Goal: Find specific page/section: Find specific page/section

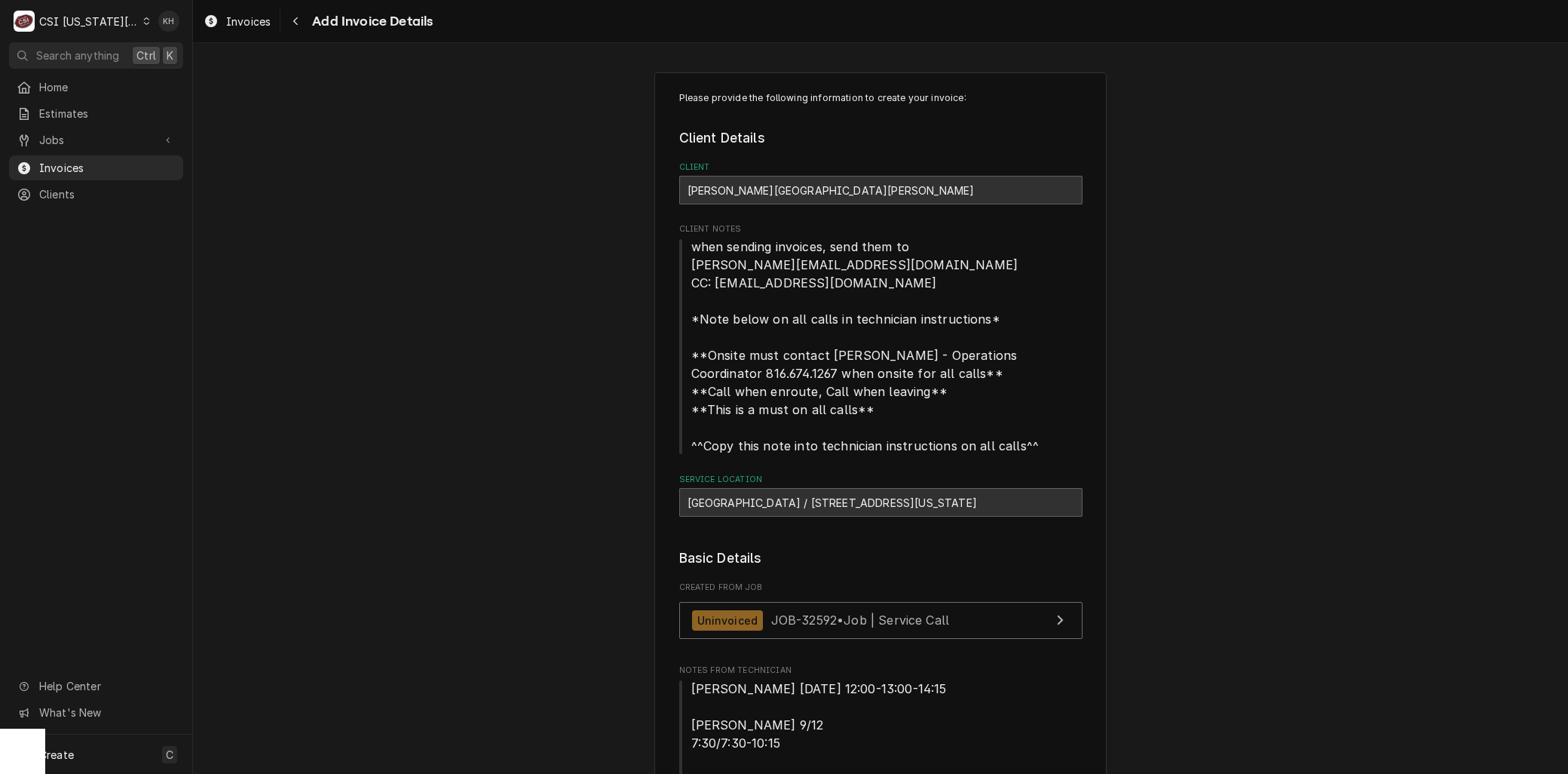
scroll to position [2849, 0]
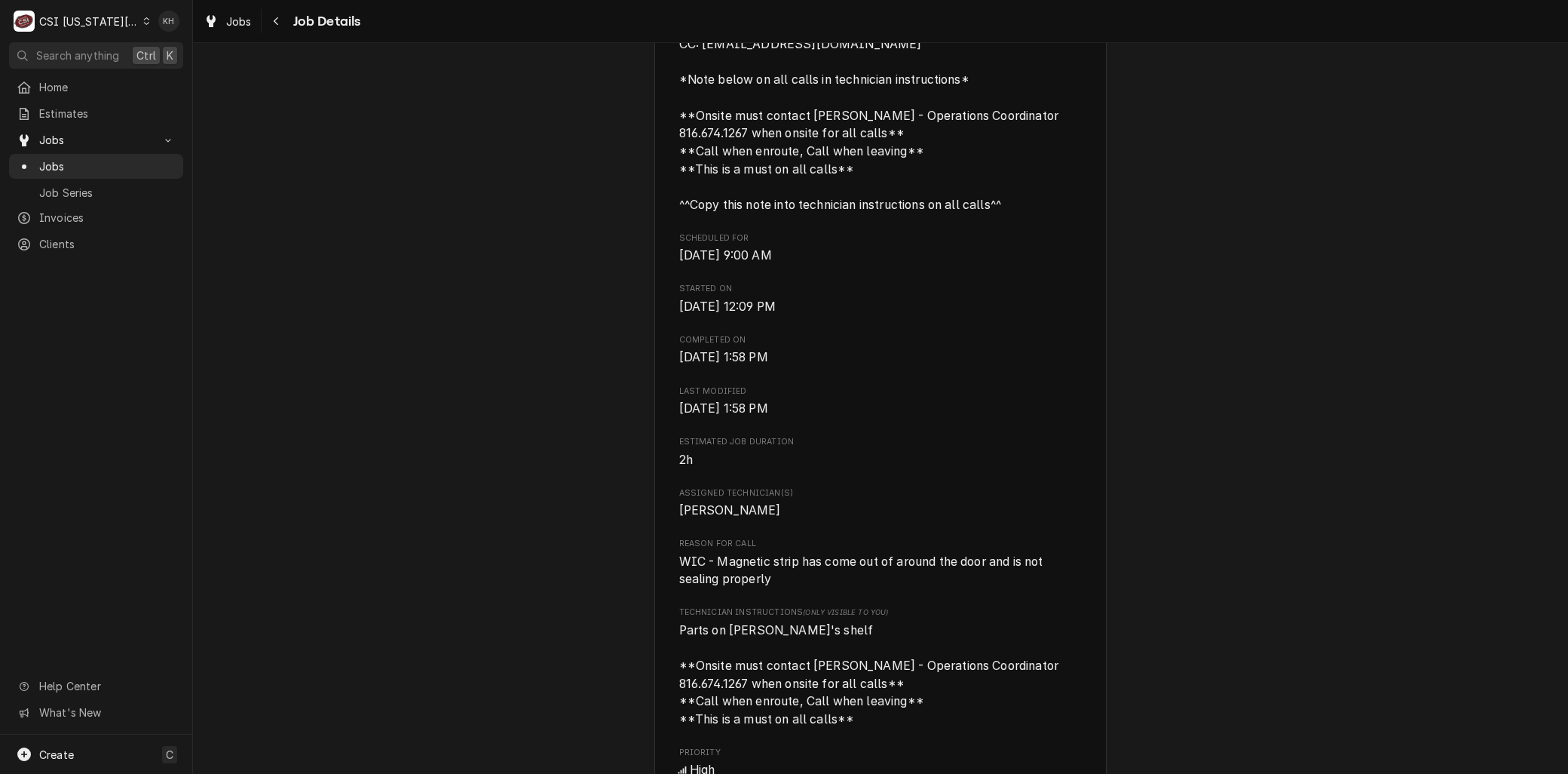
scroll to position [503, 0]
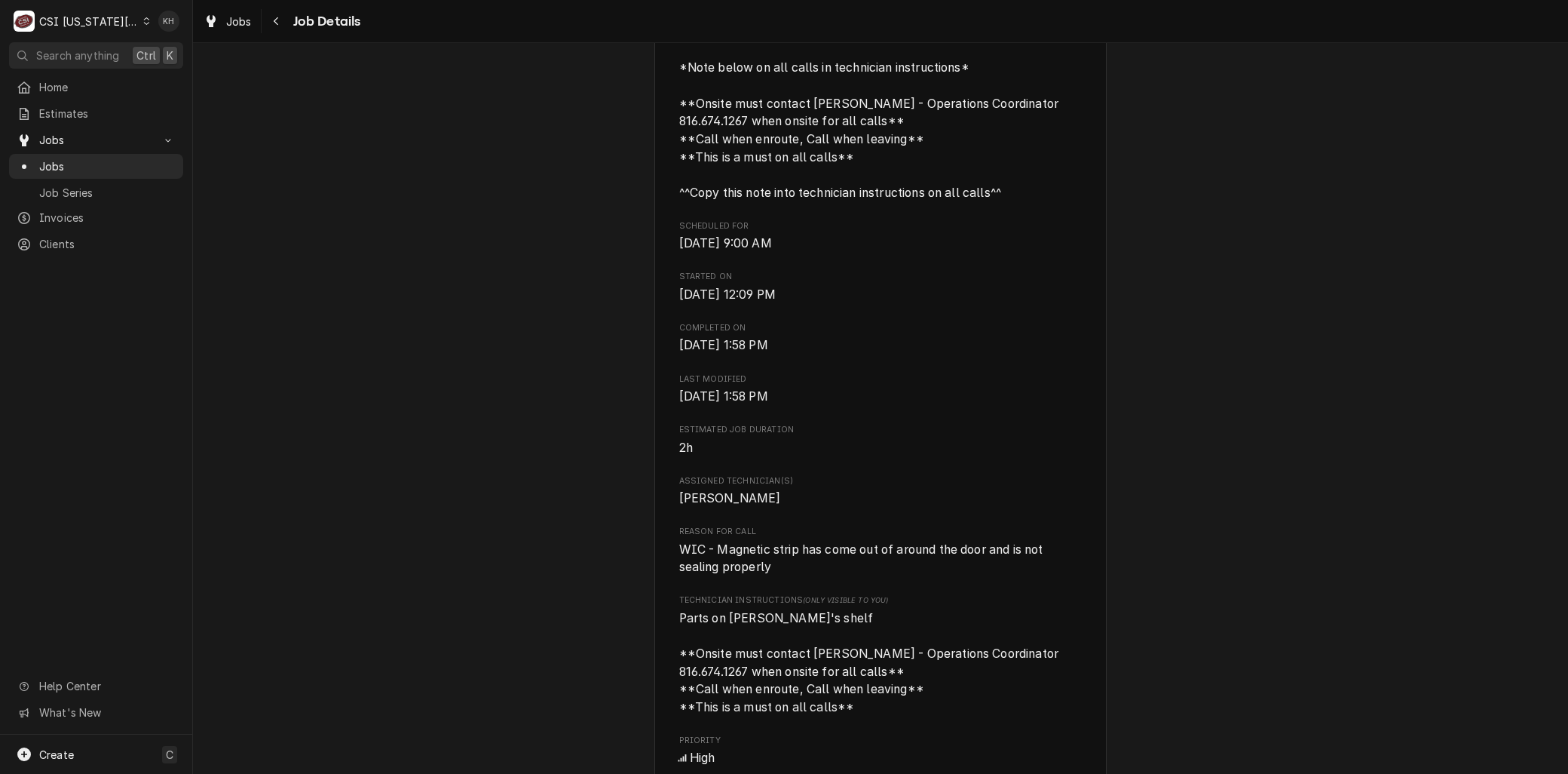
click at [73, 15] on div "CSI Kansas City" at bounding box center [89, 22] width 99 height 16
click at [177, 74] on div "CSI St. [PERSON_NAME]" at bounding box center [259, 82] width 220 height 16
click at [111, 18] on div "CSI Kansas City" at bounding box center [89, 22] width 99 height 16
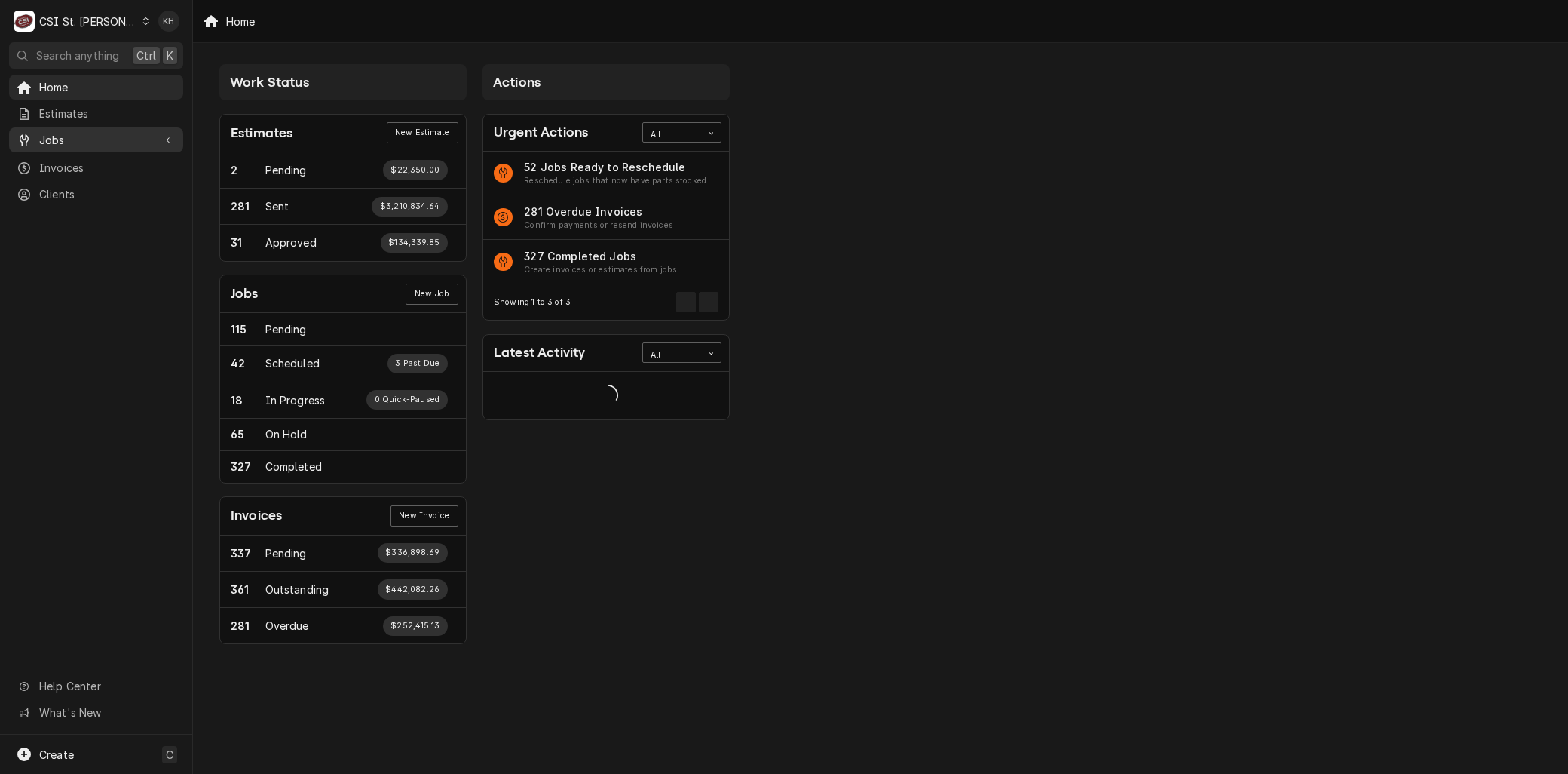
click at [69, 132] on span "Jobs" at bounding box center [96, 140] width 114 height 16
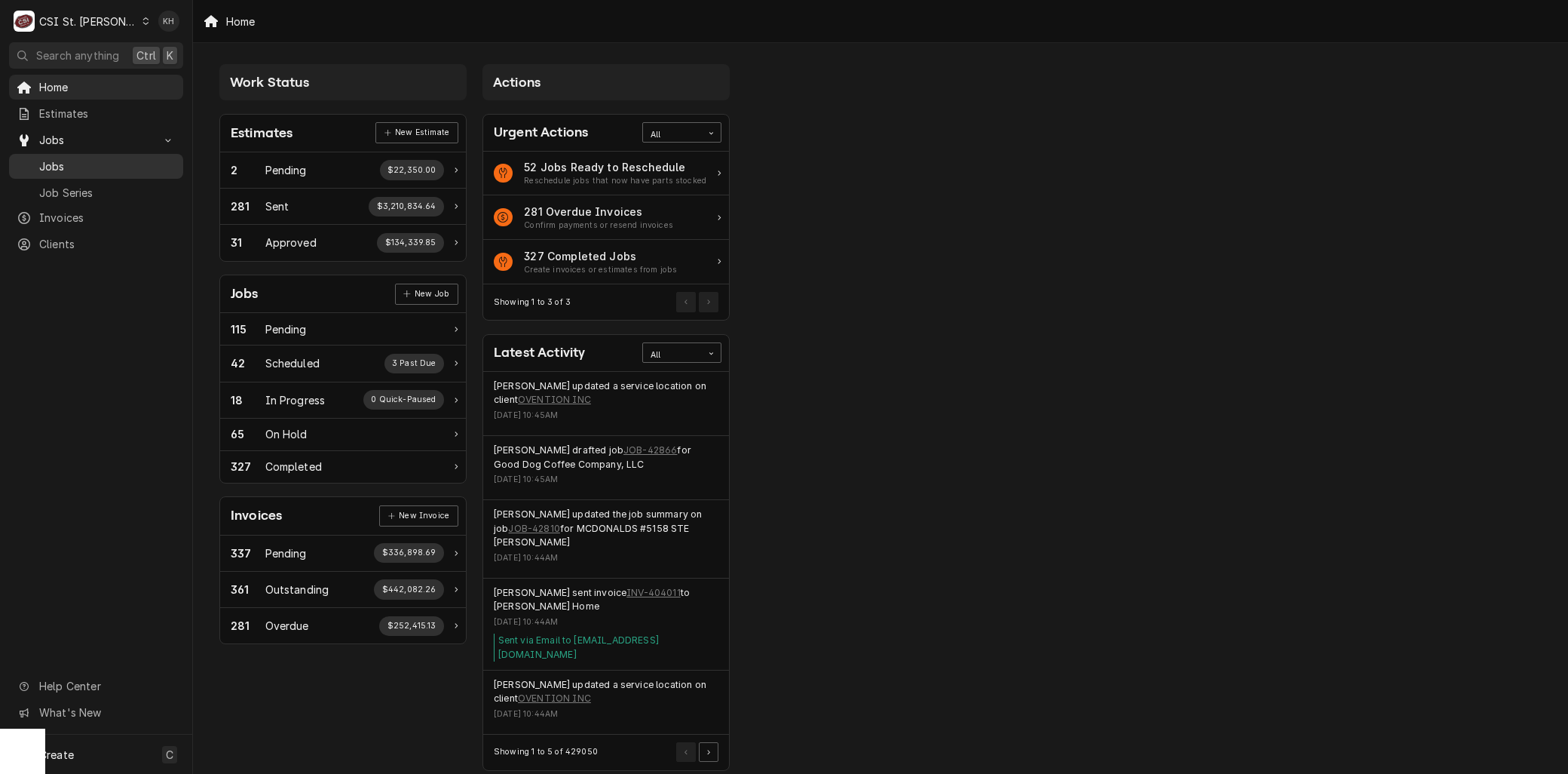
click at [91, 160] on span "Jobs" at bounding box center [108, 166] width 136 height 16
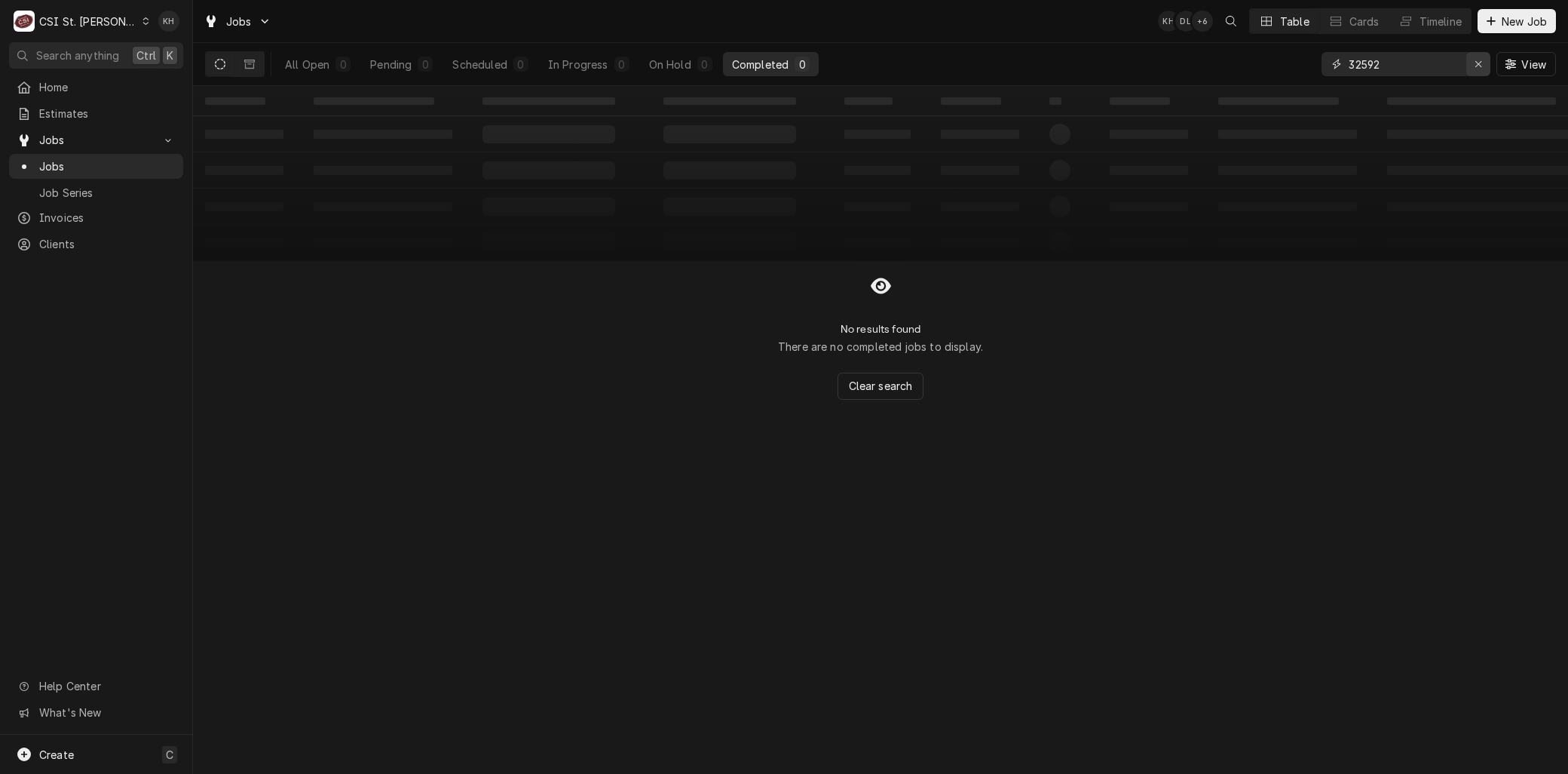
click at [1471, 69] on div "Erase input" at bounding box center [1477, 64] width 15 height 15
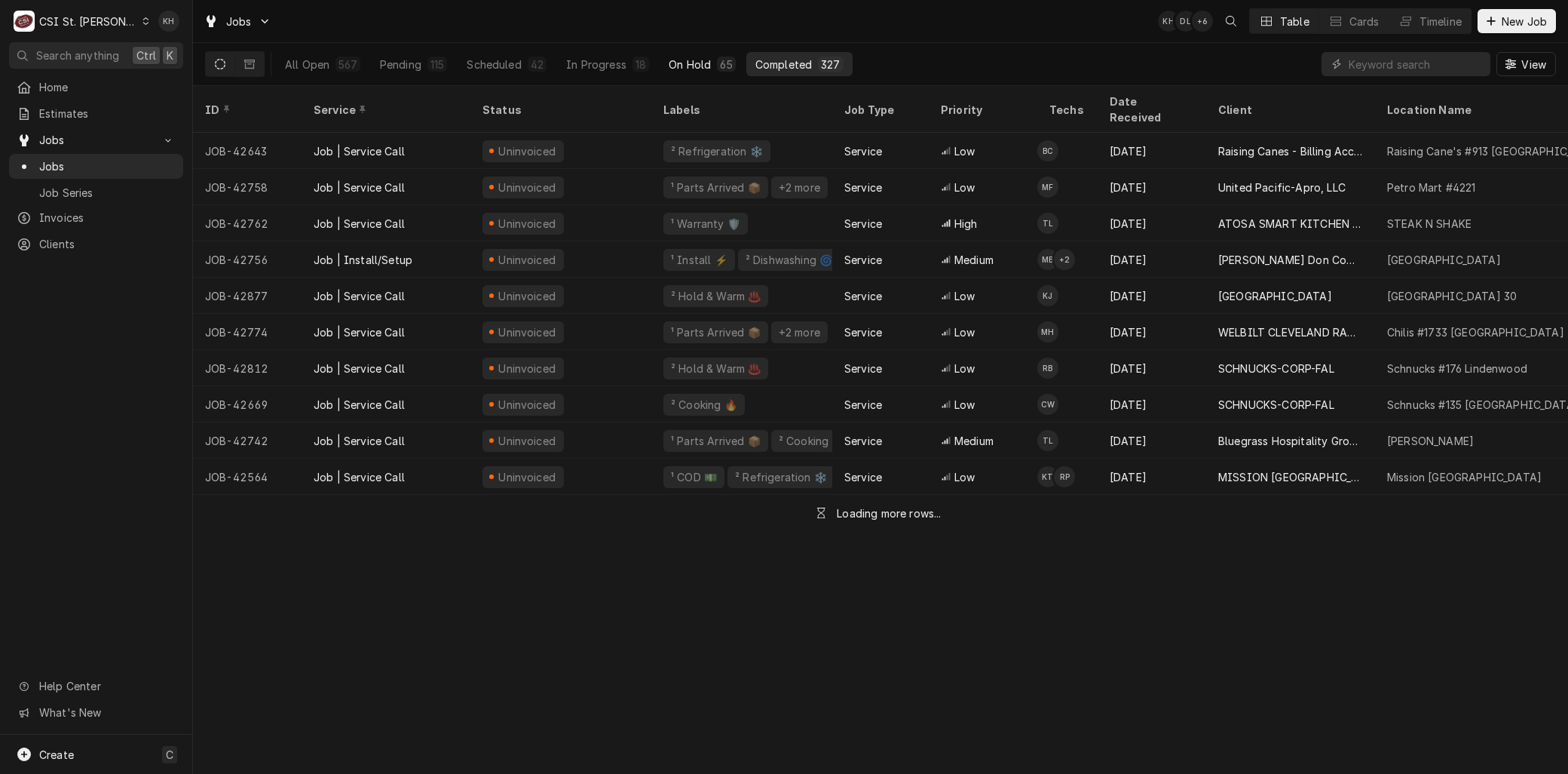
click at [671, 61] on div "On Hold" at bounding box center [690, 64] width 42 height 16
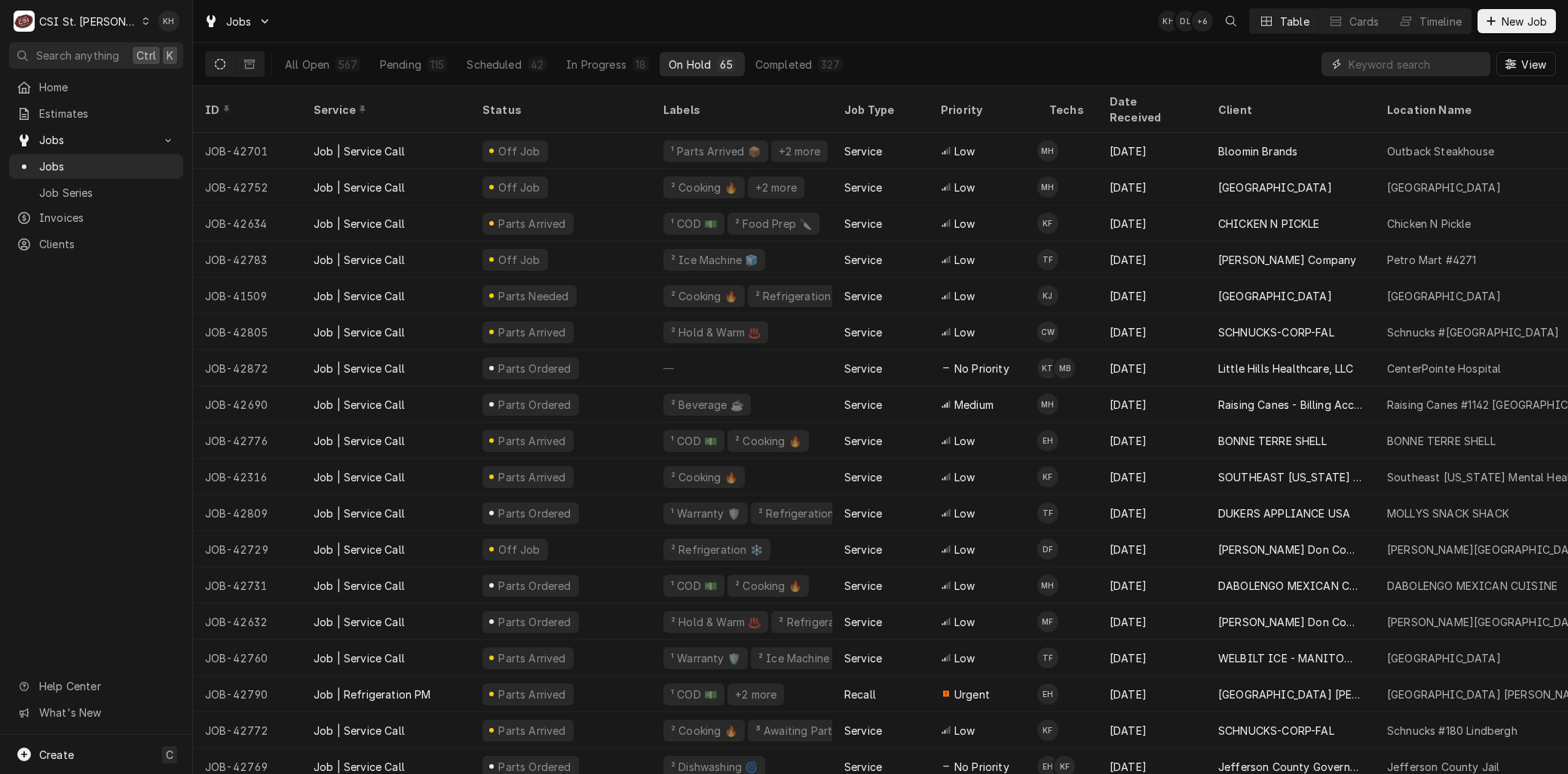
click at [1358, 62] on input "Dynamic Content Wrapper" at bounding box center [1415, 64] width 134 height 24
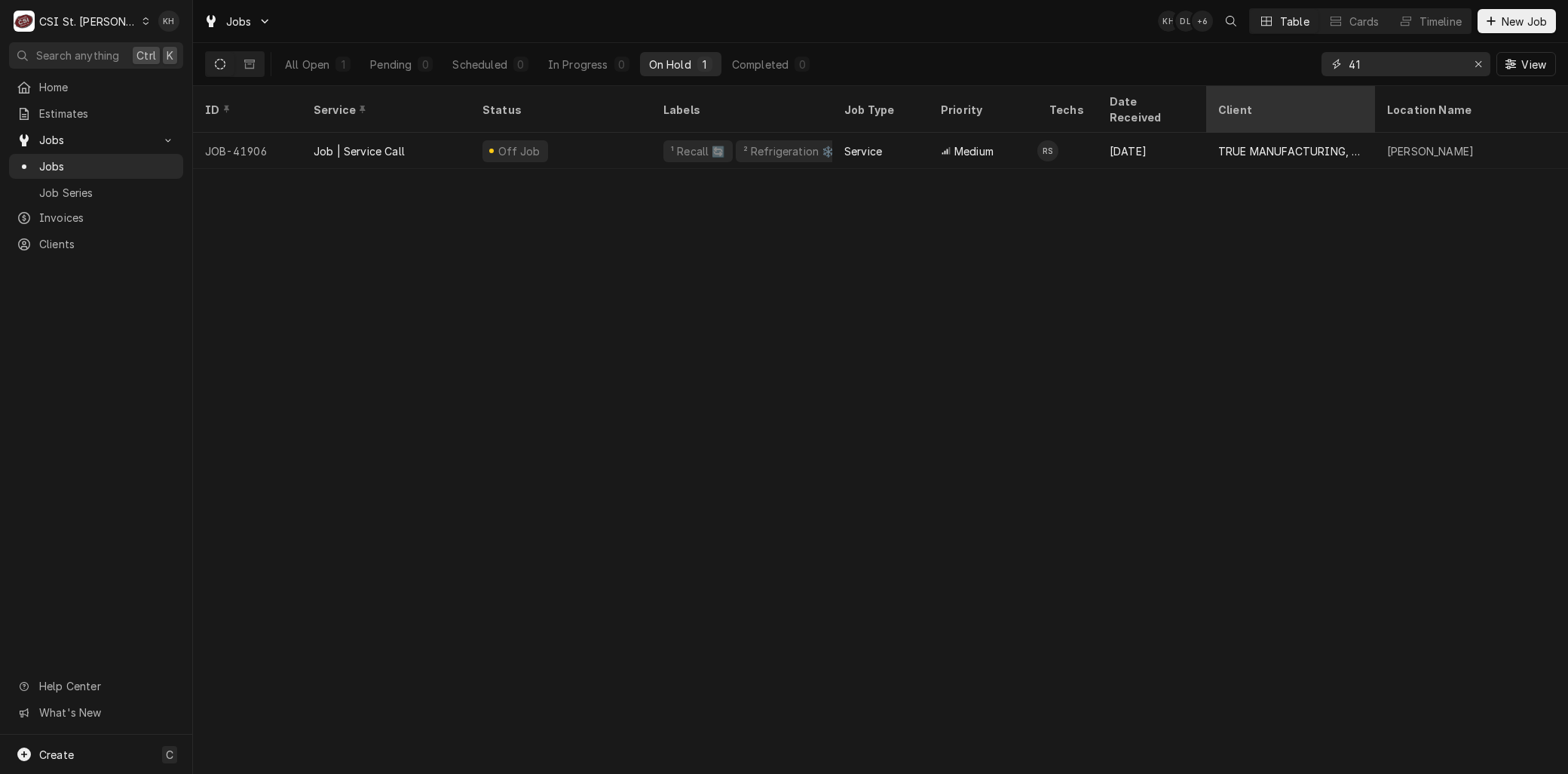
type input "4"
type input "41839"
click at [1479, 62] on icon "Erase input" at bounding box center [1478, 64] width 9 height 11
type input "42268"
click at [1487, 66] on button "Erase input" at bounding box center [1477, 64] width 24 height 24
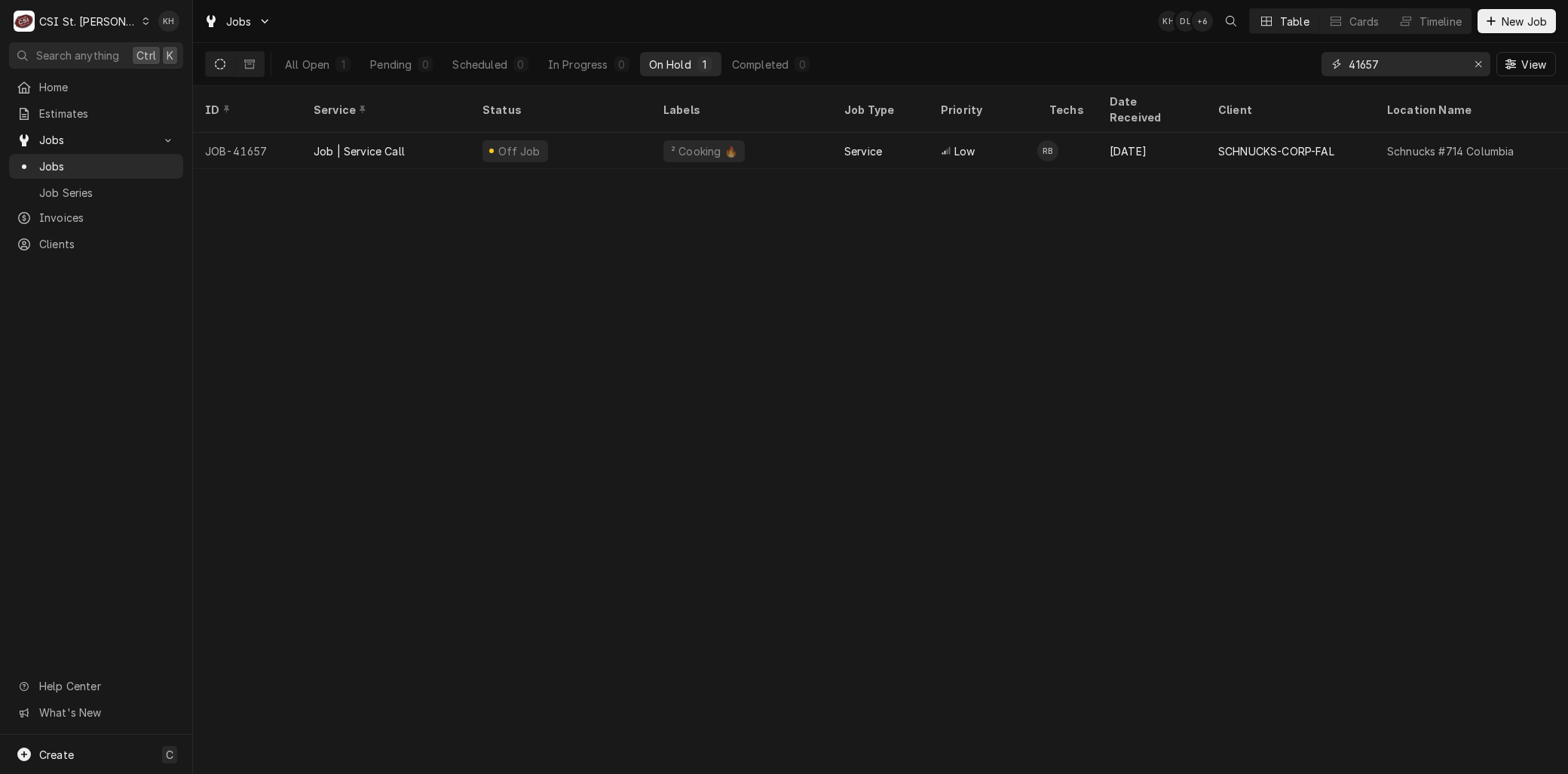
drag, startPoint x: 1403, startPoint y: 63, endPoint x: 1277, endPoint y: 80, distance: 127.1
click at [1301, 64] on div "All Open 1 Pending 0 Scheduled 0 In Progress 0 On Hold 1 Completed 0 41657 View" at bounding box center [880, 64] width 1351 height 42
type input "42349"
click at [1478, 59] on icon "Erase input" at bounding box center [1478, 64] width 9 height 11
type input "41969"
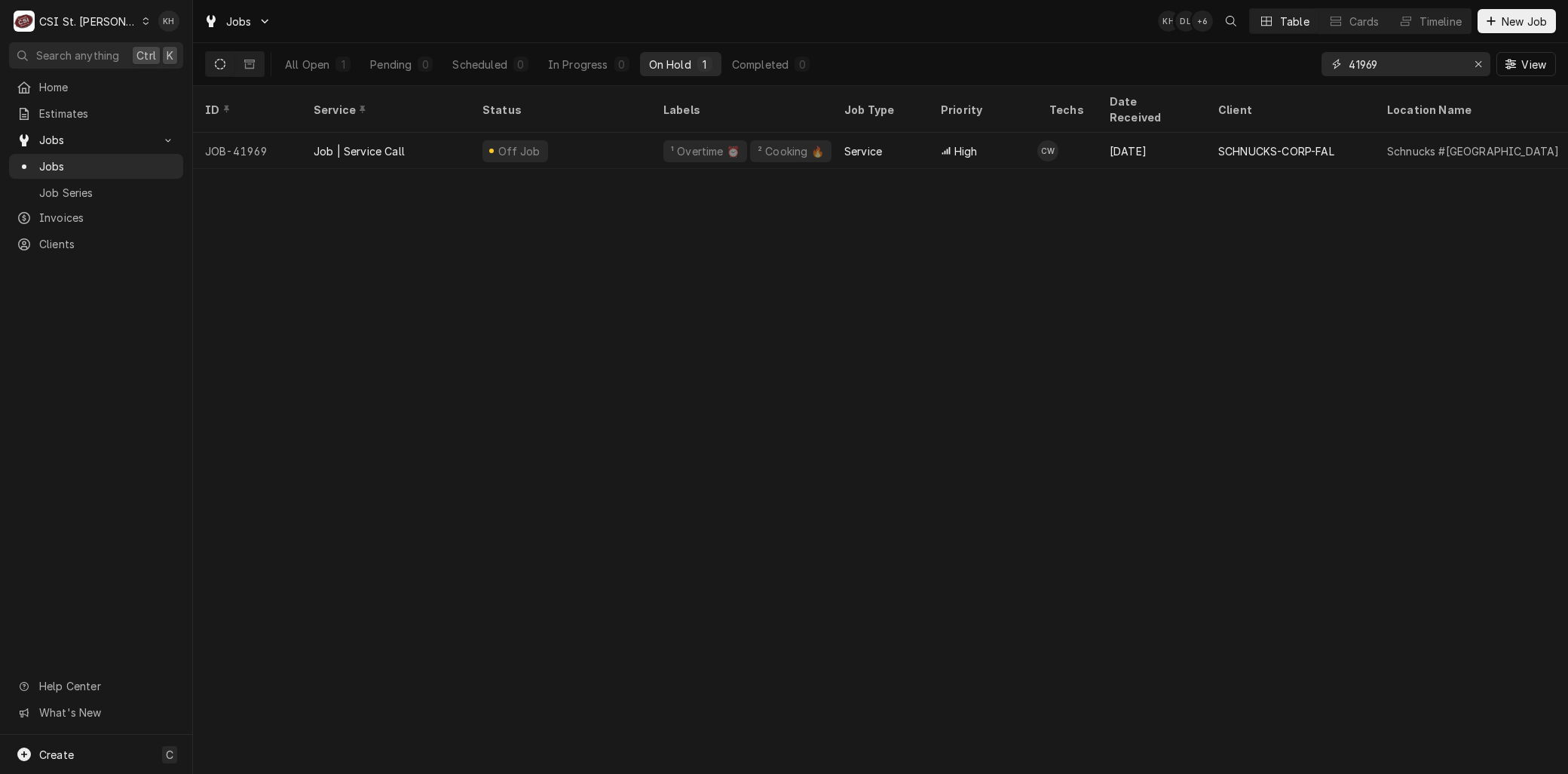
click at [1474, 64] on icon "Erase input" at bounding box center [1478, 64] width 9 height 11
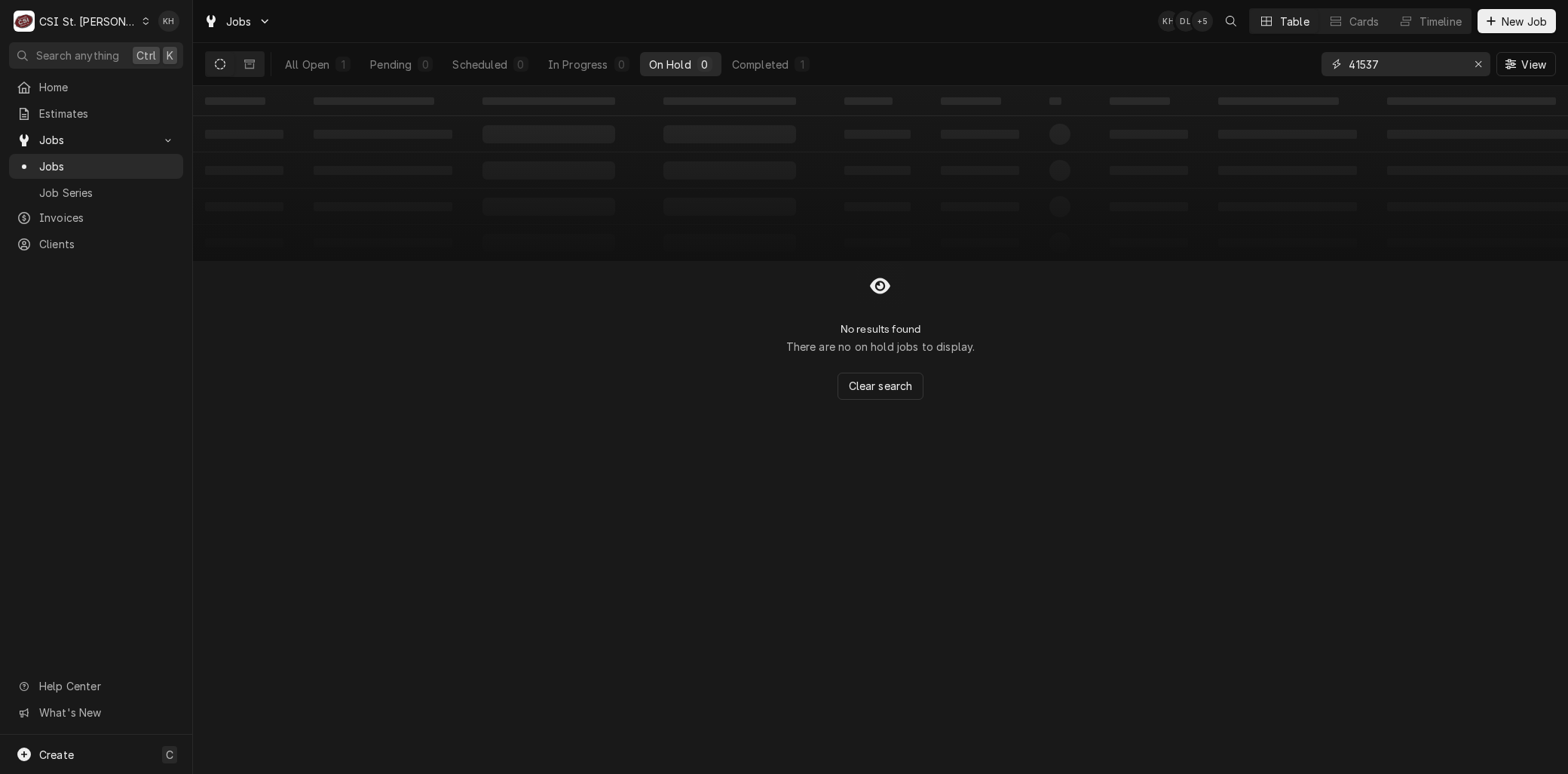
type input "41537"
click at [1406, 66] on input "41537" at bounding box center [1405, 64] width 113 height 24
click at [1474, 62] on icon "Erase input" at bounding box center [1478, 64] width 9 height 11
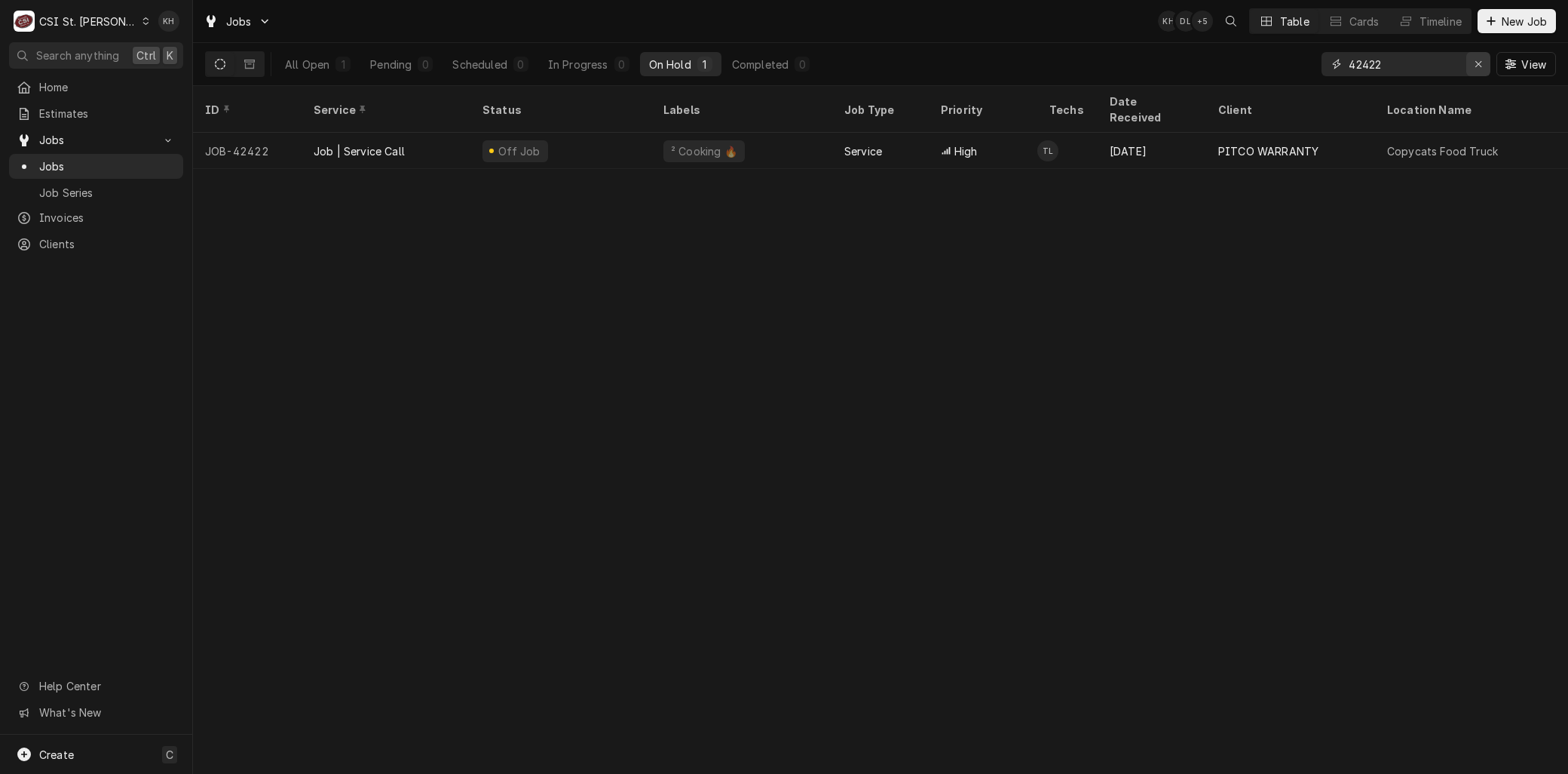
type input "42422"
click at [1474, 64] on icon "Erase input" at bounding box center [1478, 64] width 9 height 11
type input "42434"
click at [1479, 61] on icon "Erase input" at bounding box center [1478, 64] width 9 height 11
type input "42520"
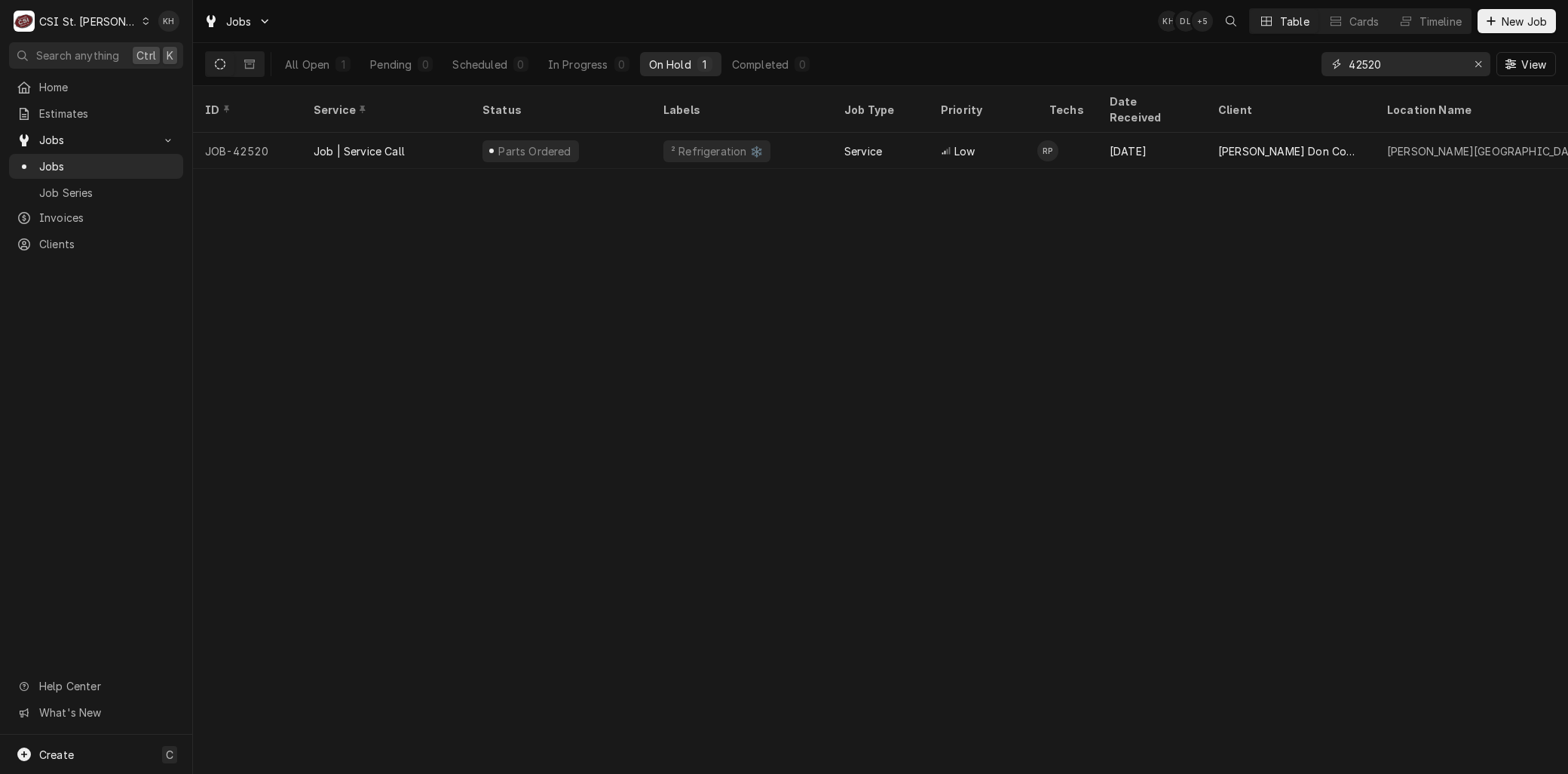
click at [1477, 64] on icon "Erase input" at bounding box center [1478, 64] width 6 height 6
type input "42419"
click at [1475, 66] on icon "Erase input" at bounding box center [1478, 64] width 6 height 6
type input "42226"
click at [1477, 67] on icon "Erase input" at bounding box center [1478, 64] width 9 height 11
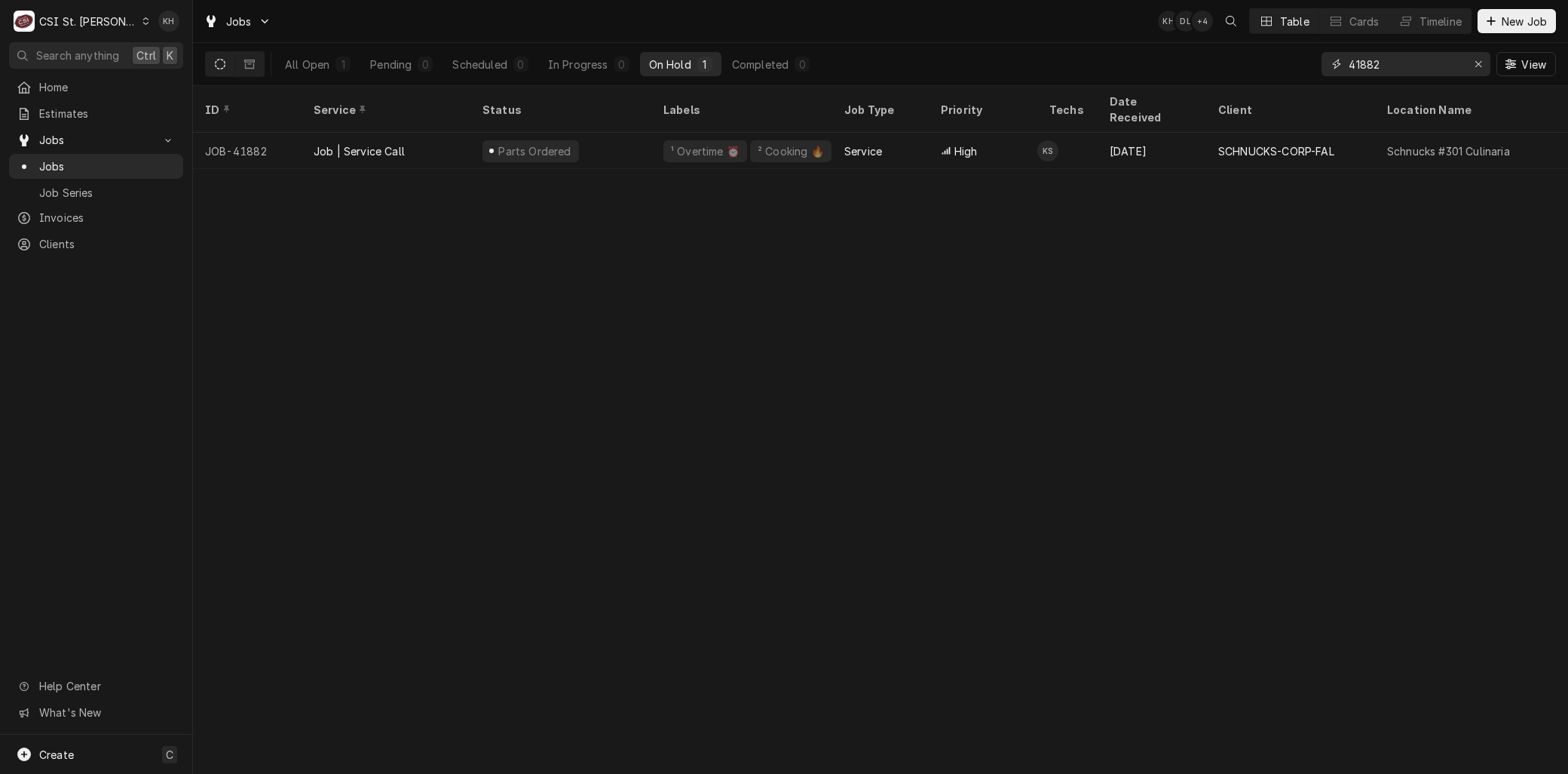
drag, startPoint x: 1422, startPoint y: 68, endPoint x: 1191, endPoint y: 68, distance: 231.0
click at [1195, 68] on div "All Open 1 Pending 0 Scheduled 0 In Progress 0 On Hold 1 Completed 0 41882 View" at bounding box center [880, 64] width 1351 height 42
type input "42540"
click at [1473, 65] on div "Erase input" at bounding box center [1477, 64] width 15 height 15
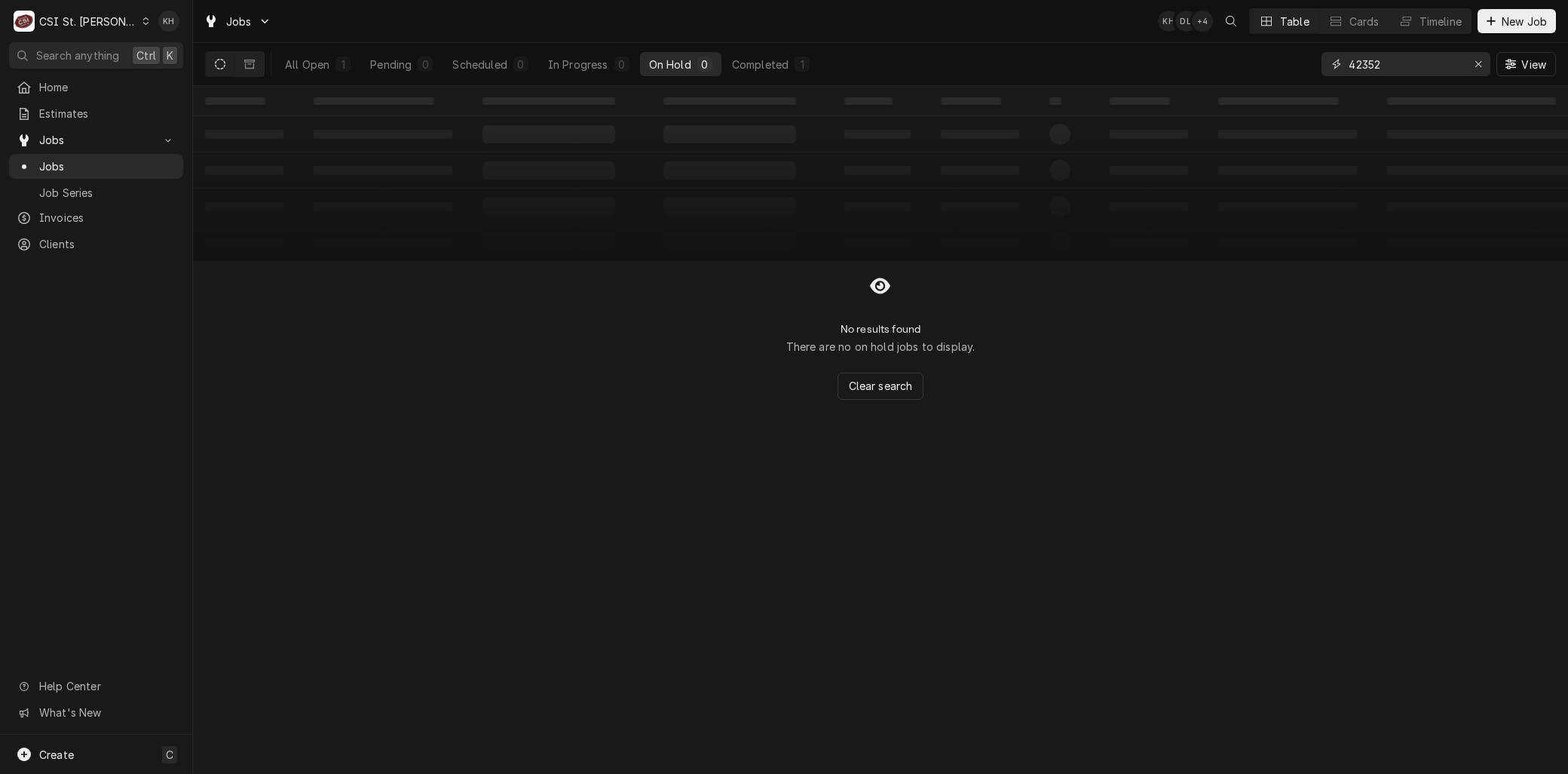
click at [1384, 59] on input "42352" at bounding box center [1405, 64] width 113 height 24
drag, startPoint x: 1385, startPoint y: 59, endPoint x: 1289, endPoint y: 58, distance: 96.0
click at [1289, 58] on div "All Open 1 Pending 0 Scheduled 0 In Progress 0 On Hold 0 Completed 1 42352 View" at bounding box center [880, 64] width 1351 height 42
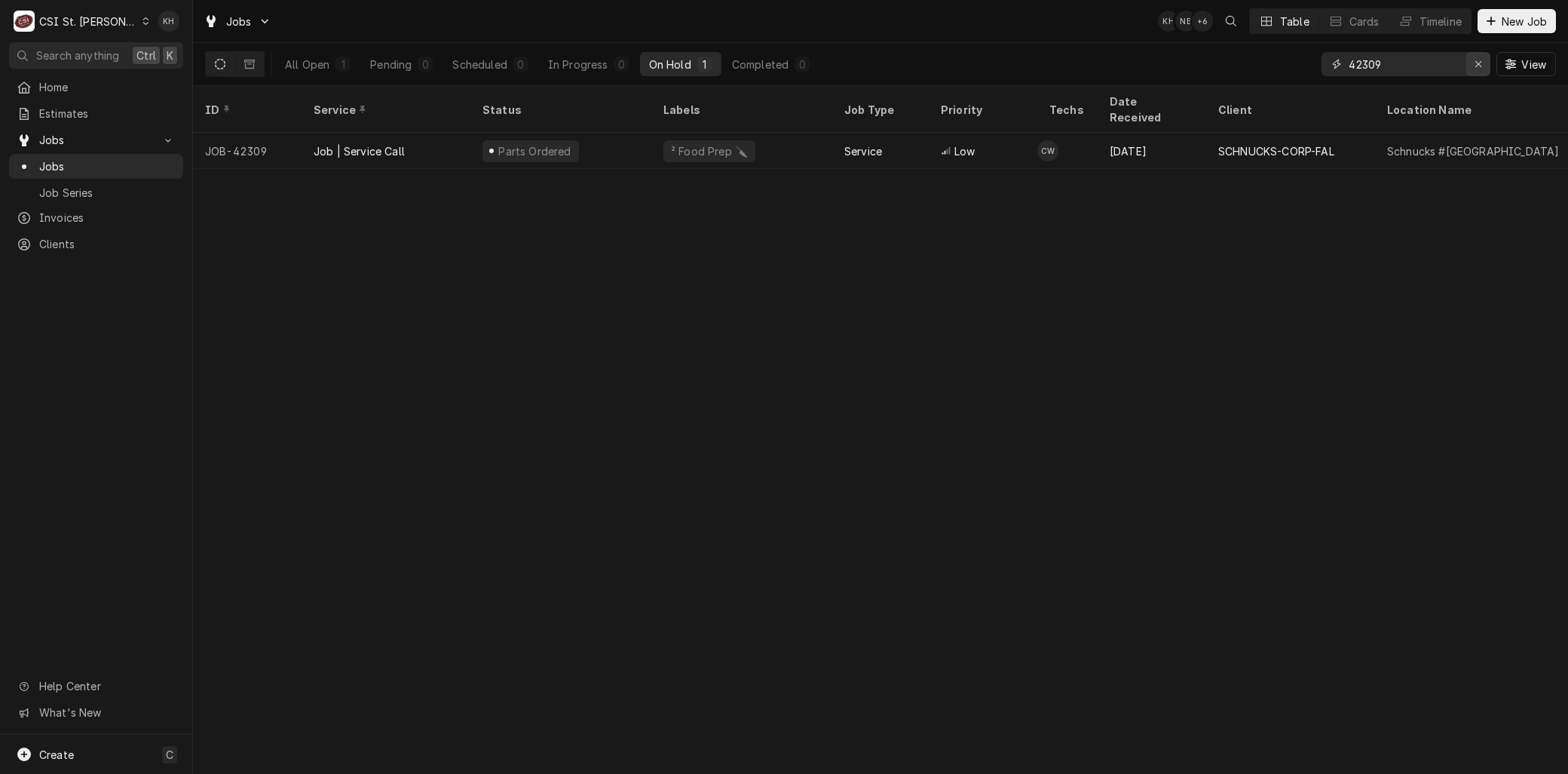
type input "42309"
click at [1478, 62] on icon "Erase input" at bounding box center [1478, 64] width 9 height 11
type input "42574"
click at [1472, 70] on div "Erase input" at bounding box center [1477, 64] width 15 height 15
drag, startPoint x: 812, startPoint y: 150, endPoint x: 650, endPoint y: 175, distance: 163.9
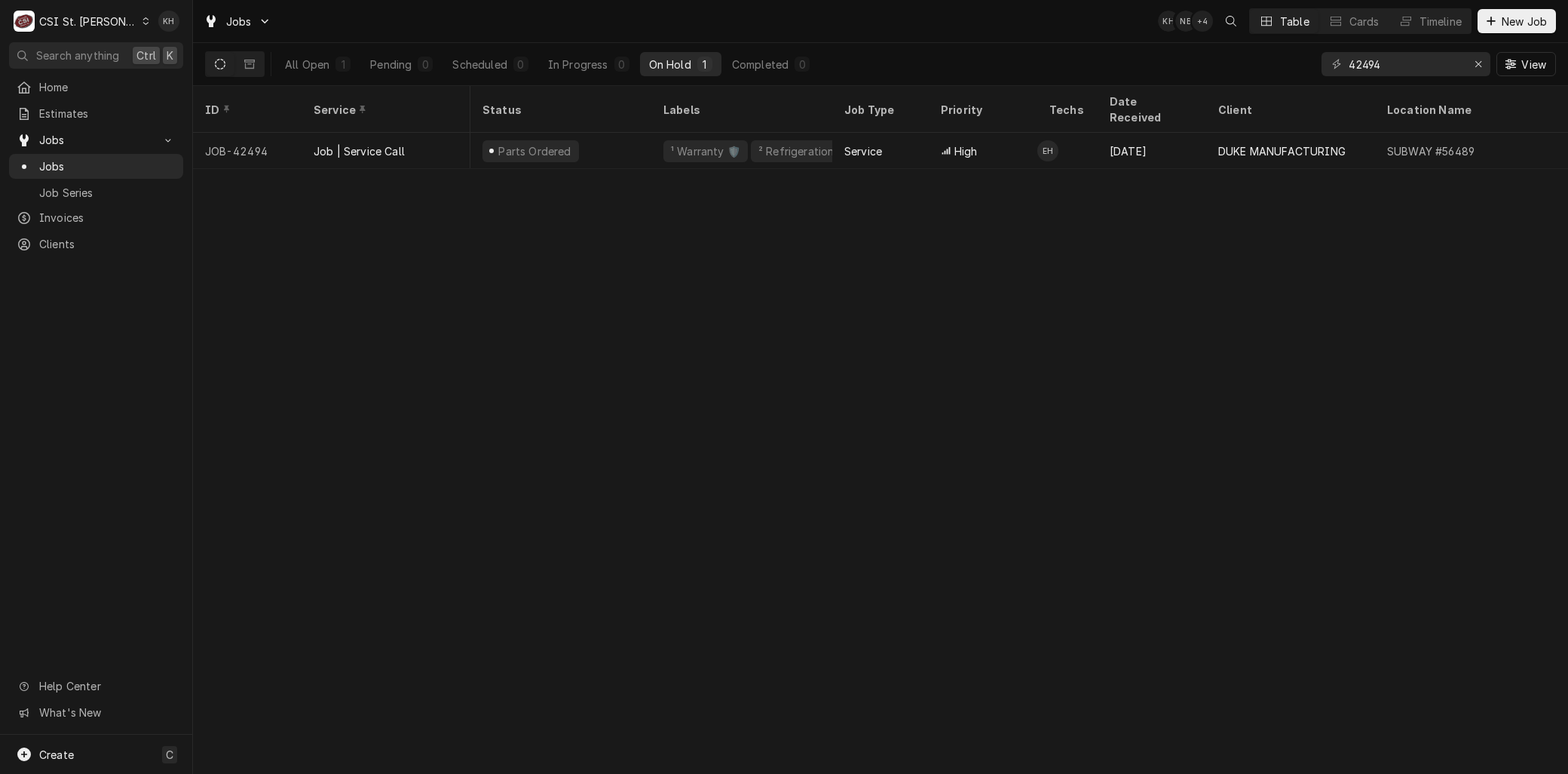
click at [650, 175] on div "ID Service Status Labels Job Type Priority Techs Date Received Client Location …" at bounding box center [880, 430] width 1375 height 688
drag, startPoint x: 1375, startPoint y: 66, endPoint x: 1209, endPoint y: 54, distance: 166.4
click at [1202, 50] on div "All Open 1 Pending 0 Scheduled 0 In Progress 0 On Hold 1 Completed 0 42494 View" at bounding box center [880, 64] width 1351 height 42
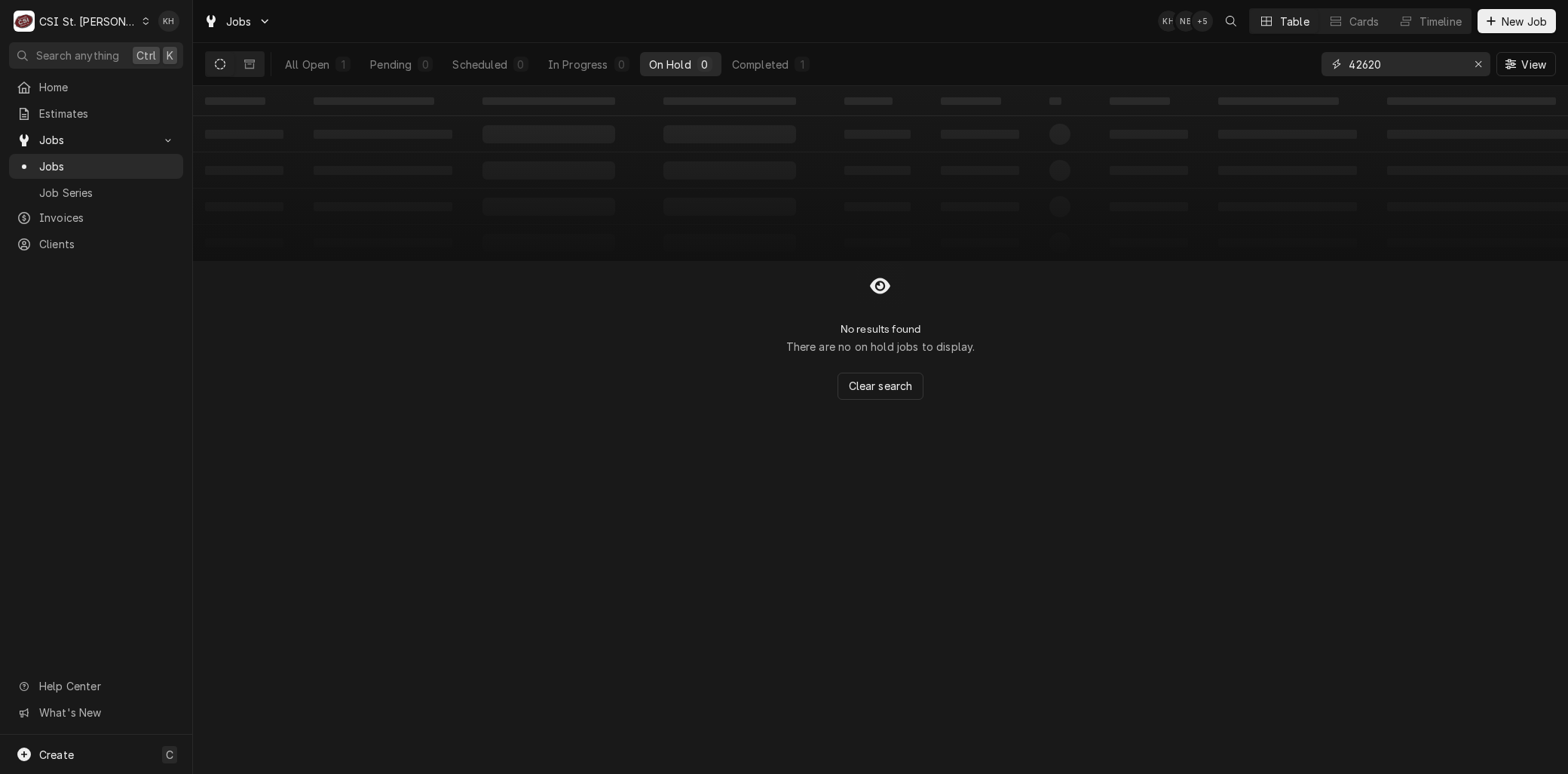
drag, startPoint x: 1414, startPoint y: 70, endPoint x: 1093, endPoint y: 48, distance: 321.8
click at [1101, 50] on div "All Open 1 Pending 0 Scheduled 0 In Progress 0 On Hold 0 Completed 1 42620 View" at bounding box center [880, 64] width 1351 height 42
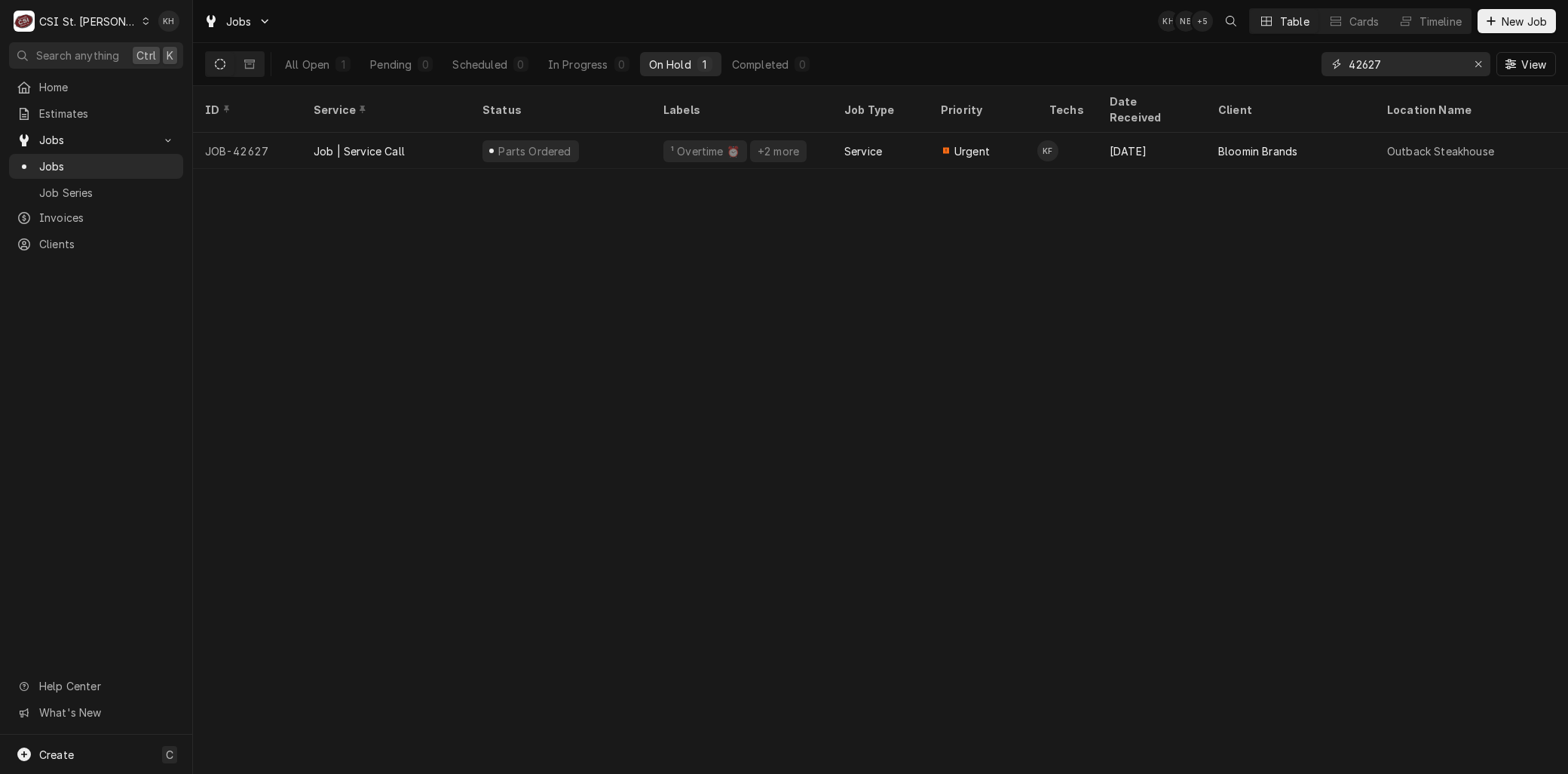
drag, startPoint x: 1397, startPoint y: 64, endPoint x: 1242, endPoint y: 46, distance: 156.0
click at [1242, 46] on div "All Open 1 Pending 0 Scheduled 0 In Progress 0 On Hold 1 Completed 0 42627 View" at bounding box center [880, 64] width 1351 height 42
drag, startPoint x: 1418, startPoint y: 61, endPoint x: 1172, endPoint y: 56, distance: 246.1
click at [1172, 56] on div "All Open 1 Pending 0 Scheduled 0 In Progress 0 On Hold 1 Completed 0 42685 View" at bounding box center [880, 64] width 1351 height 42
type input "41934"
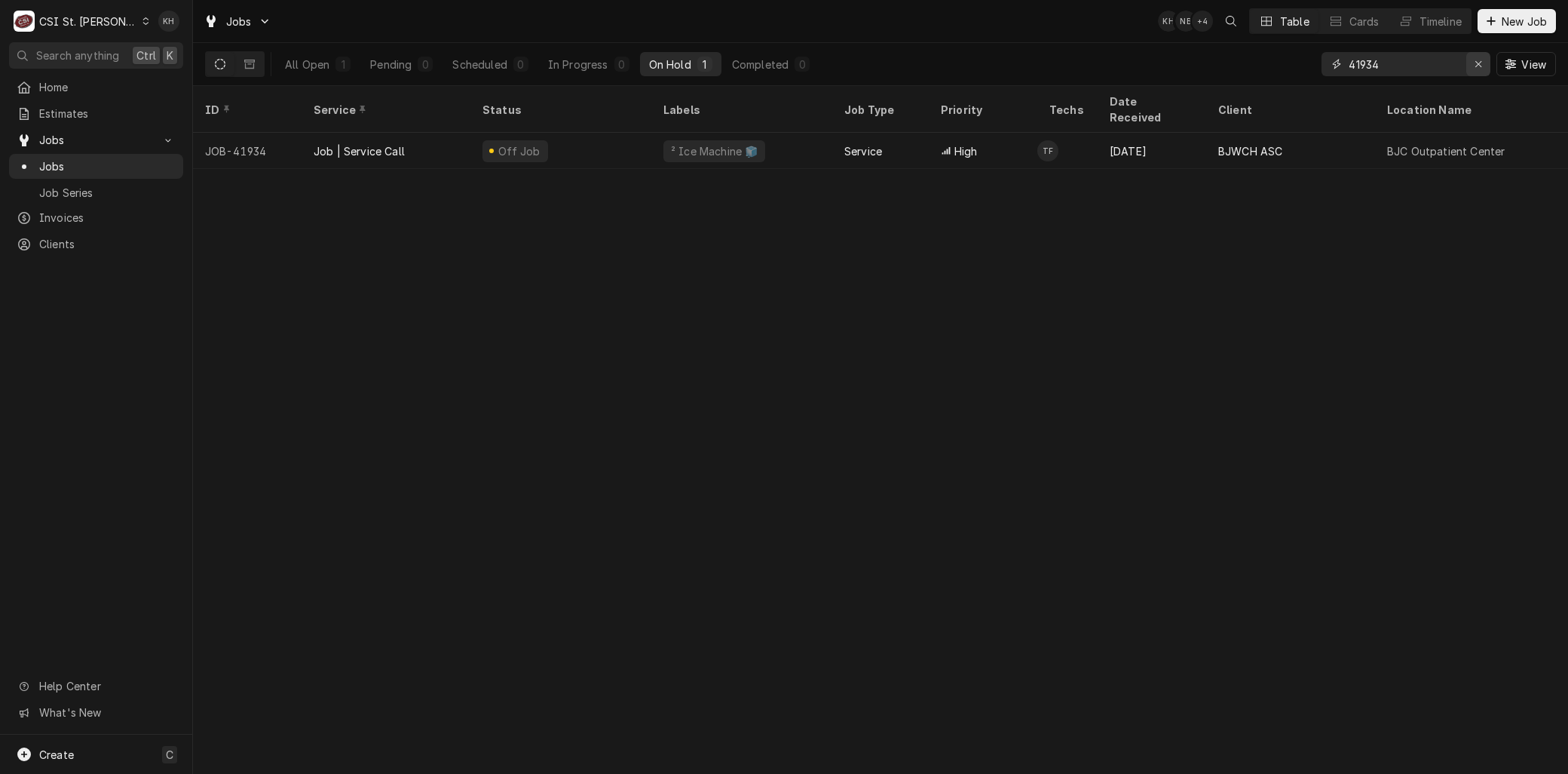
click at [1474, 67] on icon "Erase input" at bounding box center [1478, 64] width 9 height 11
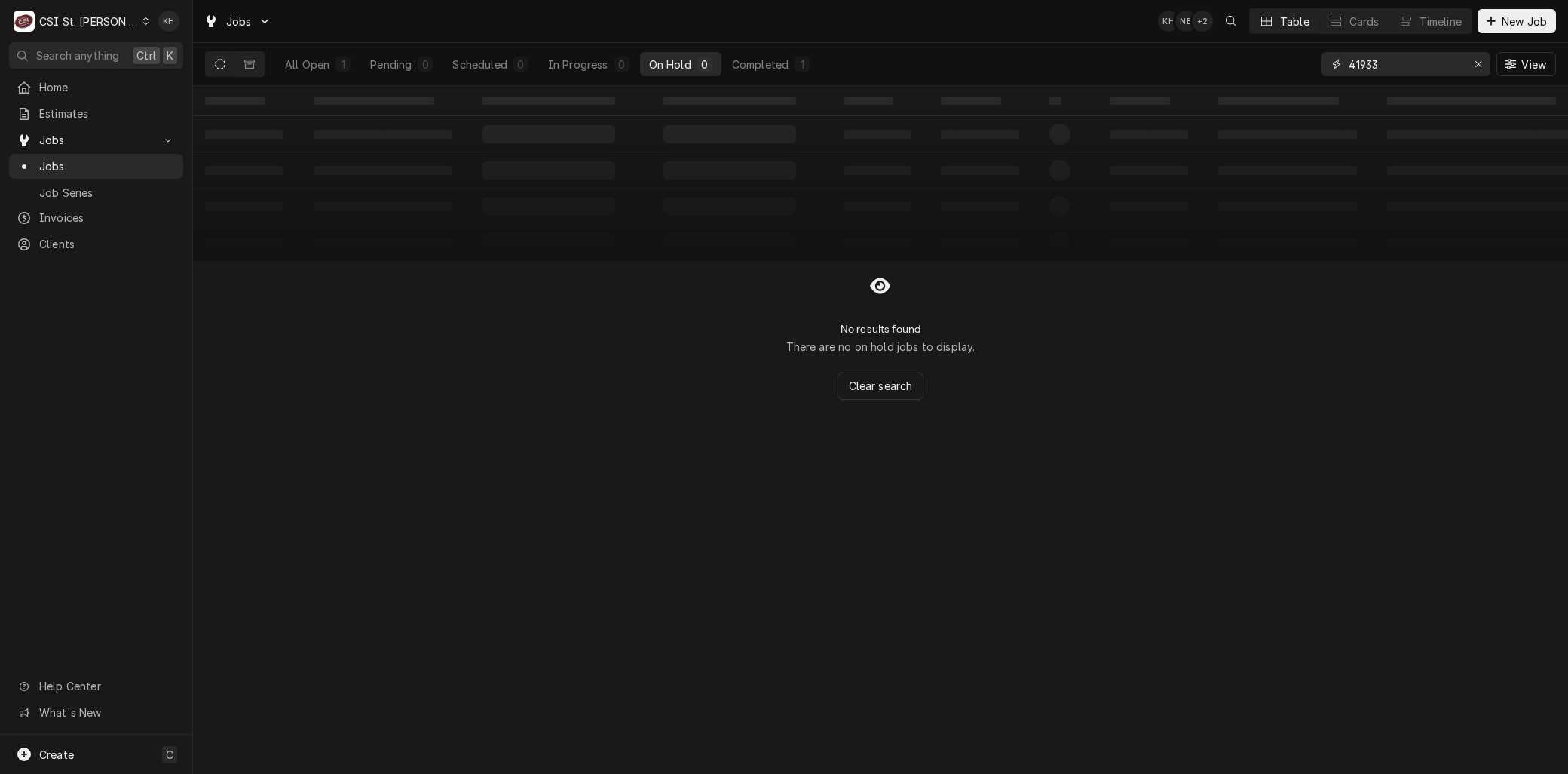
type input "41933"
drag, startPoint x: 1472, startPoint y: 63, endPoint x: 1459, endPoint y: 66, distance: 13.3
click at [1472, 63] on div "Erase input" at bounding box center [1477, 64] width 15 height 15
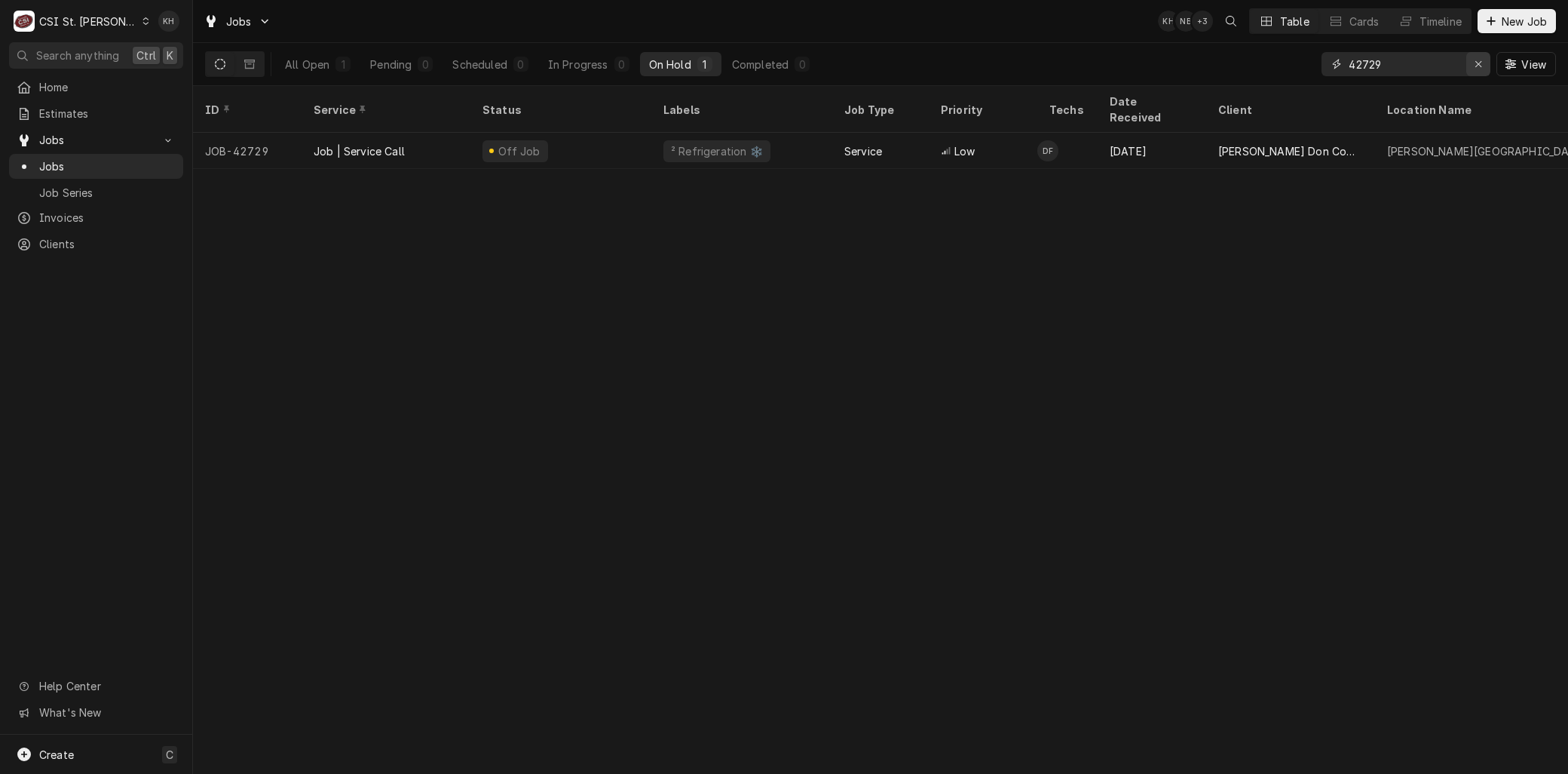
type input "42729"
click at [1481, 63] on div "Erase input" at bounding box center [1477, 64] width 15 height 15
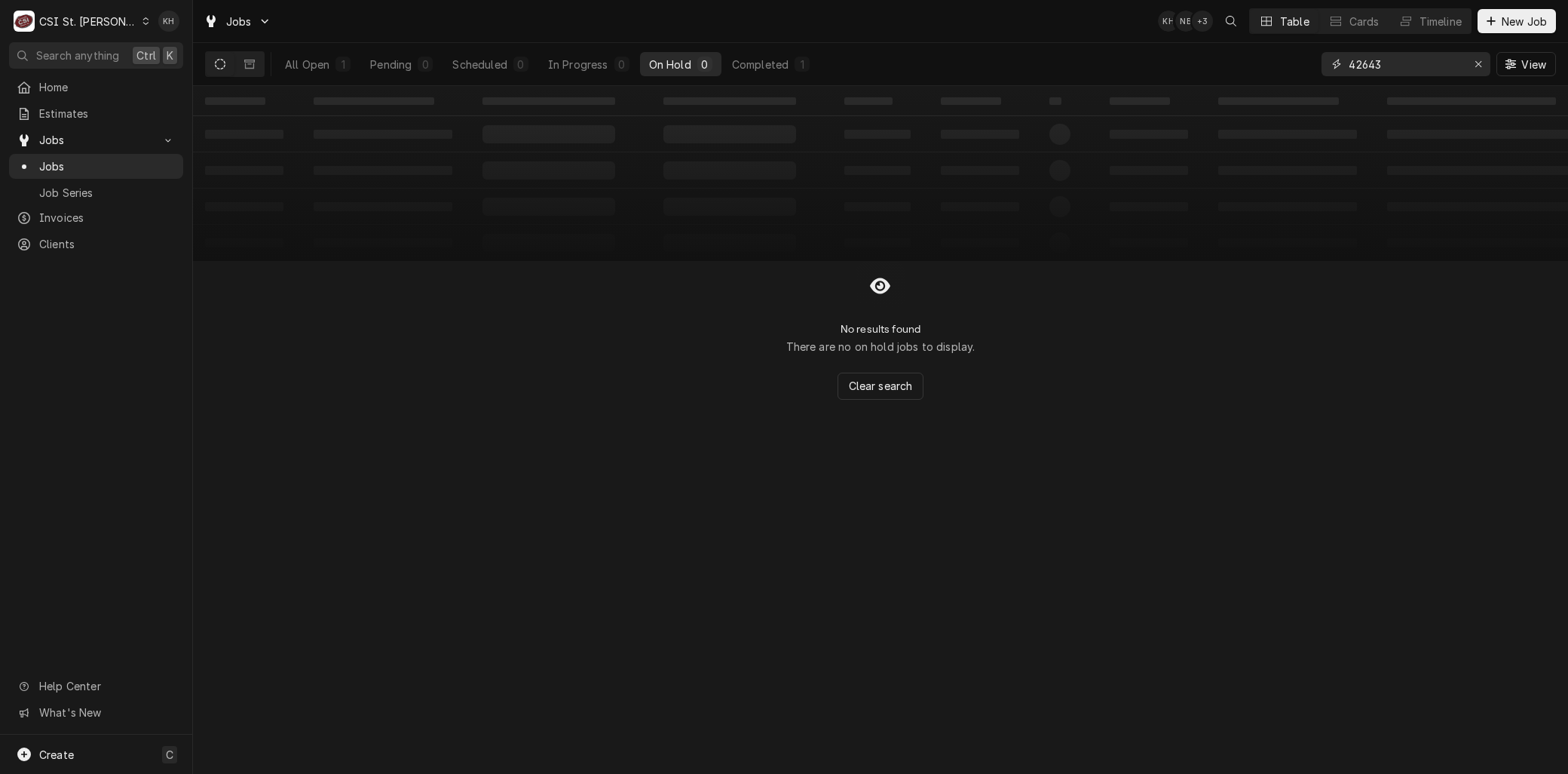
drag, startPoint x: 1387, startPoint y: 64, endPoint x: 1275, endPoint y: 60, distance: 112.1
click at [1280, 60] on div "All Open 1 Pending 0 Scheduled 0 In Progress 0 On Hold 0 Completed 1 42643 View" at bounding box center [880, 64] width 1351 height 42
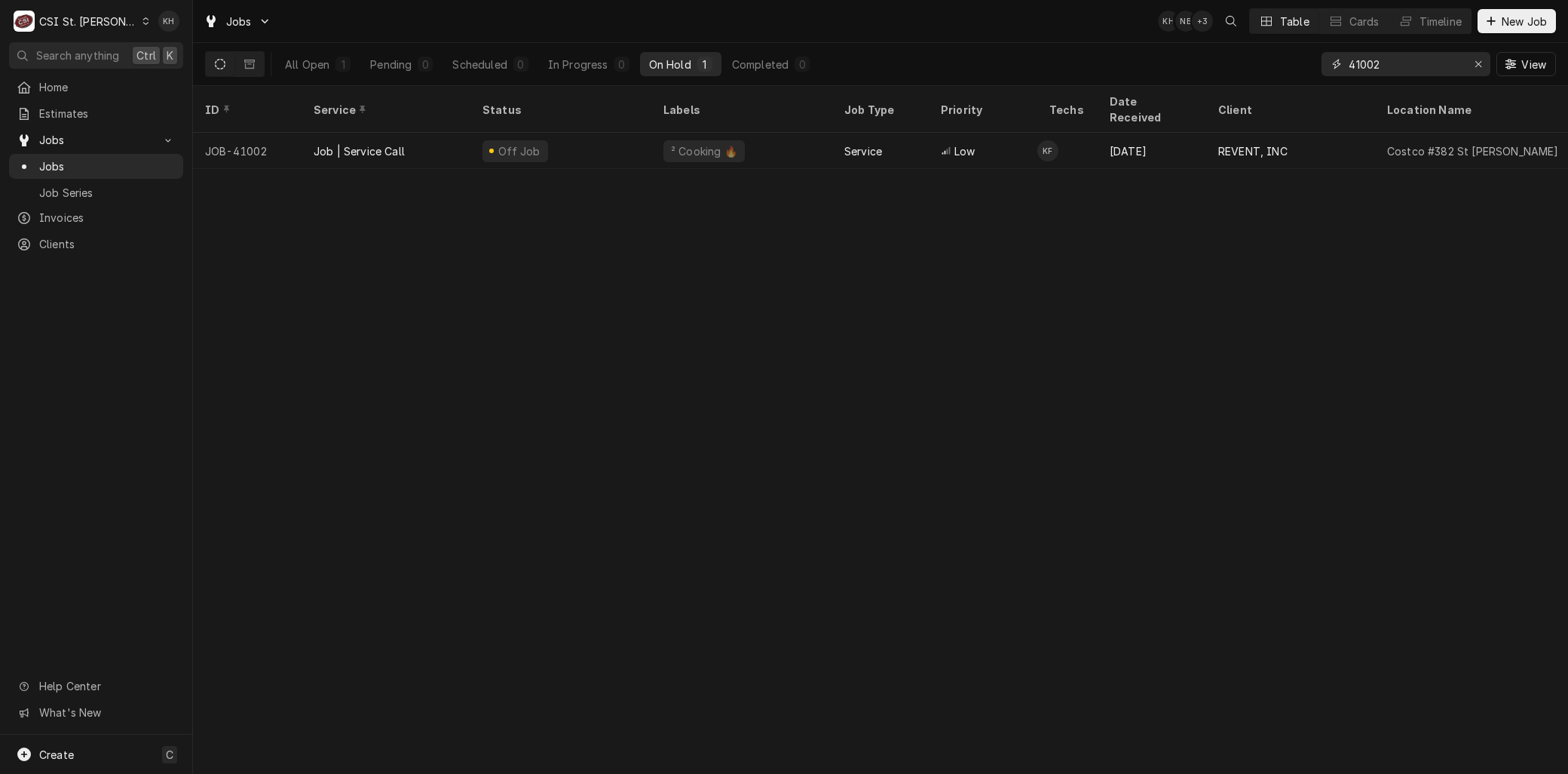
drag, startPoint x: 1404, startPoint y: 63, endPoint x: 1300, endPoint y: 54, distance: 104.4
click at [1309, 56] on div "All Open 1 Pending 0 Scheduled 0 In Progress 0 On Hold 1 Completed 0 41002 View" at bounding box center [880, 64] width 1351 height 42
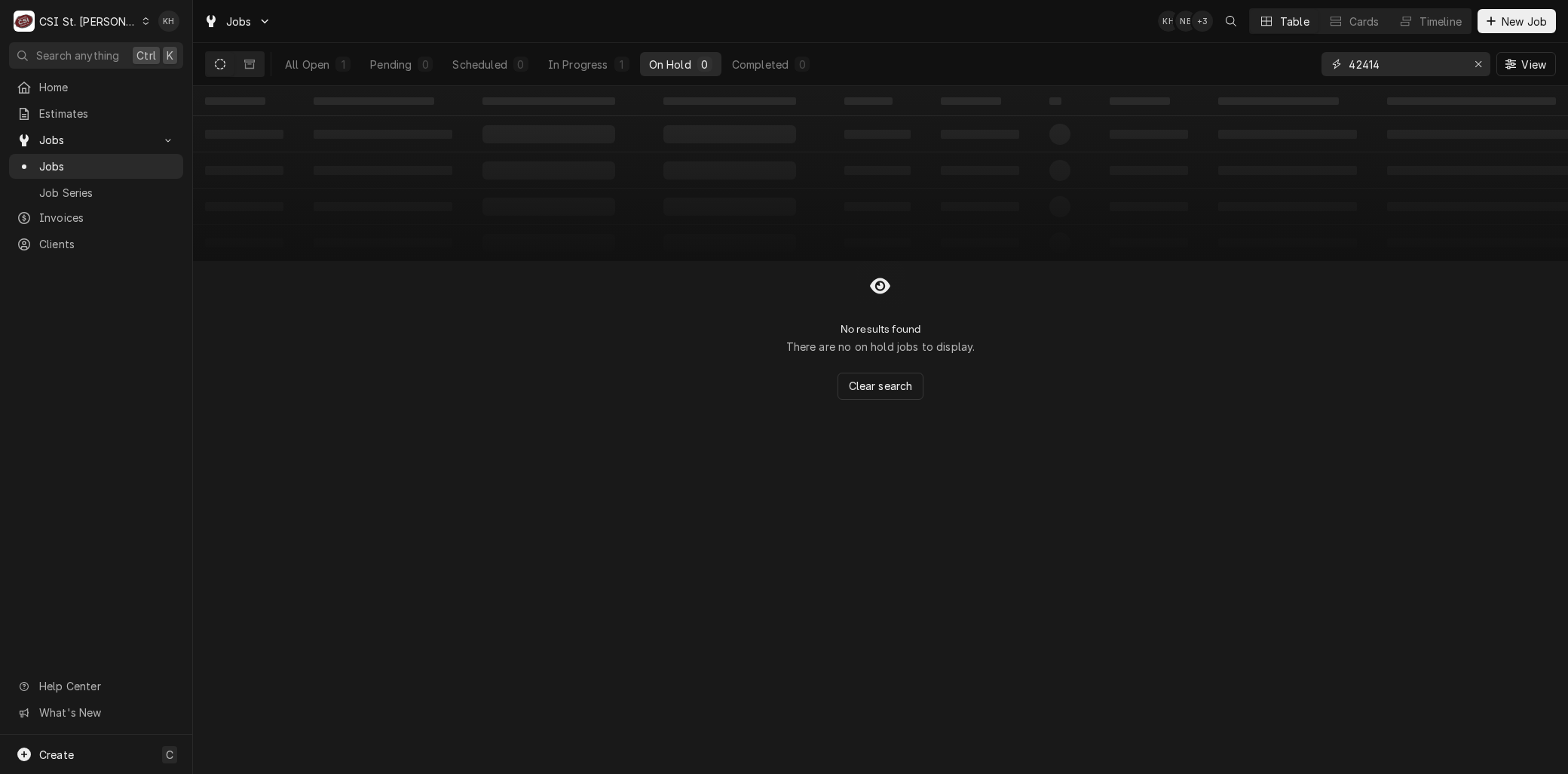
drag, startPoint x: 1381, startPoint y: 65, endPoint x: 1291, endPoint y: 67, distance: 90.0
click at [1290, 68] on div "All Open 1 Pending 0 Scheduled 0 In Progress 1 On Hold 0 Completed 0 42414 View" at bounding box center [880, 64] width 1351 height 42
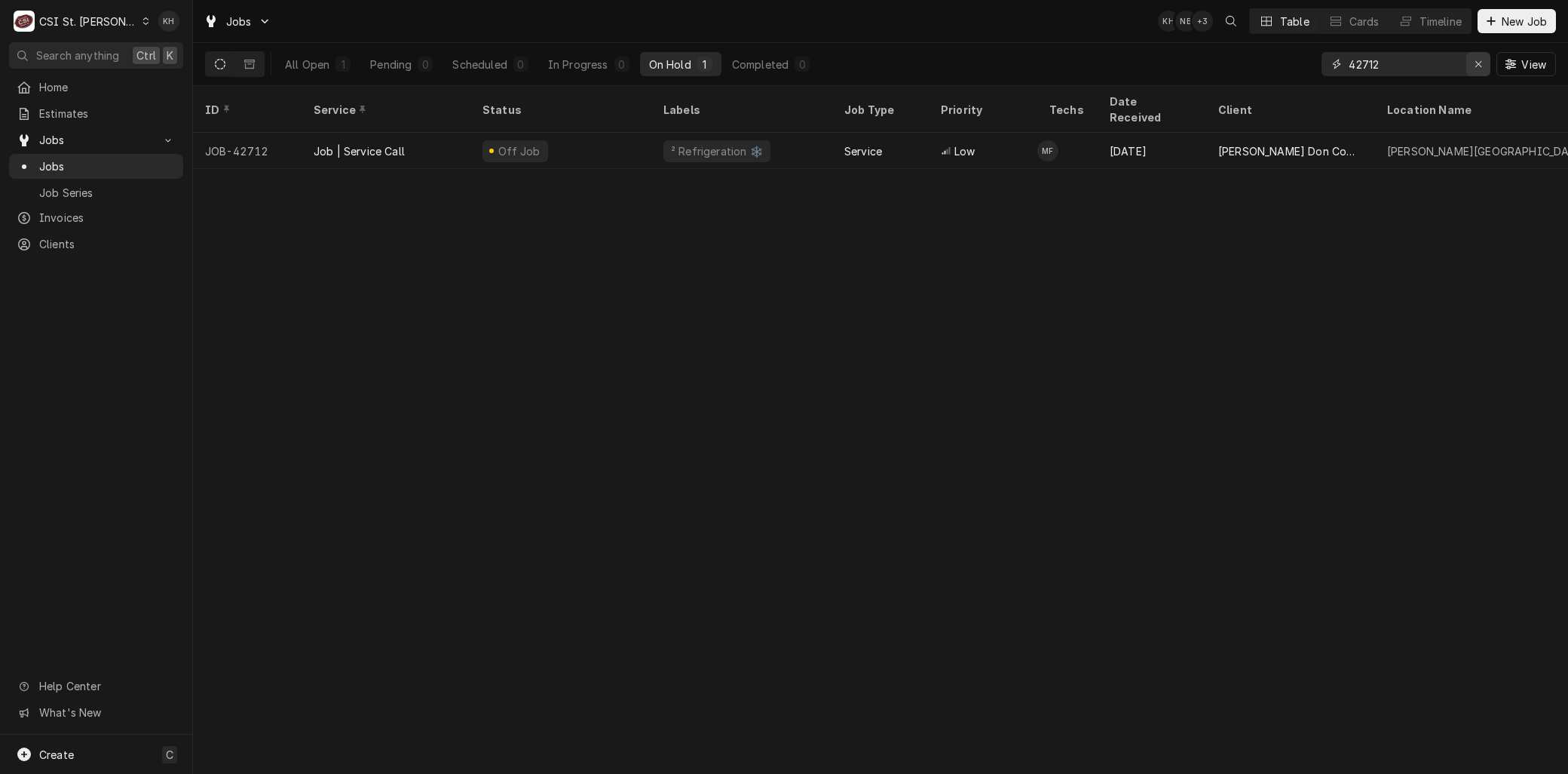
type input "42712"
click at [1477, 59] on icon "Erase input" at bounding box center [1478, 64] width 9 height 11
drag, startPoint x: 1395, startPoint y: 65, endPoint x: 1119, endPoint y: 46, distance: 276.7
click at [1128, 47] on div "All Open 1 Pending 0 Scheduled 0 In Progress 0 On Hold 1 Completed 0 42733 View" at bounding box center [880, 64] width 1351 height 42
type input "42610"
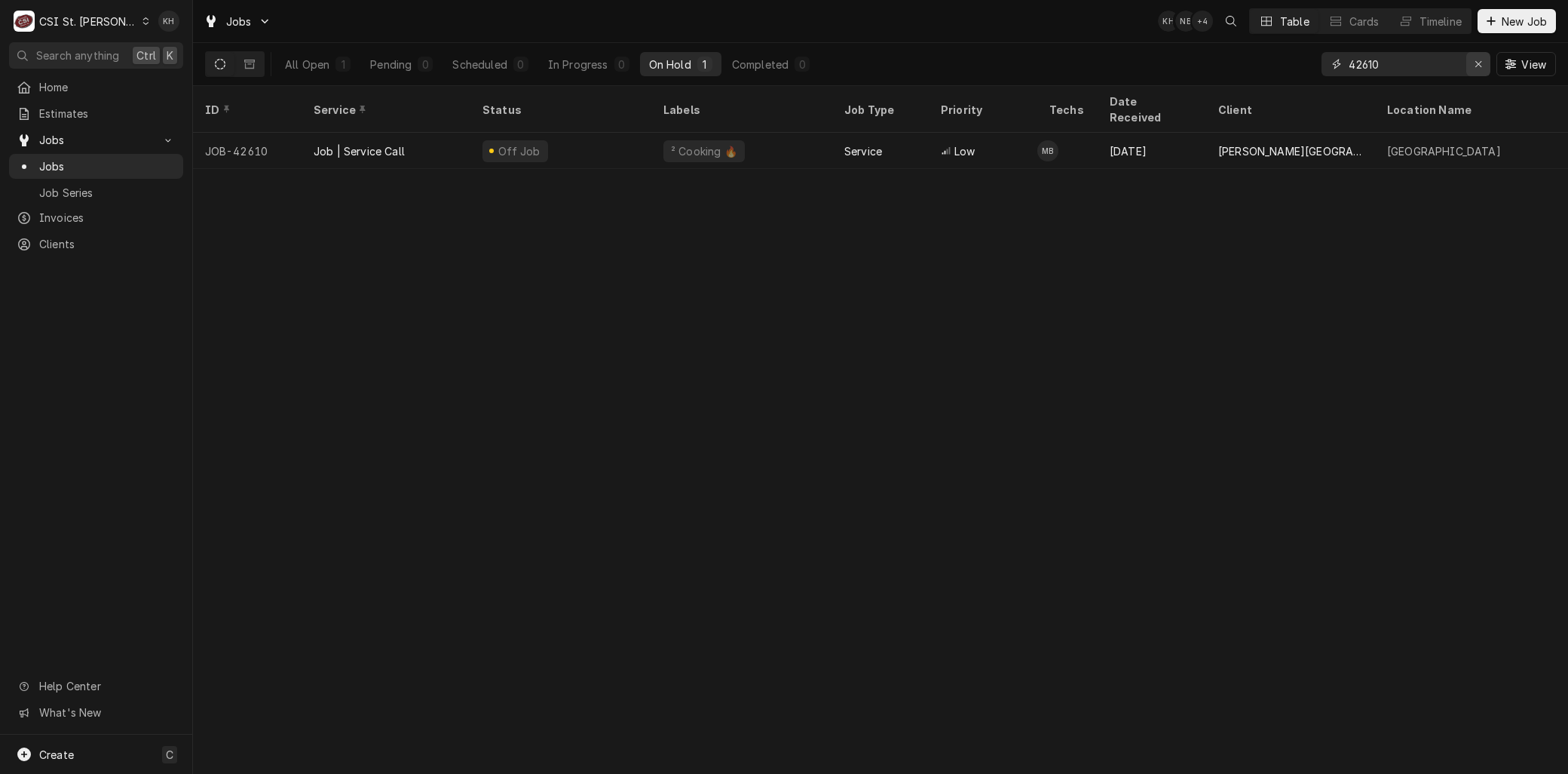
click at [1474, 64] on icon "Erase input" at bounding box center [1478, 64] width 9 height 11
type input "42696"
click at [1471, 63] on div "Erase input" at bounding box center [1477, 64] width 15 height 15
type input "42609"
click at [1474, 59] on icon "Erase input" at bounding box center [1478, 64] width 9 height 11
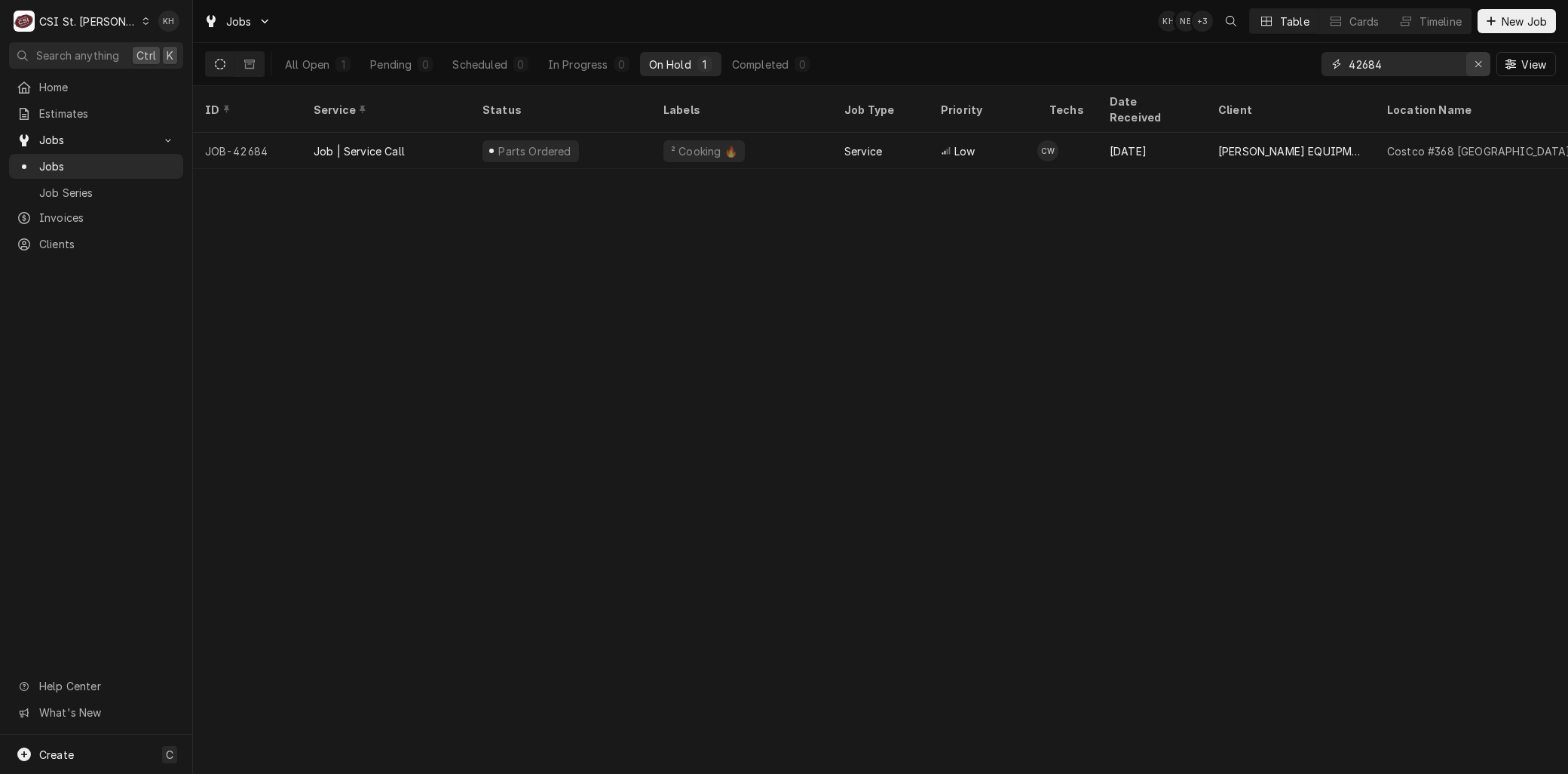
type input "42684"
click at [1478, 66] on icon "Erase input" at bounding box center [1478, 64] width 9 height 11
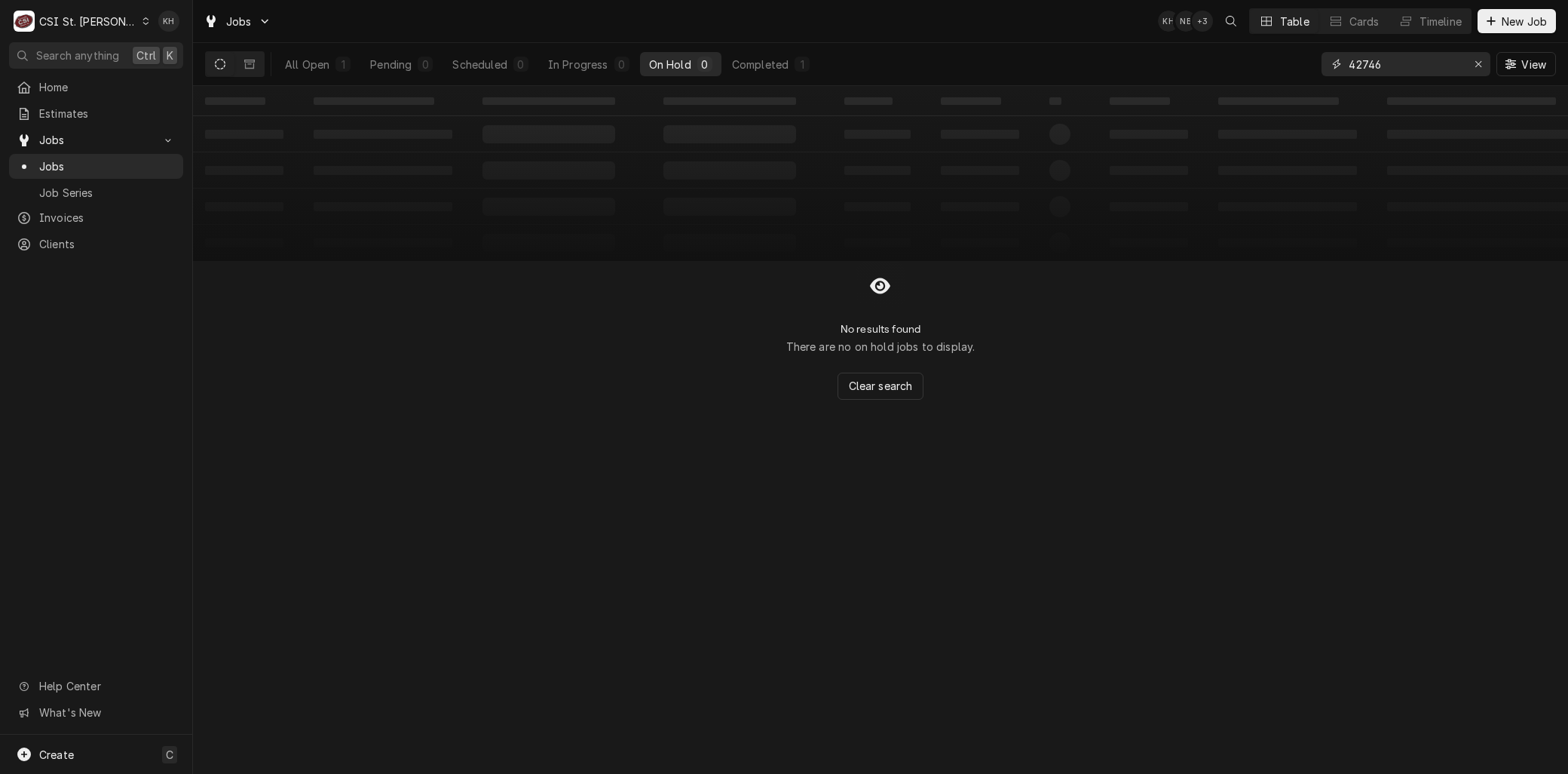
drag, startPoint x: 1392, startPoint y: 64, endPoint x: 1218, endPoint y: 54, distance: 174.3
click at [1218, 54] on div "All Open 1 Pending 0 Scheduled 0 In Progress 0 On Hold 0 Completed 1 42746 View" at bounding box center [880, 64] width 1351 height 42
drag, startPoint x: 1392, startPoint y: 64, endPoint x: 1229, endPoint y: 45, distance: 164.1
click at [1229, 45] on div "All Open 0 Pending 0 Scheduled 0 In Progress 0 On Hold 0 Completed 0 42714 View" at bounding box center [880, 64] width 1351 height 42
drag, startPoint x: 1384, startPoint y: 58, endPoint x: 1256, endPoint y: 57, distance: 128.0
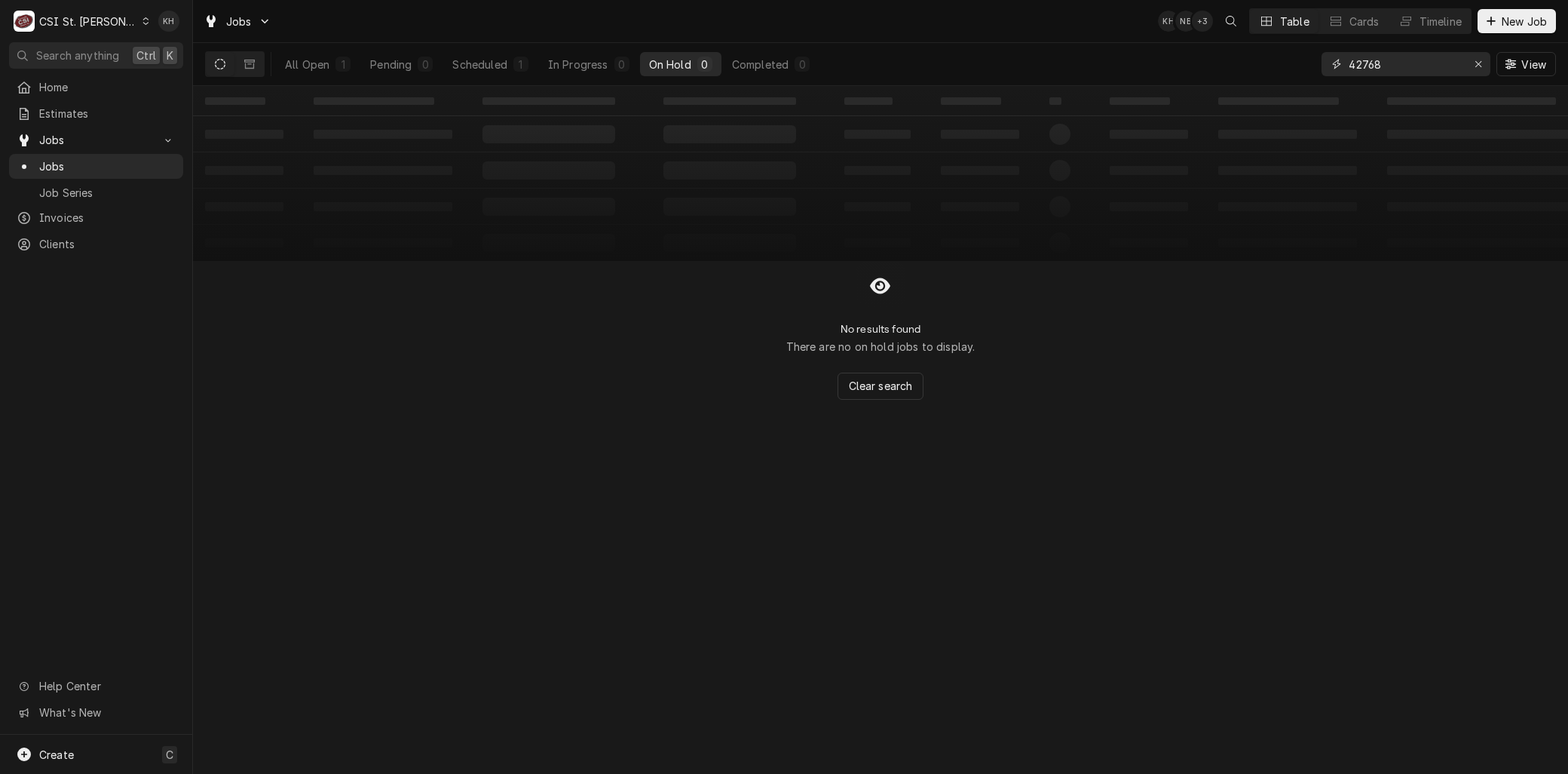
click at [1256, 57] on div "All Open 1 Pending 0 Scheduled 1 In Progress 0 On Hold 0 Completed 0 42768 View" at bounding box center [880, 64] width 1351 height 42
drag, startPoint x: 1301, startPoint y: 54, endPoint x: 1163, endPoint y: 38, distance: 138.9
click at [1167, 38] on div "Jobs KH NB + 3 Table Cards Timeline New Job All Open 1 Pending 0 Scheduled 1 In…" at bounding box center [880, 43] width 1375 height 86
click at [1405, 68] on input "41933" at bounding box center [1405, 64] width 113 height 24
drag, startPoint x: 1404, startPoint y: 67, endPoint x: 1196, endPoint y: 28, distance: 211.6
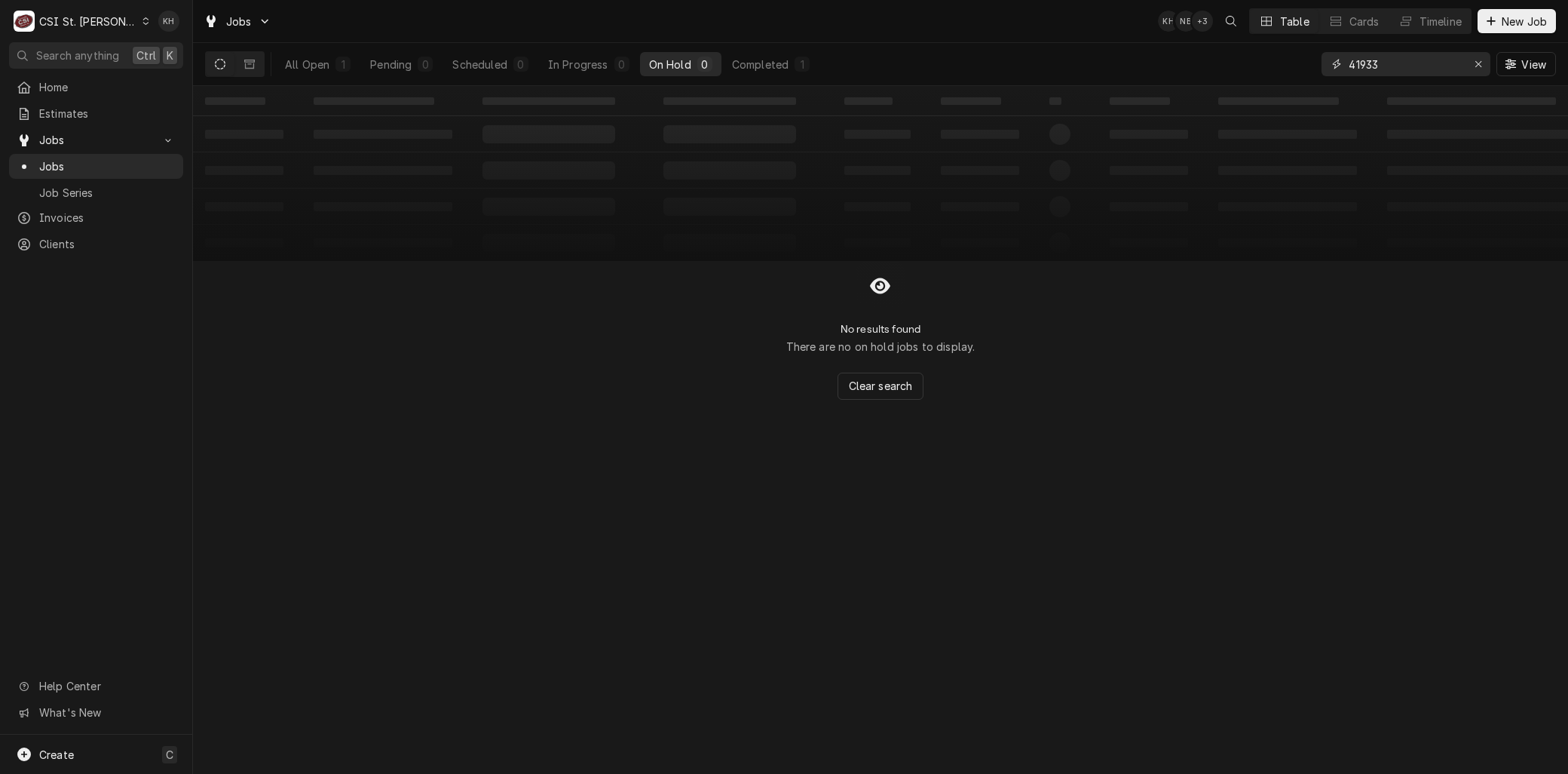
click at [1196, 28] on div "Jobs KH NB + 3 Table Cards Timeline New Job All Open 1 Pending 0 Scheduled 0 In…" at bounding box center [880, 43] width 1375 height 86
drag, startPoint x: 1396, startPoint y: 60, endPoint x: 1266, endPoint y: 43, distance: 131.1
click at [1270, 47] on div "All Open 1 Pending 0 Scheduled 0 In Progress 0 On Hold 0 Completed 1 42762 View" at bounding box center [880, 64] width 1351 height 42
drag, startPoint x: 1417, startPoint y: 60, endPoint x: 1251, endPoint y: 47, distance: 166.5
click at [1251, 47] on div "All Open 1 Pending 0 Scheduled 0 In Progress 1 On Hold 0 Completed 0 42770 View" at bounding box center [880, 64] width 1351 height 42
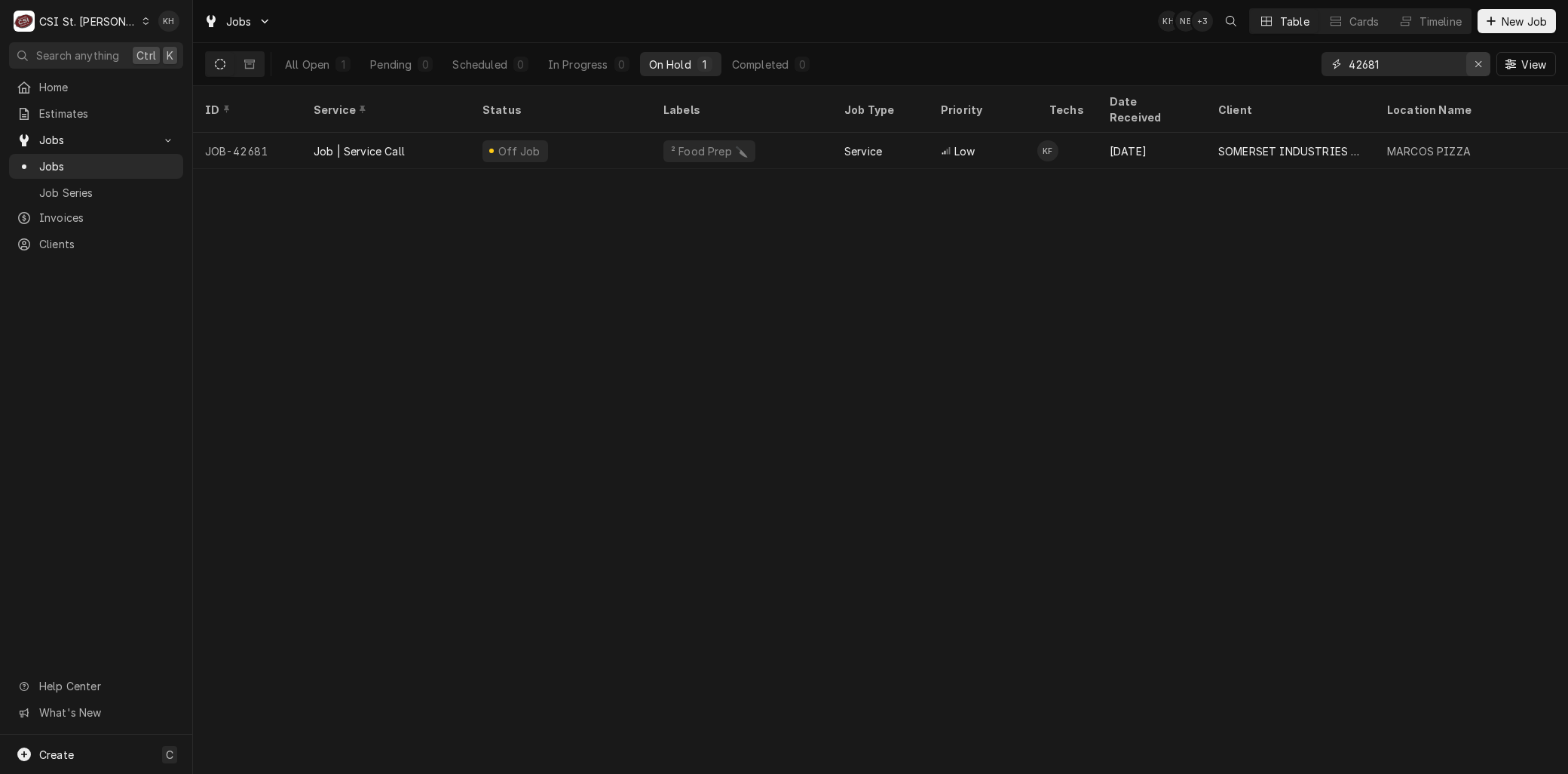
type input "42681"
click at [1475, 68] on icon "Erase input" at bounding box center [1478, 64] width 9 height 11
type input "41895"
click at [1475, 68] on icon "Erase input" at bounding box center [1478, 64] width 9 height 11
drag, startPoint x: 1400, startPoint y: 62, endPoint x: 1312, endPoint y: 58, distance: 88.1
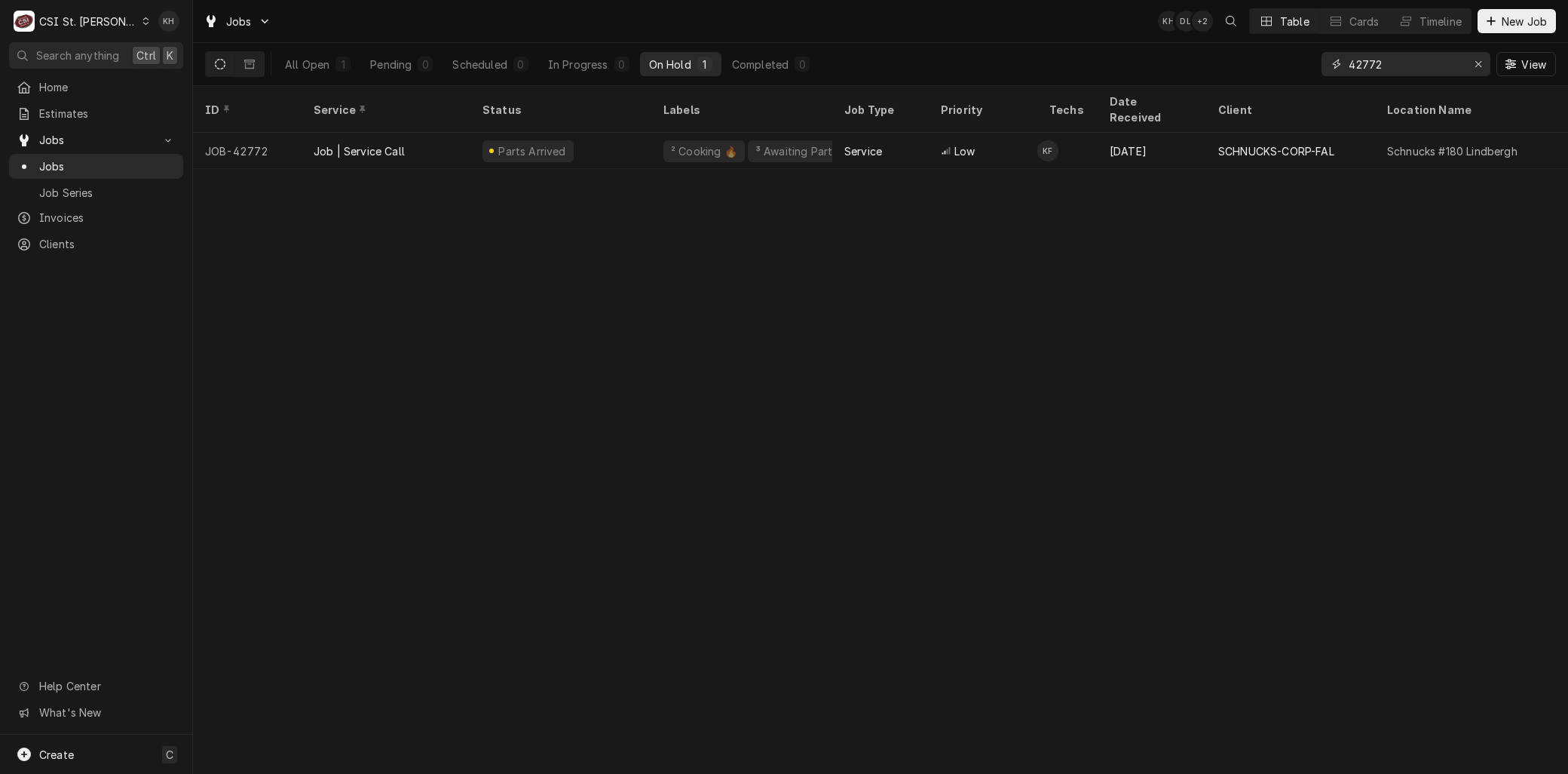
click at [1322, 58] on div "42772" at bounding box center [1406, 64] width 169 height 24
type input "42783"
click at [1480, 65] on icon "Erase input" at bounding box center [1478, 64] width 9 height 11
drag, startPoint x: 1388, startPoint y: 64, endPoint x: 1248, endPoint y: 53, distance: 140.4
click at [1256, 54] on div "All Open 1 Pending 0 Scheduled 0 In Progress 0 On Hold 1 Completed 0 42760 View" at bounding box center [880, 64] width 1351 height 42
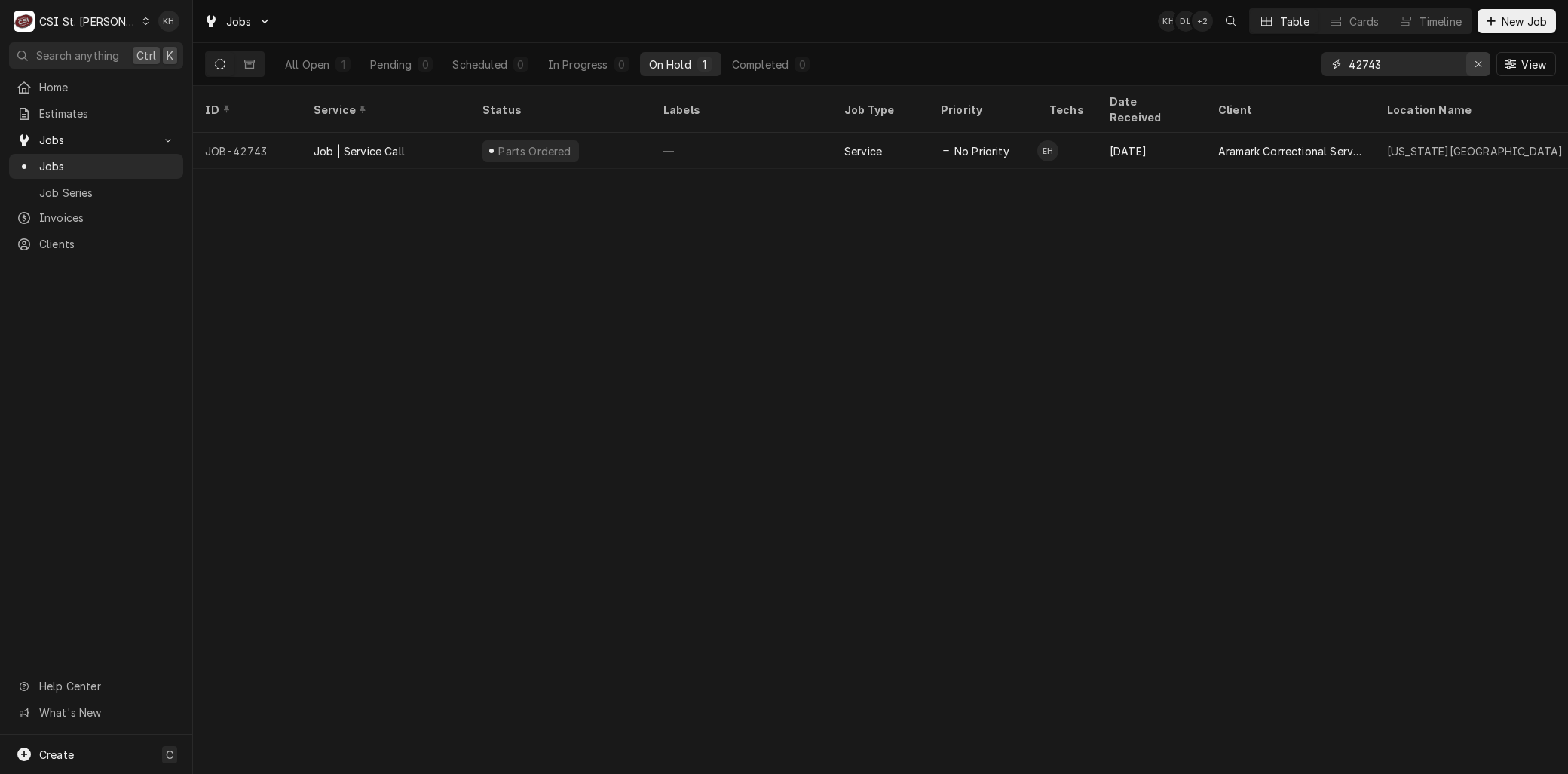
type input "42743"
click at [1474, 64] on icon "Erase input" at bounding box center [1478, 64] width 9 height 11
drag, startPoint x: 1410, startPoint y: 63, endPoint x: 1143, endPoint y: 42, distance: 267.8
click at [1152, 43] on div "All Open 1 Pending 0 Scheduled 0 In Progress 0 On Hold 1 Completed 0 42790 View" at bounding box center [880, 64] width 1351 height 42
type input "42748"
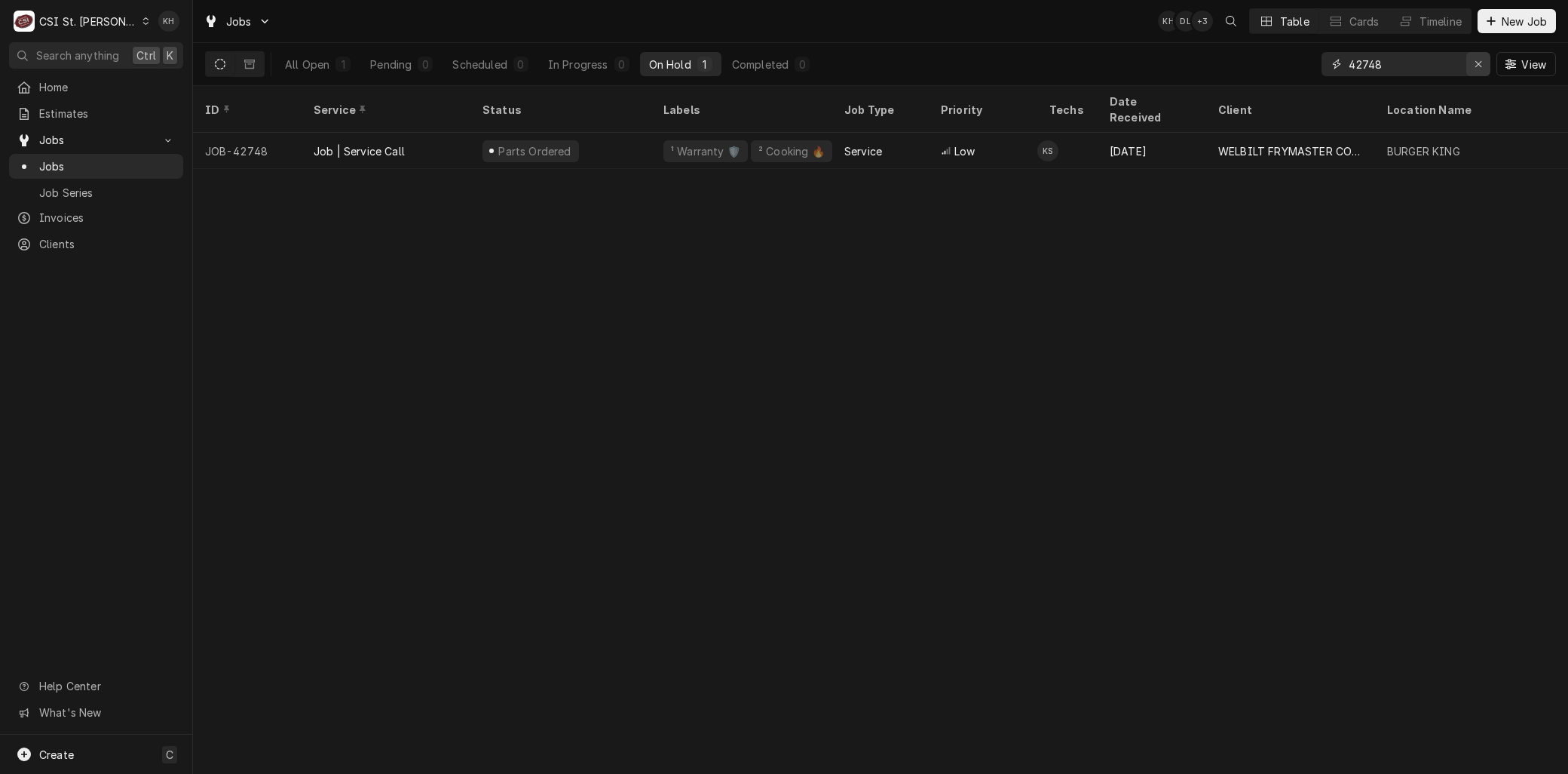
click at [1476, 66] on icon "Erase input" at bounding box center [1478, 64] width 9 height 11
type input "42685"
click at [1475, 67] on icon "Erase input" at bounding box center [1478, 64] width 9 height 11
type input "42503"
click at [1476, 65] on icon "Erase input" at bounding box center [1478, 64] width 6 height 6
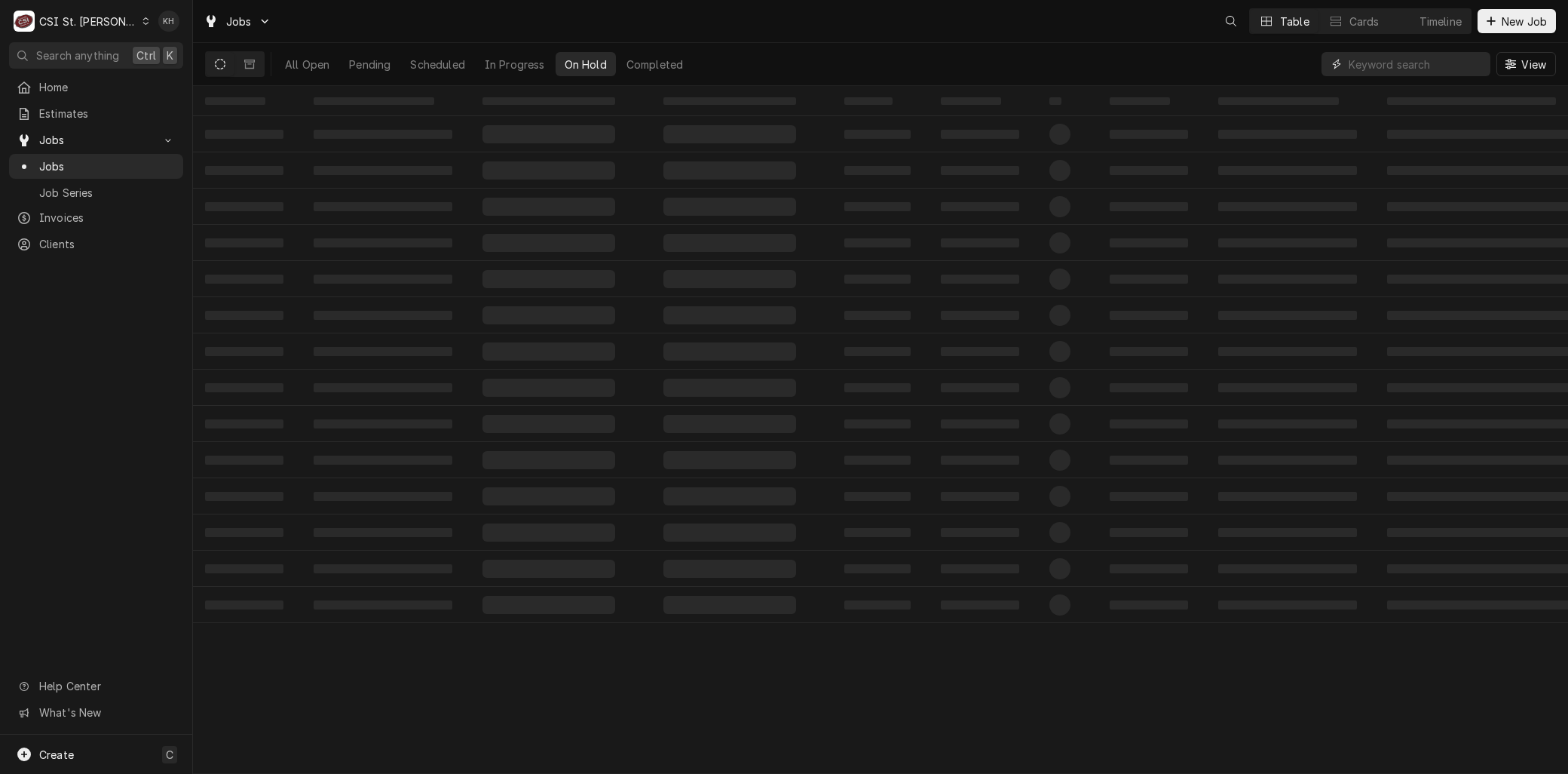
click at [1394, 64] on input "Dynamic Content Wrapper" at bounding box center [1415, 64] width 134 height 24
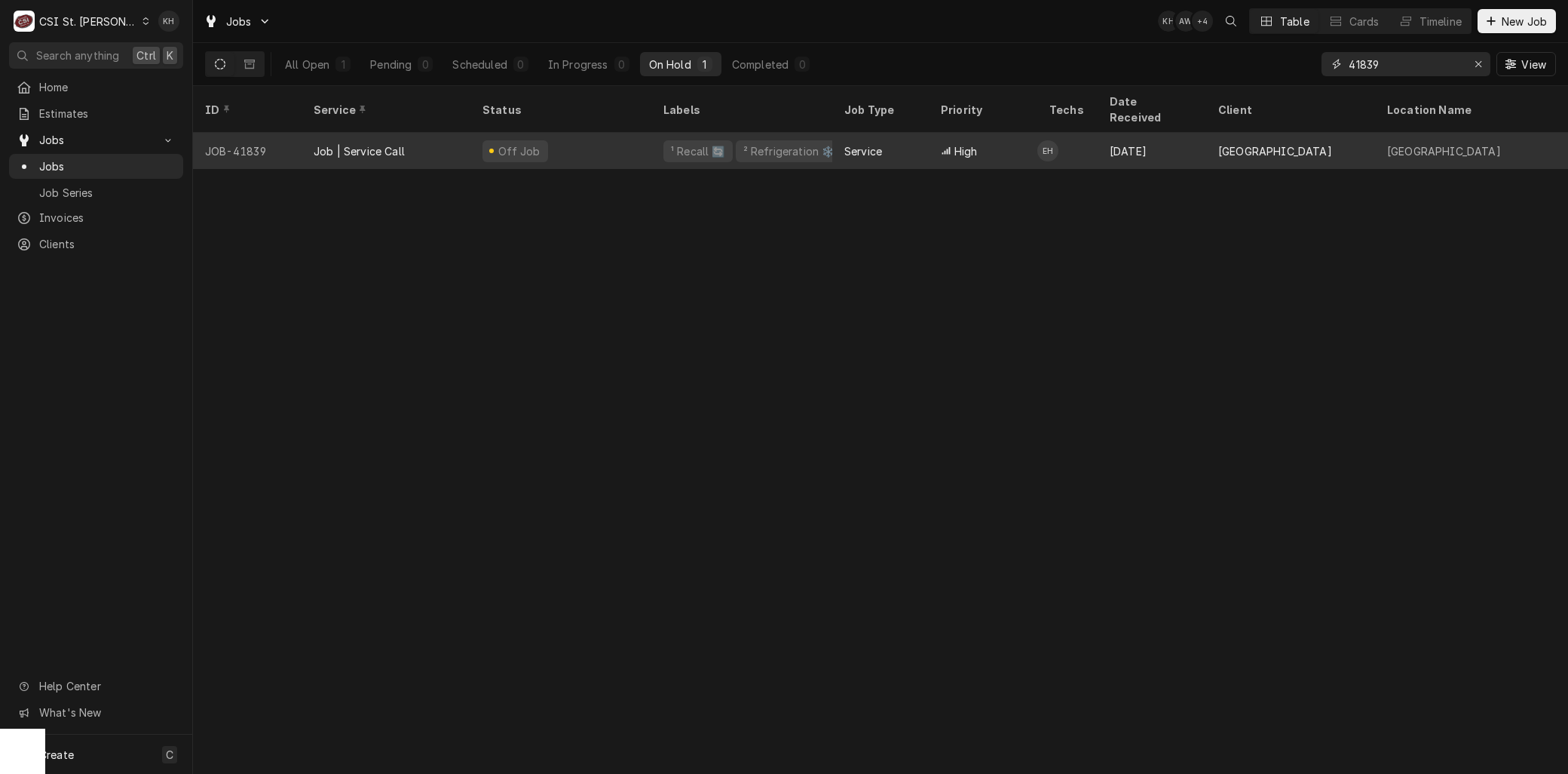
type input "41839"
click at [343, 143] on div "Job | Service Call" at bounding box center [360, 151] width 91 height 16
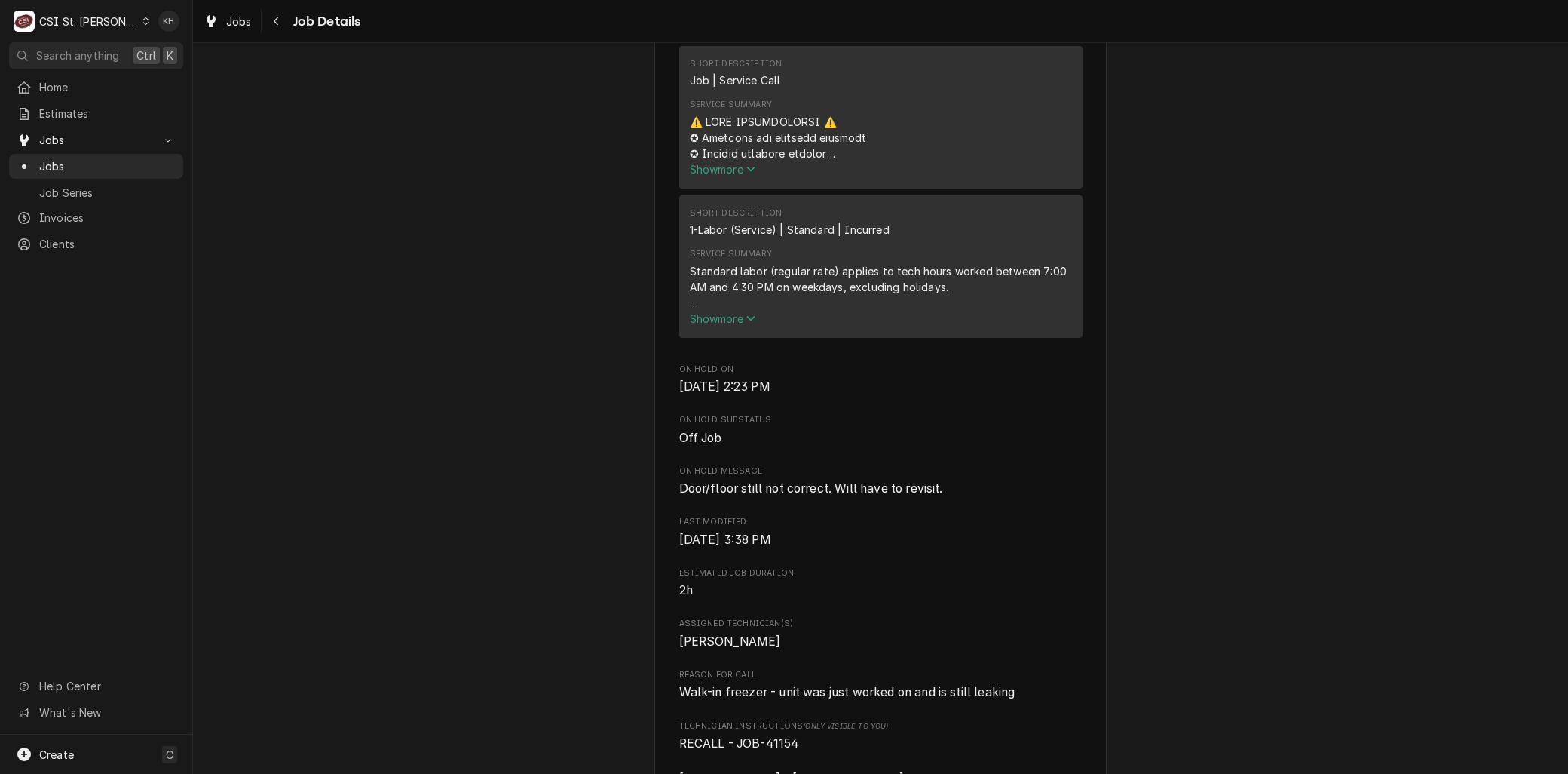
scroll to position [586, 0]
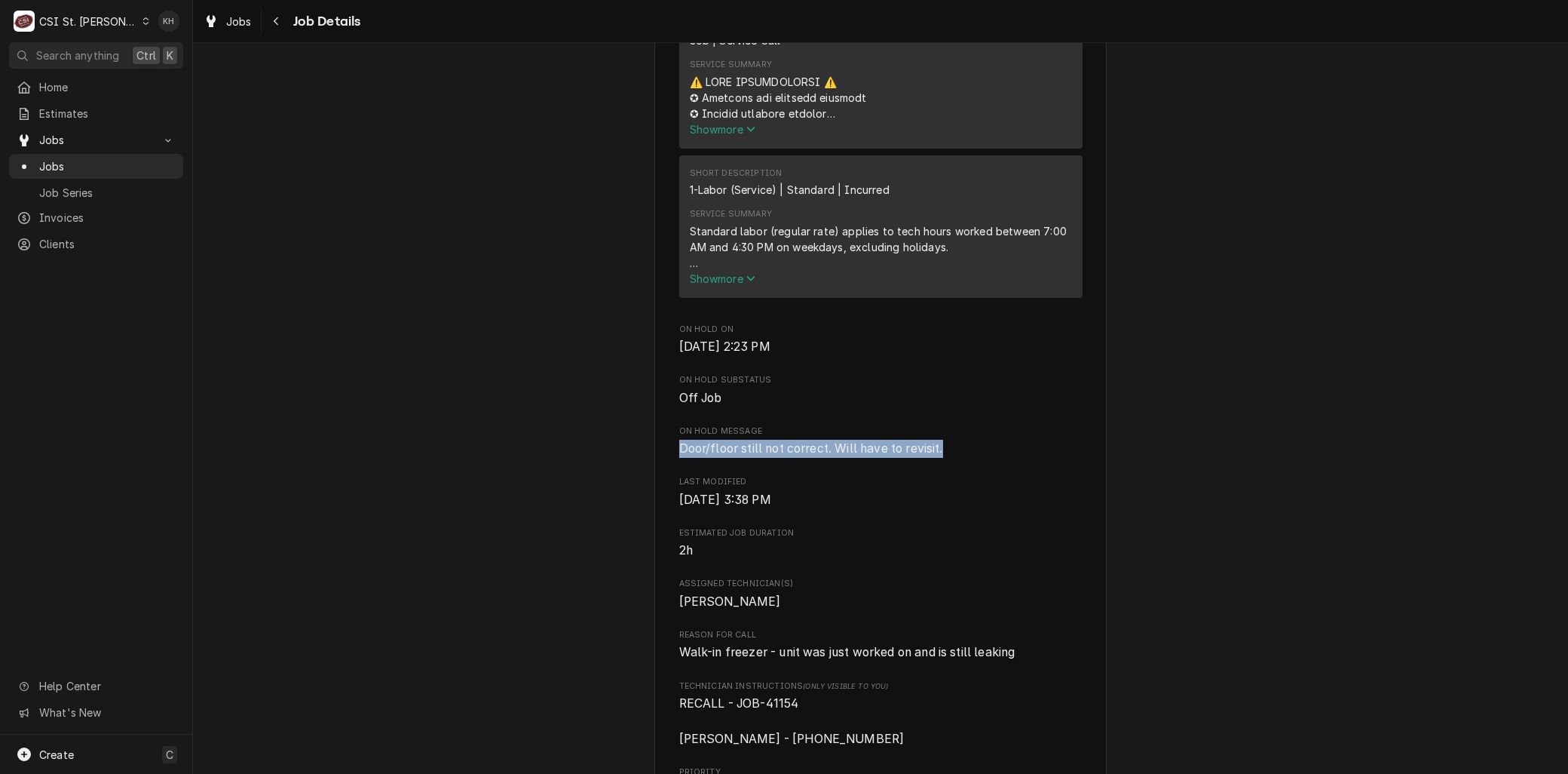
drag, startPoint x: 941, startPoint y: 468, endPoint x: 667, endPoint y: 465, distance: 274.0
click at [667, 465] on div "LA SALLE SPRINGS MIDDLE SCHOOL La Salle Springs Middle School / 3300 Highway 10…" at bounding box center [880, 611] width 452 height 2202
copy span "Door/floor still not correct. Will have to revisit."
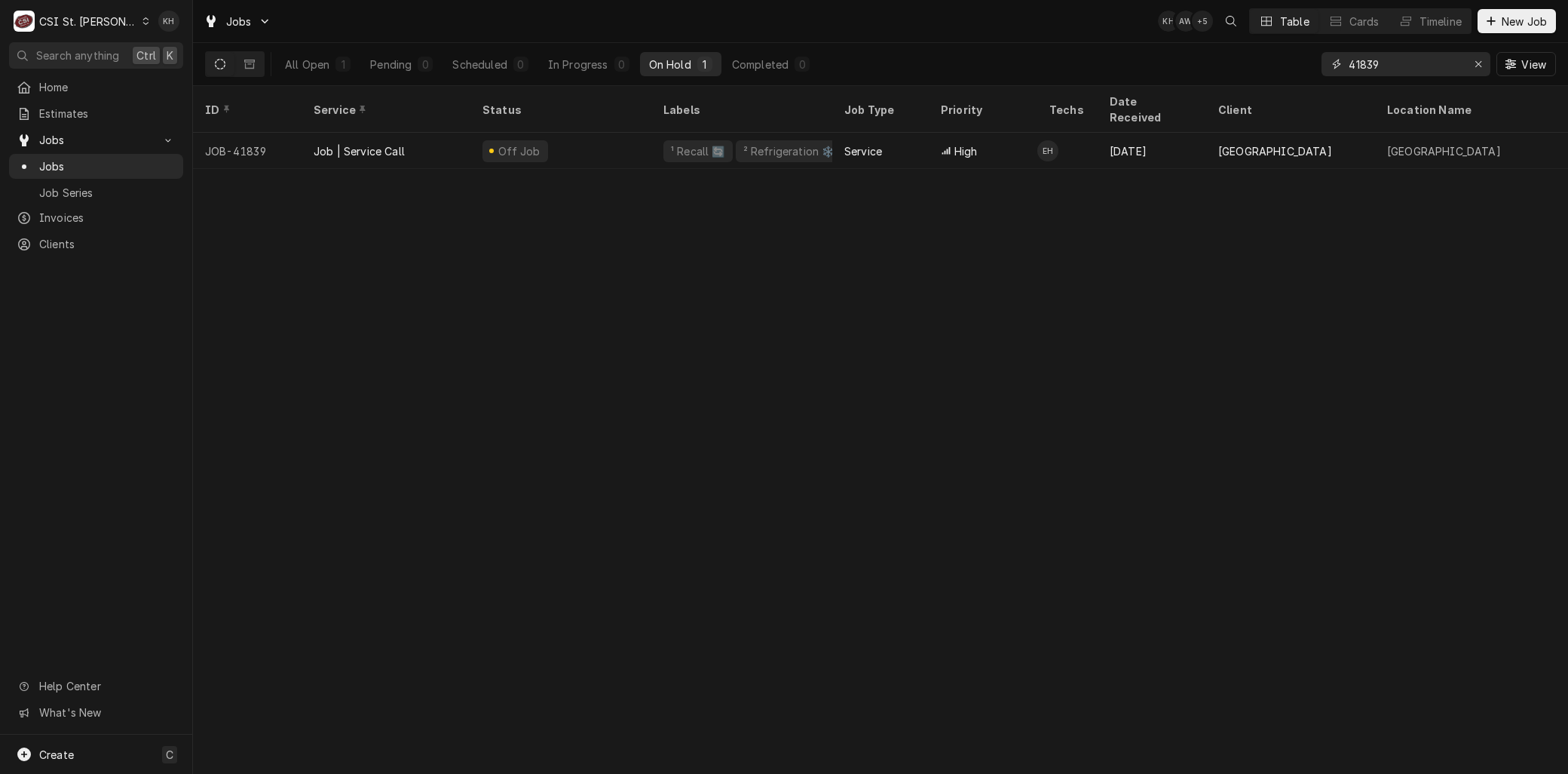
drag, startPoint x: 1422, startPoint y: 64, endPoint x: 1118, endPoint y: 55, distance: 304.1
click at [1140, 55] on div "All Open 1 Pending 0 Scheduled 0 In Progress 0 On Hold 1 Completed 0 41839 View" at bounding box center [880, 64] width 1351 height 42
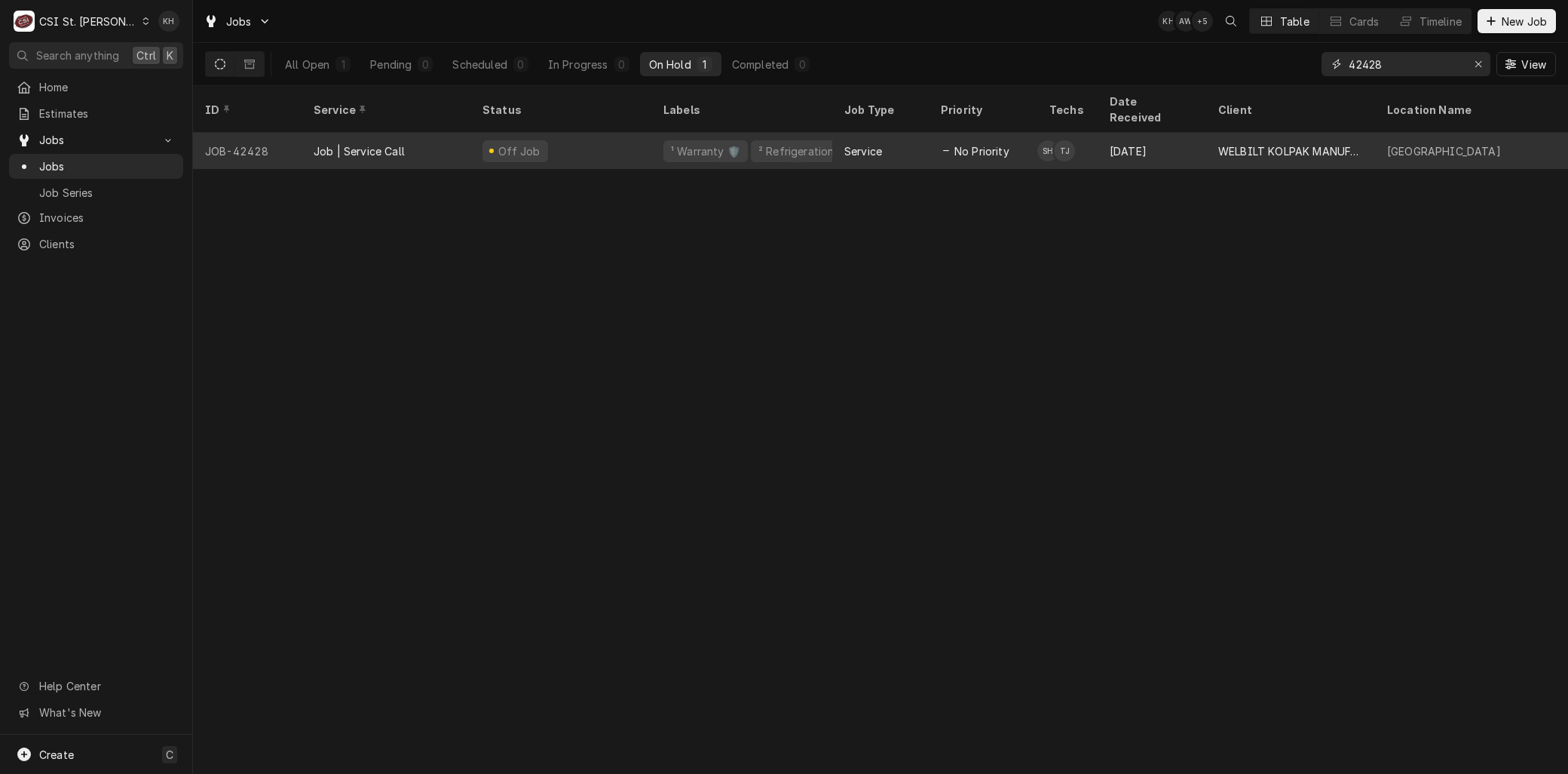
type input "42428"
click at [302, 133] on div "Job | Service Call" at bounding box center [386, 150] width 169 height 36
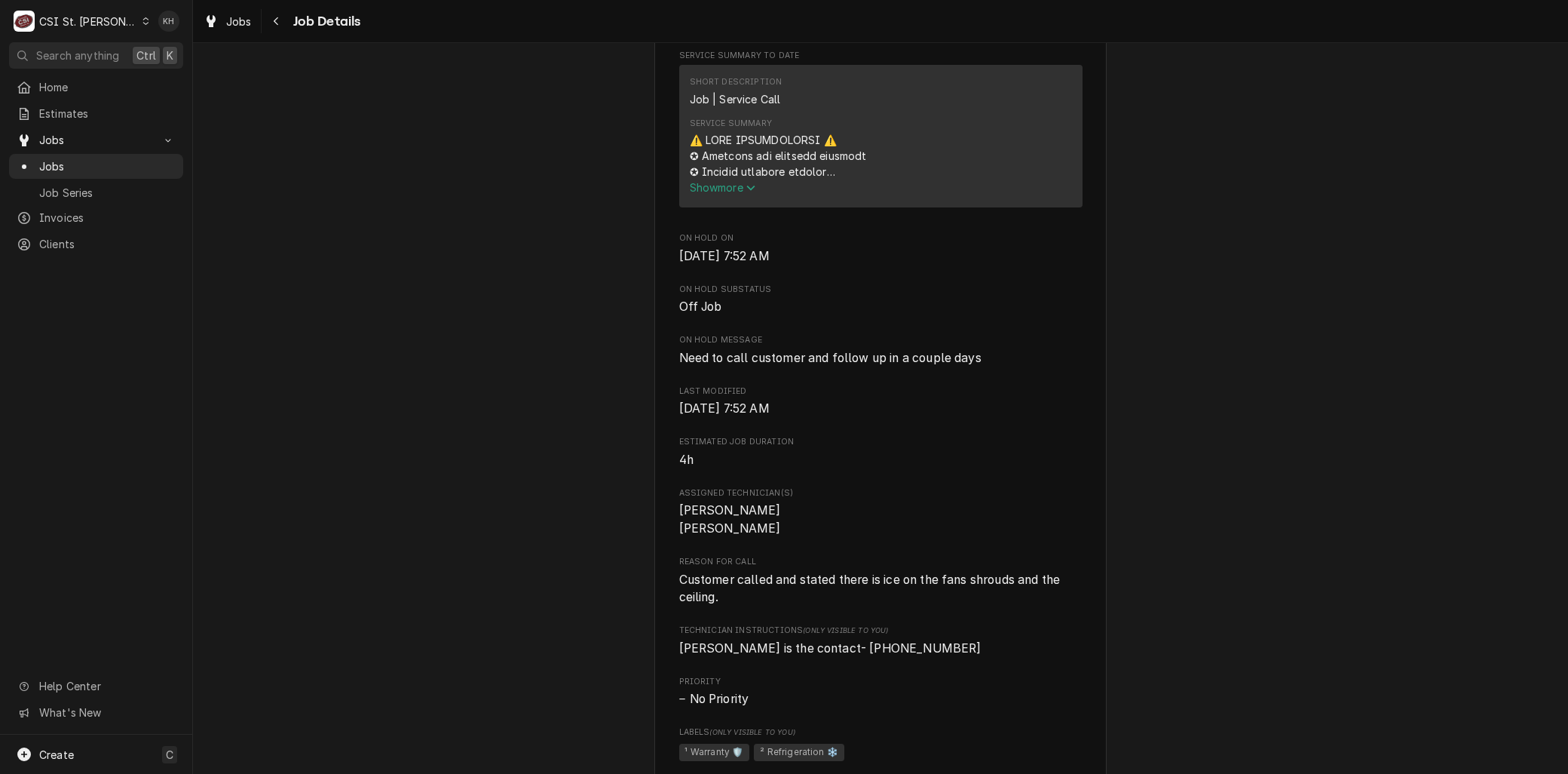
scroll to position [586, 0]
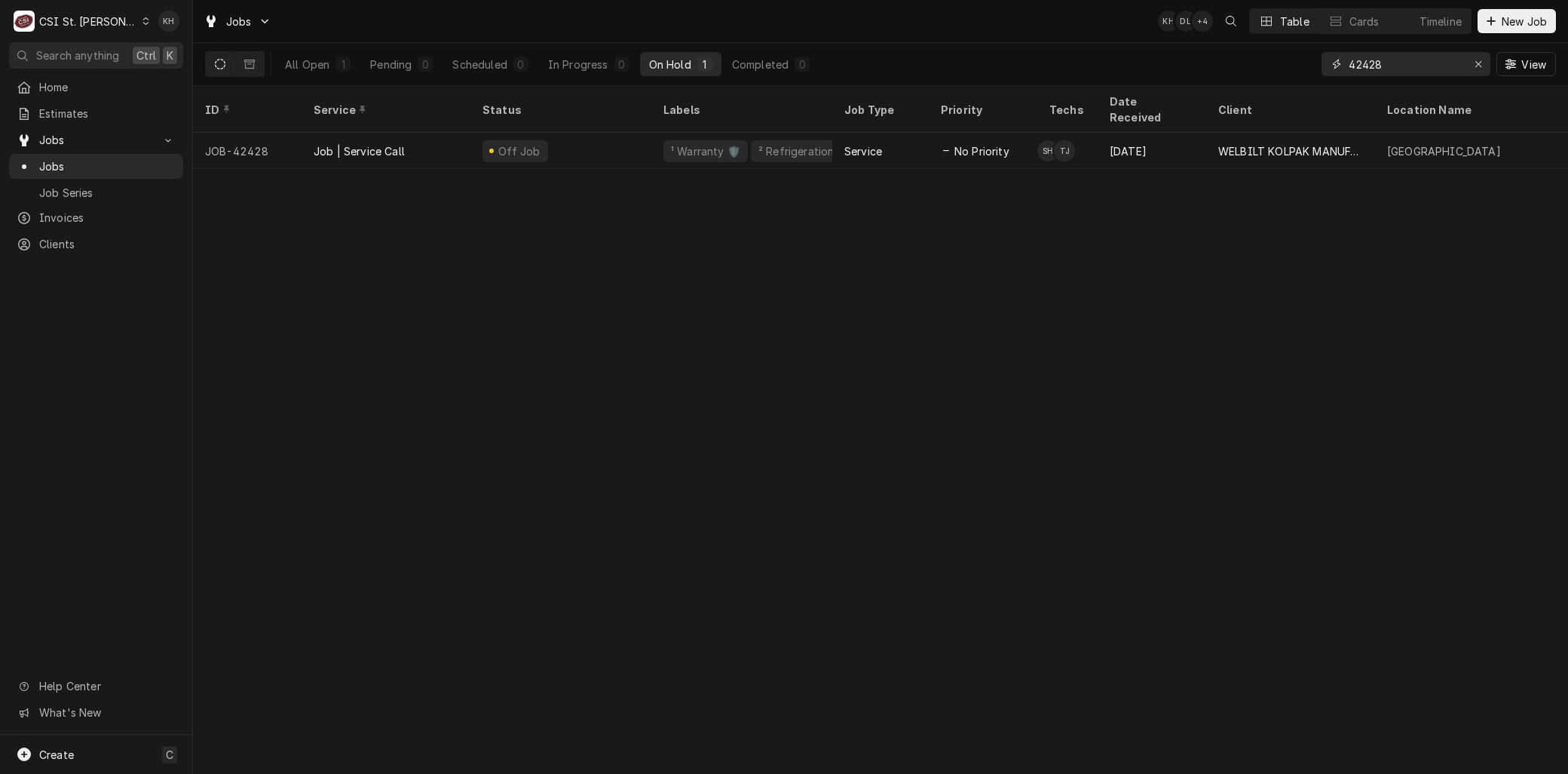
drag, startPoint x: 1394, startPoint y: 72, endPoint x: 1206, endPoint y: 63, distance: 188.2
click at [1214, 61] on div "All Open 1 Pending 0 Scheduled 0 In Progress 0 On Hold 1 Completed 0 42428 View" at bounding box center [880, 64] width 1351 height 42
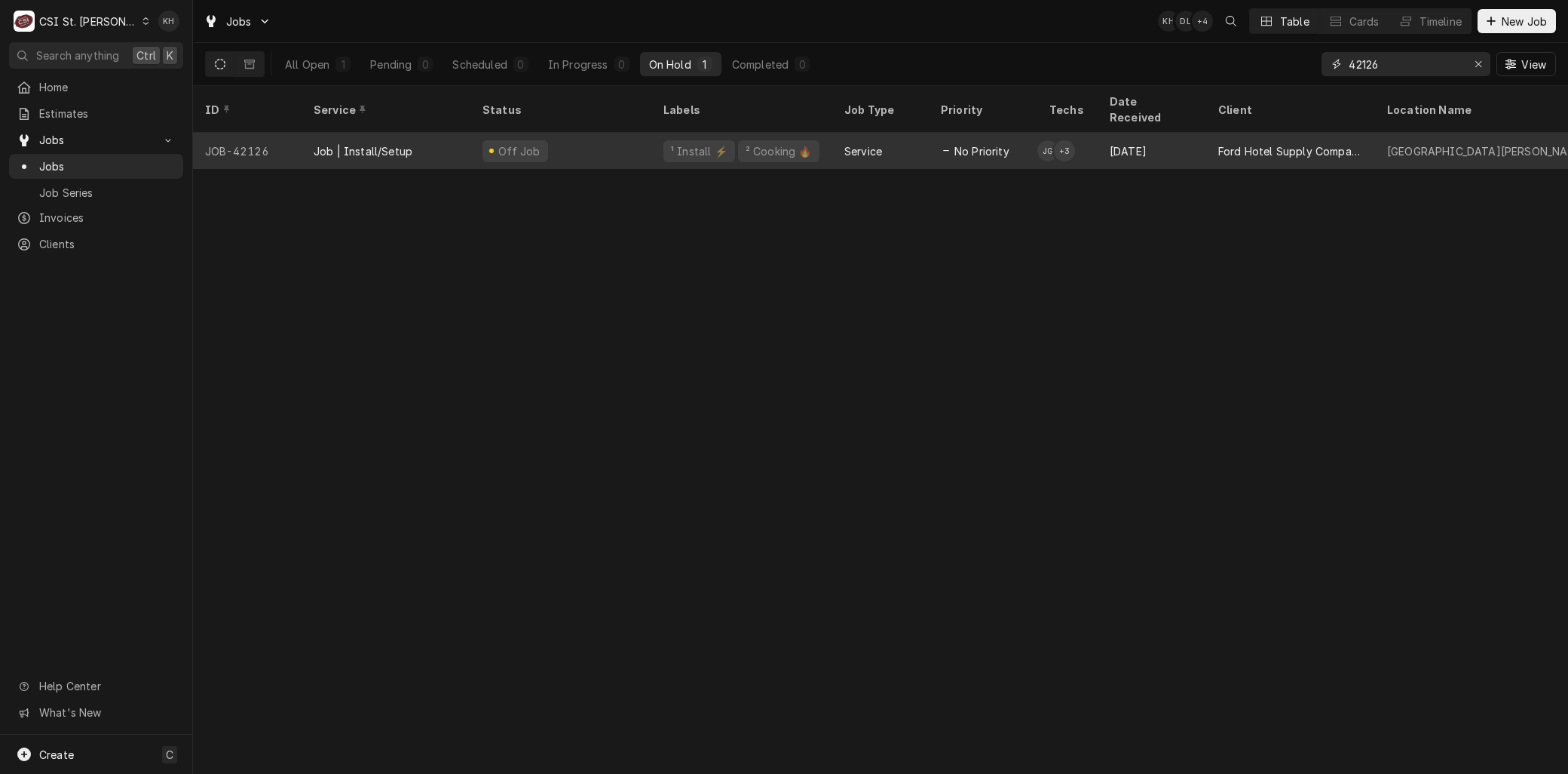
type input "42126"
click at [367, 133] on div "Job | Install/Setup" at bounding box center [386, 150] width 169 height 36
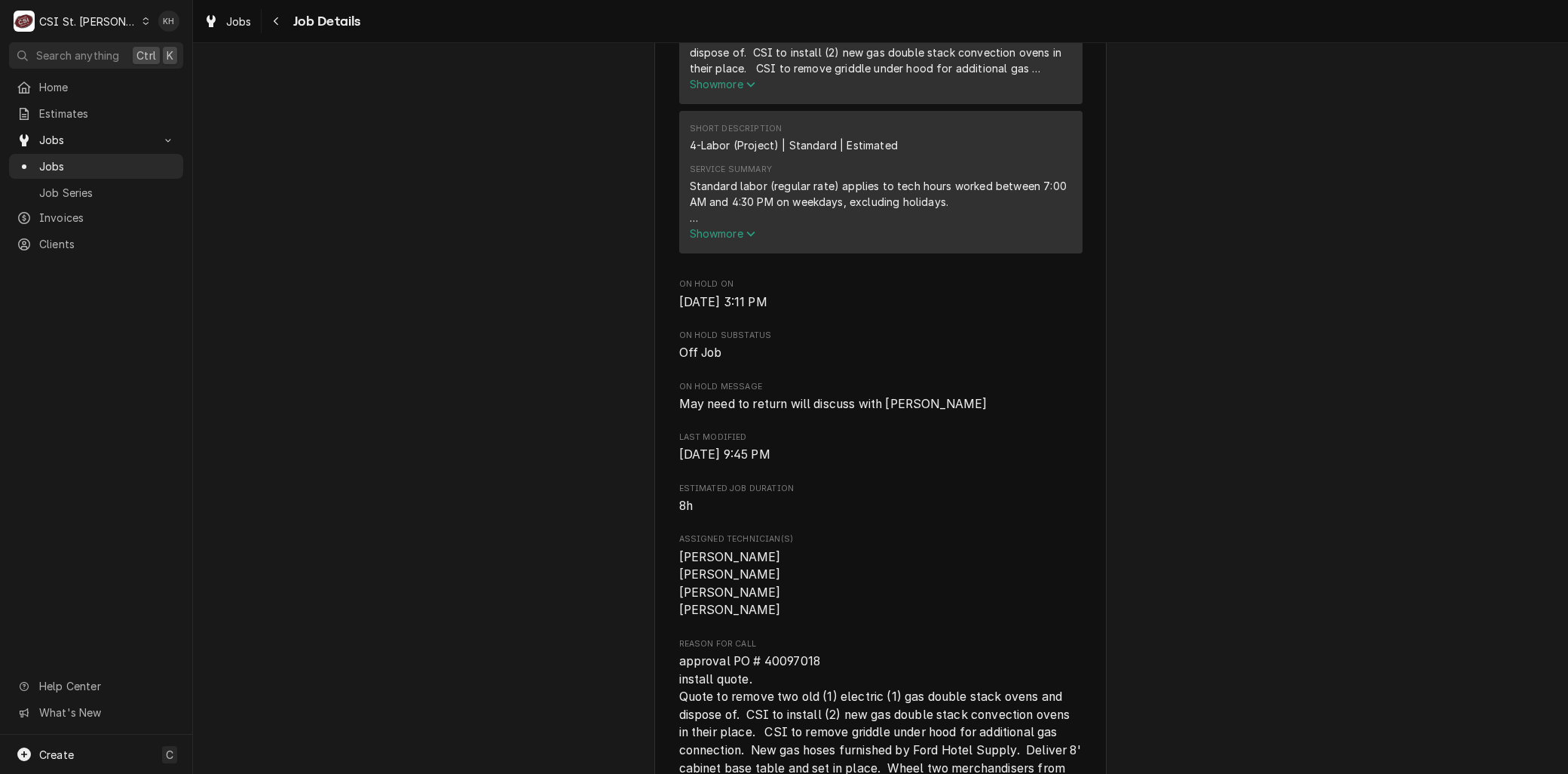
scroll to position [754, 0]
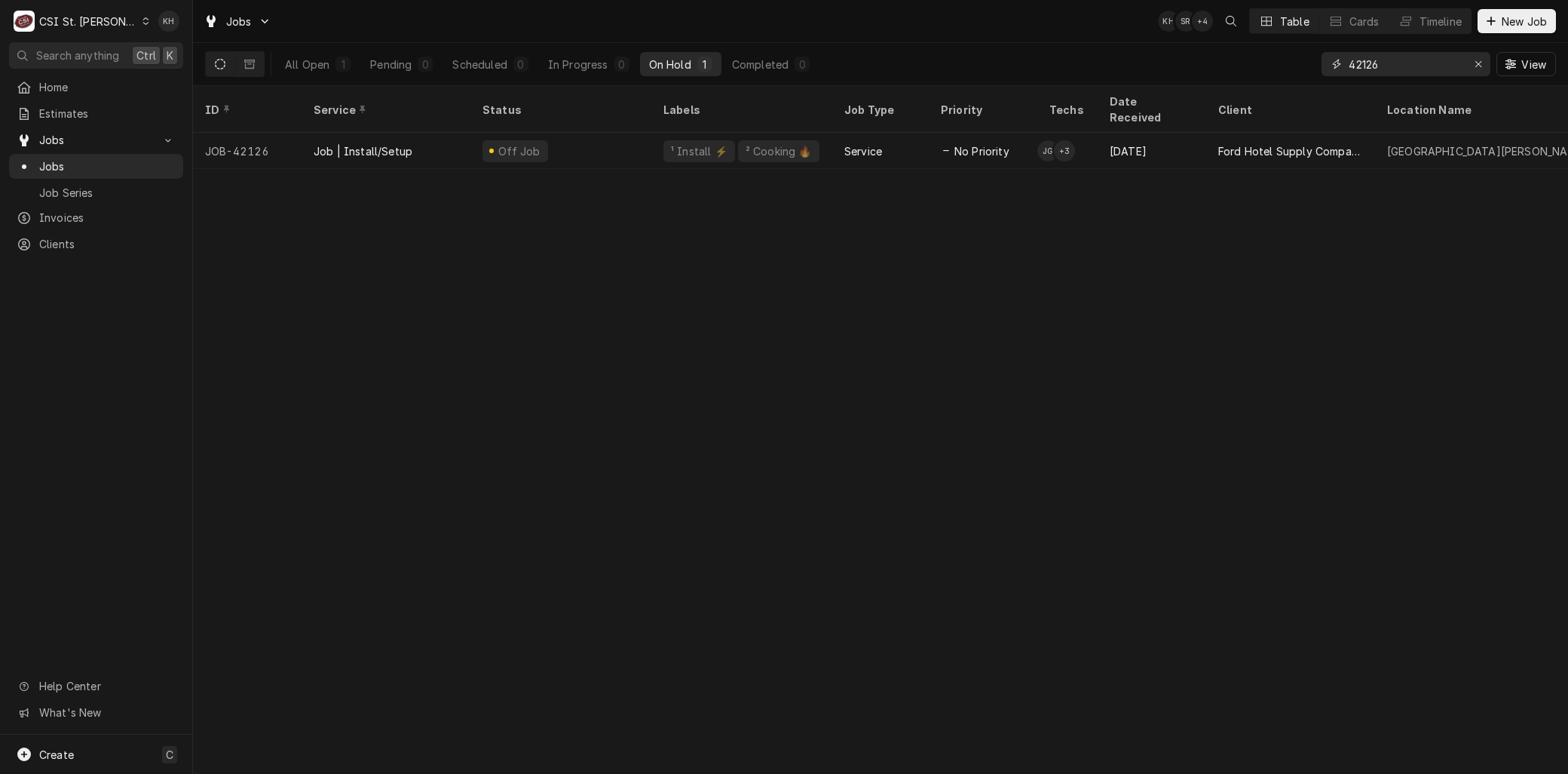
drag, startPoint x: 1414, startPoint y: 64, endPoint x: 1132, endPoint y: 54, distance: 282.2
click at [1134, 54] on div "All Open 1 Pending 0 Scheduled 0 In Progress 0 On Hold 1 Completed 0 42126 View" at bounding box center [880, 64] width 1351 height 42
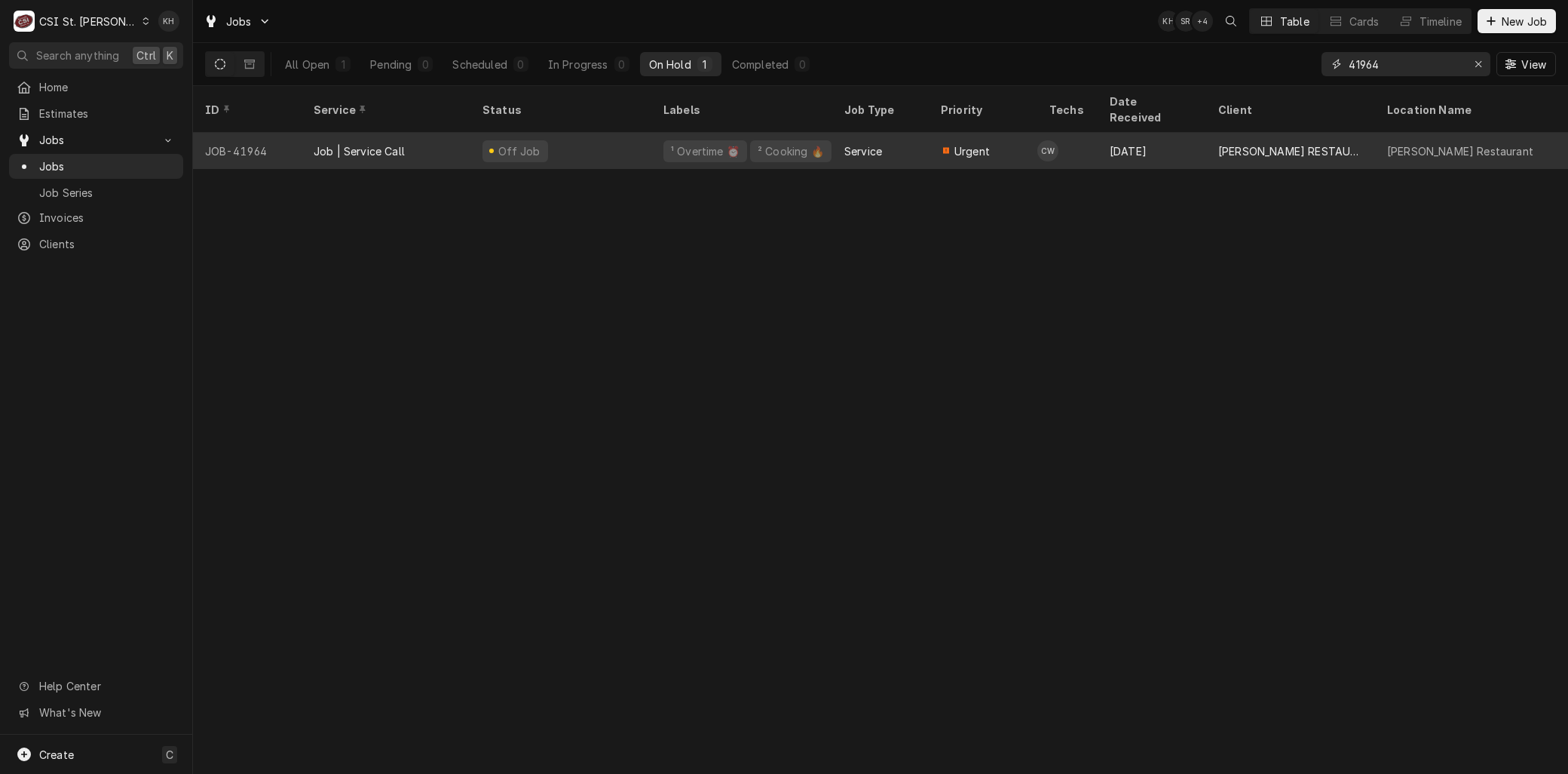
type input "41964"
click at [352, 143] on div "Job | Service Call" at bounding box center [360, 151] width 91 height 16
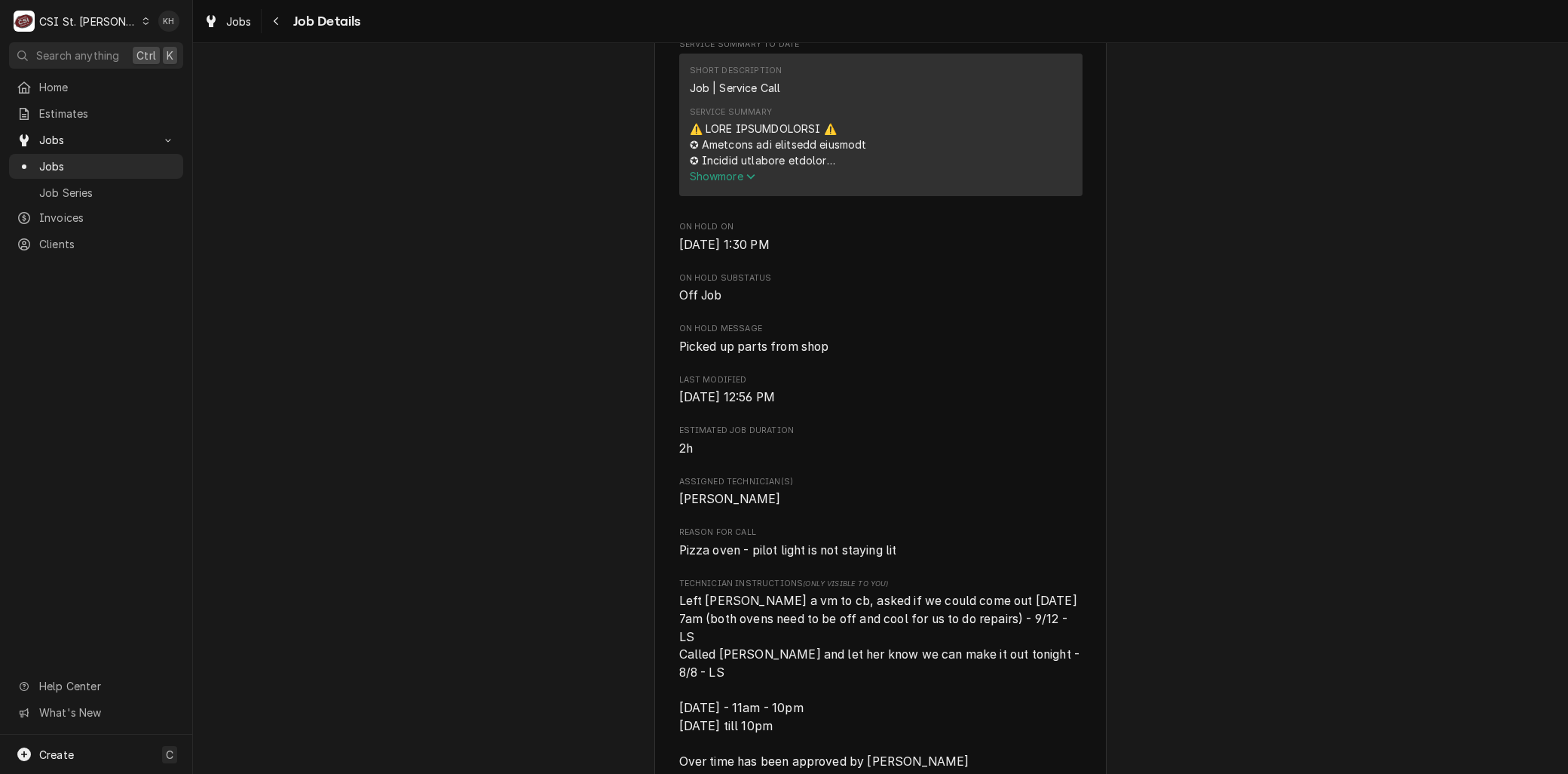
scroll to position [586, 0]
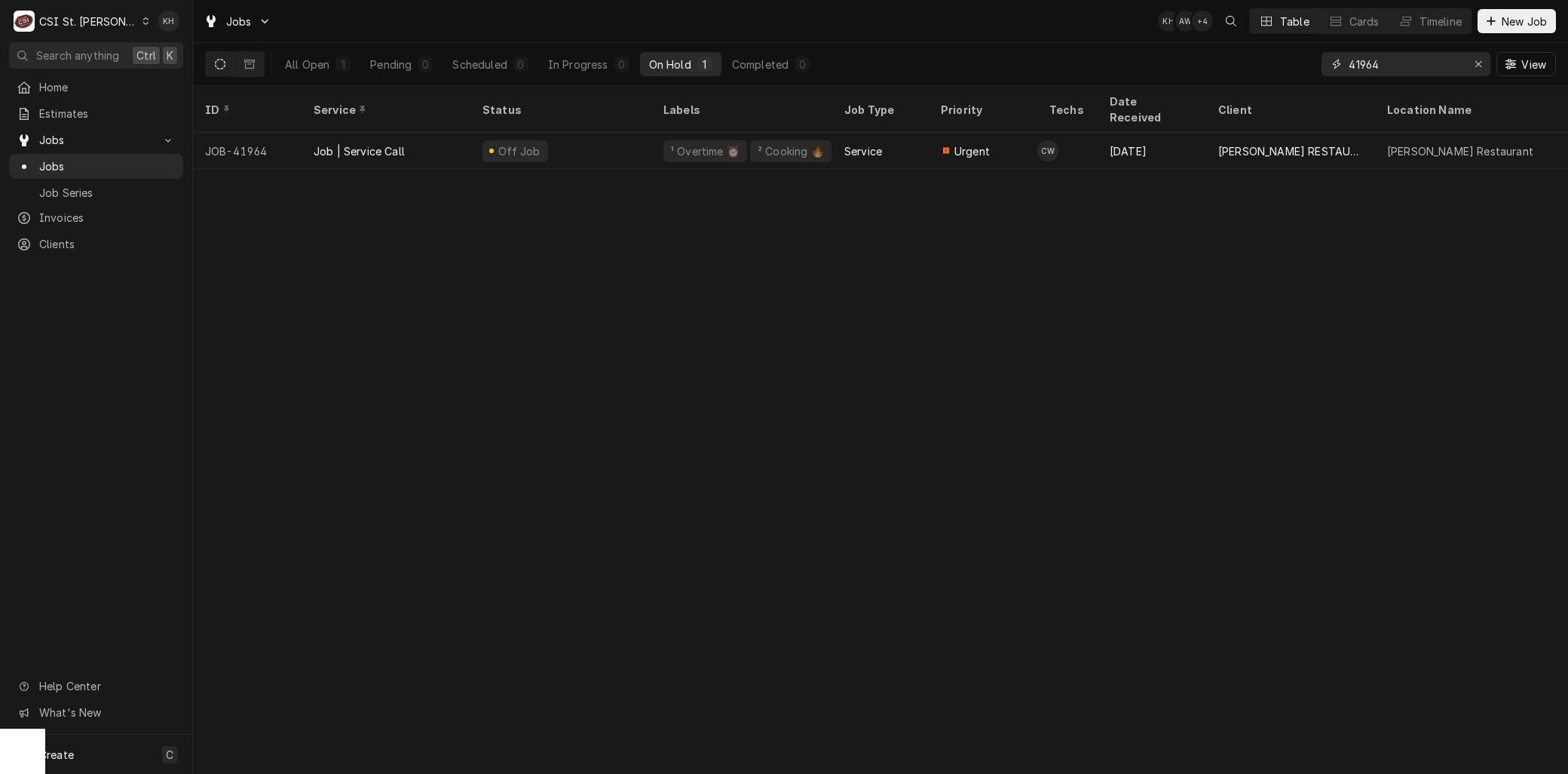
drag, startPoint x: 1404, startPoint y: 62, endPoint x: 1165, endPoint y: 75, distance: 239.4
click at [1167, 74] on div "All Open 1 Pending 0 Scheduled 0 In Progress 0 On Hold 1 Completed 0 41964 View" at bounding box center [880, 64] width 1351 height 42
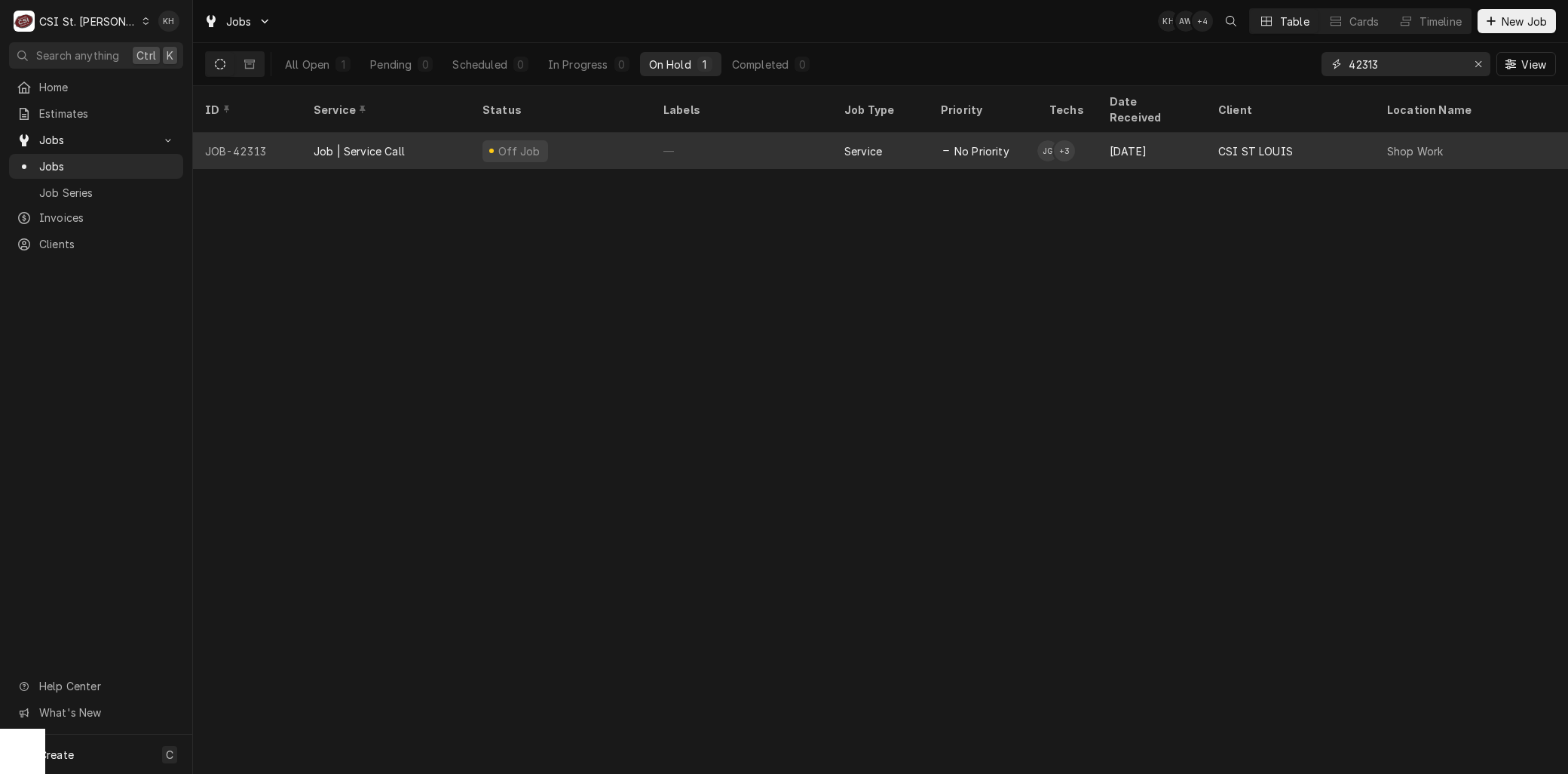
type input "42313"
click at [392, 143] on div "Job | Service Call" at bounding box center [360, 151] width 91 height 16
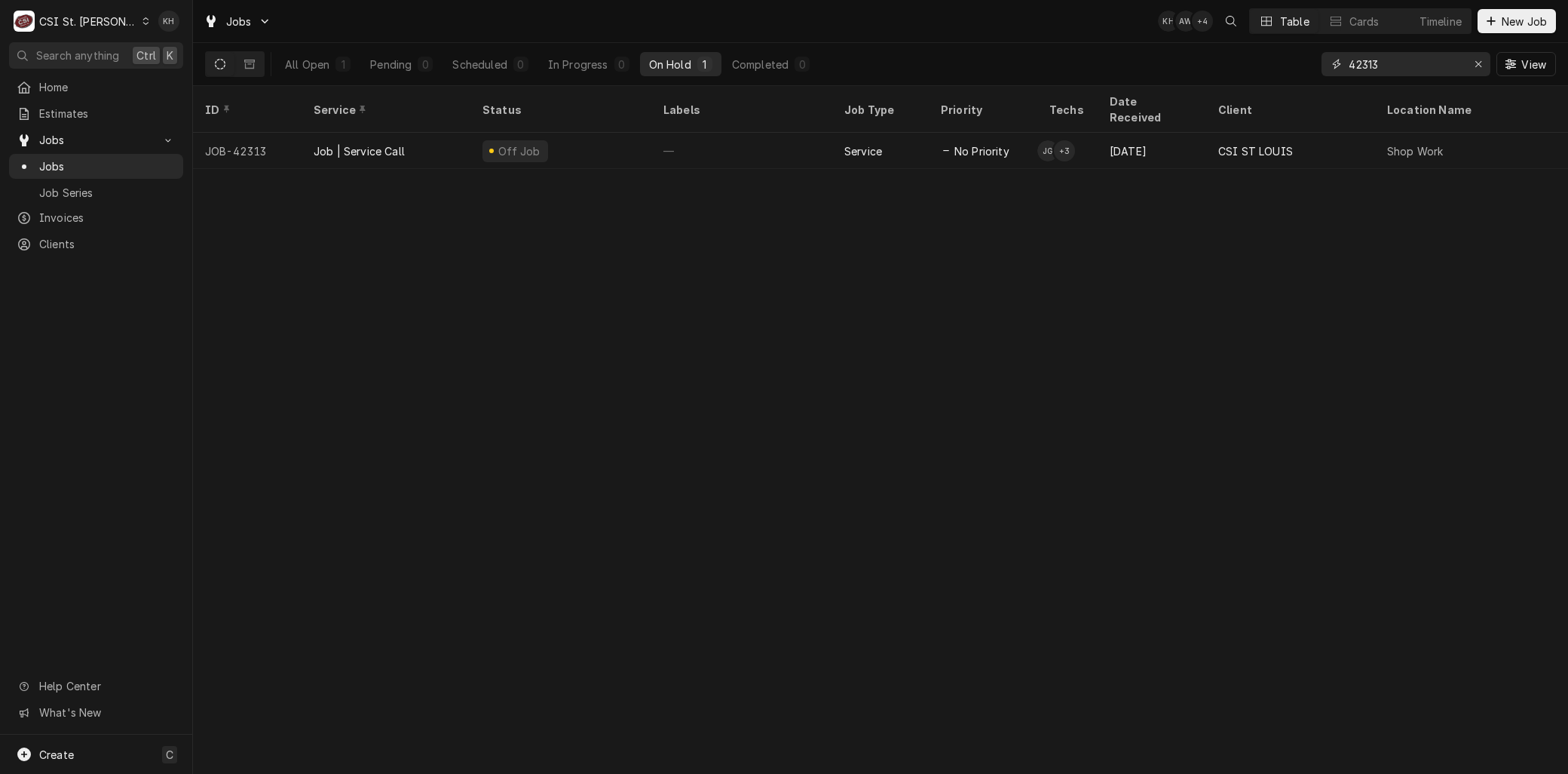
drag, startPoint x: 1396, startPoint y: 57, endPoint x: 1302, endPoint y: 65, distance: 94.3
click at [1322, 65] on div "42313" at bounding box center [1406, 64] width 169 height 24
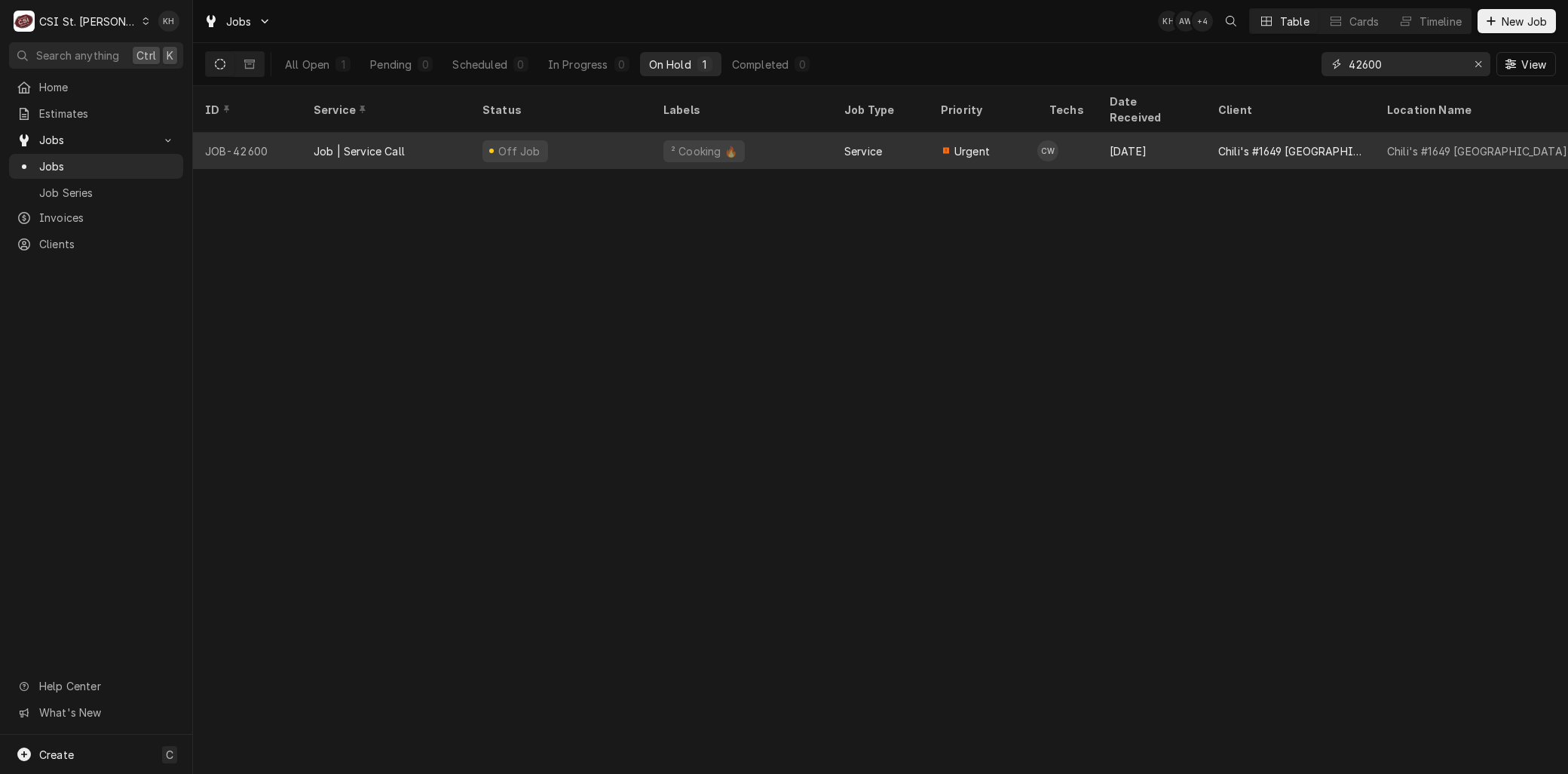
type input "42600"
click at [345, 143] on div "Job | Service Call" at bounding box center [360, 151] width 91 height 16
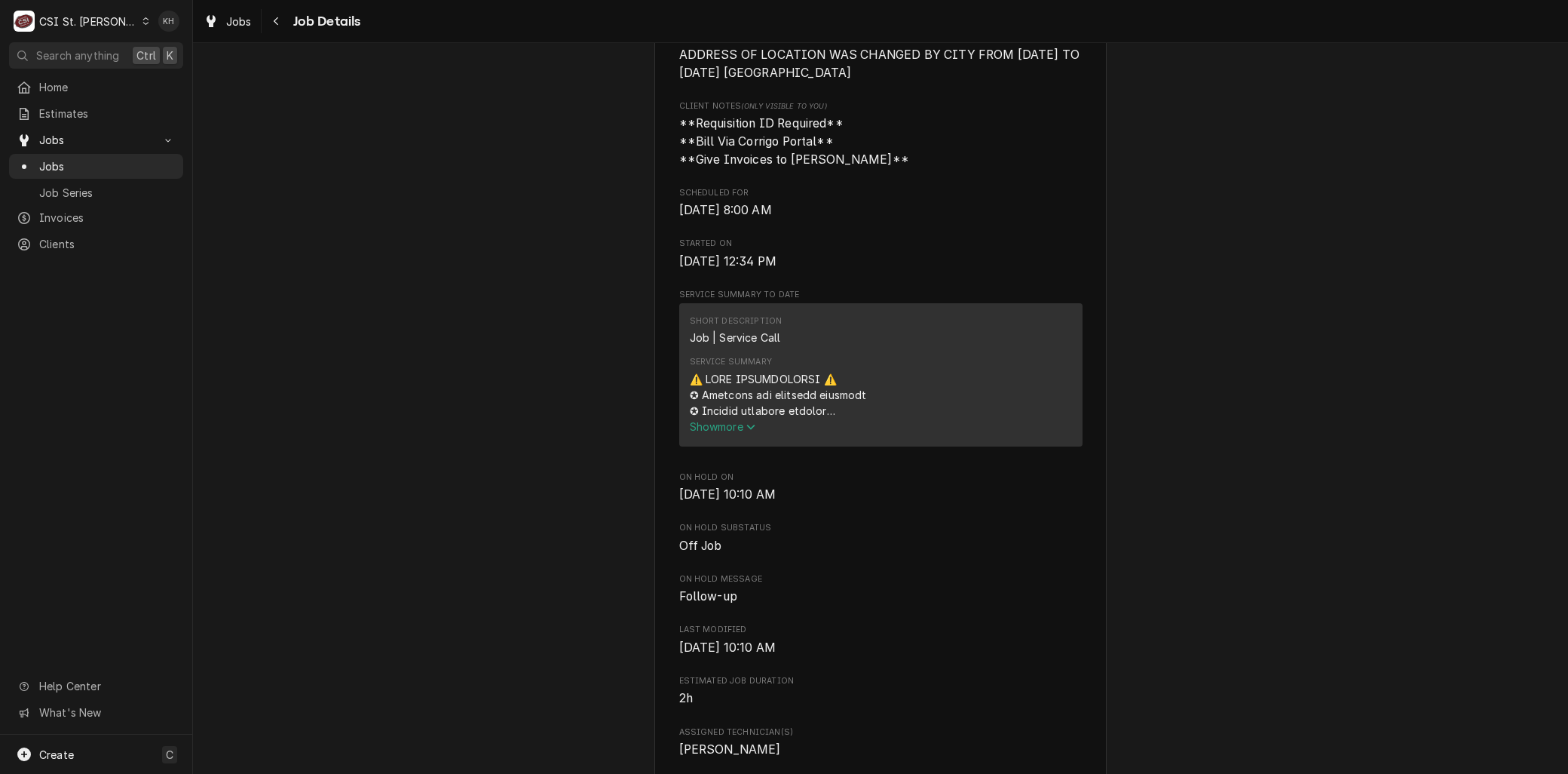
scroll to position [754, 0]
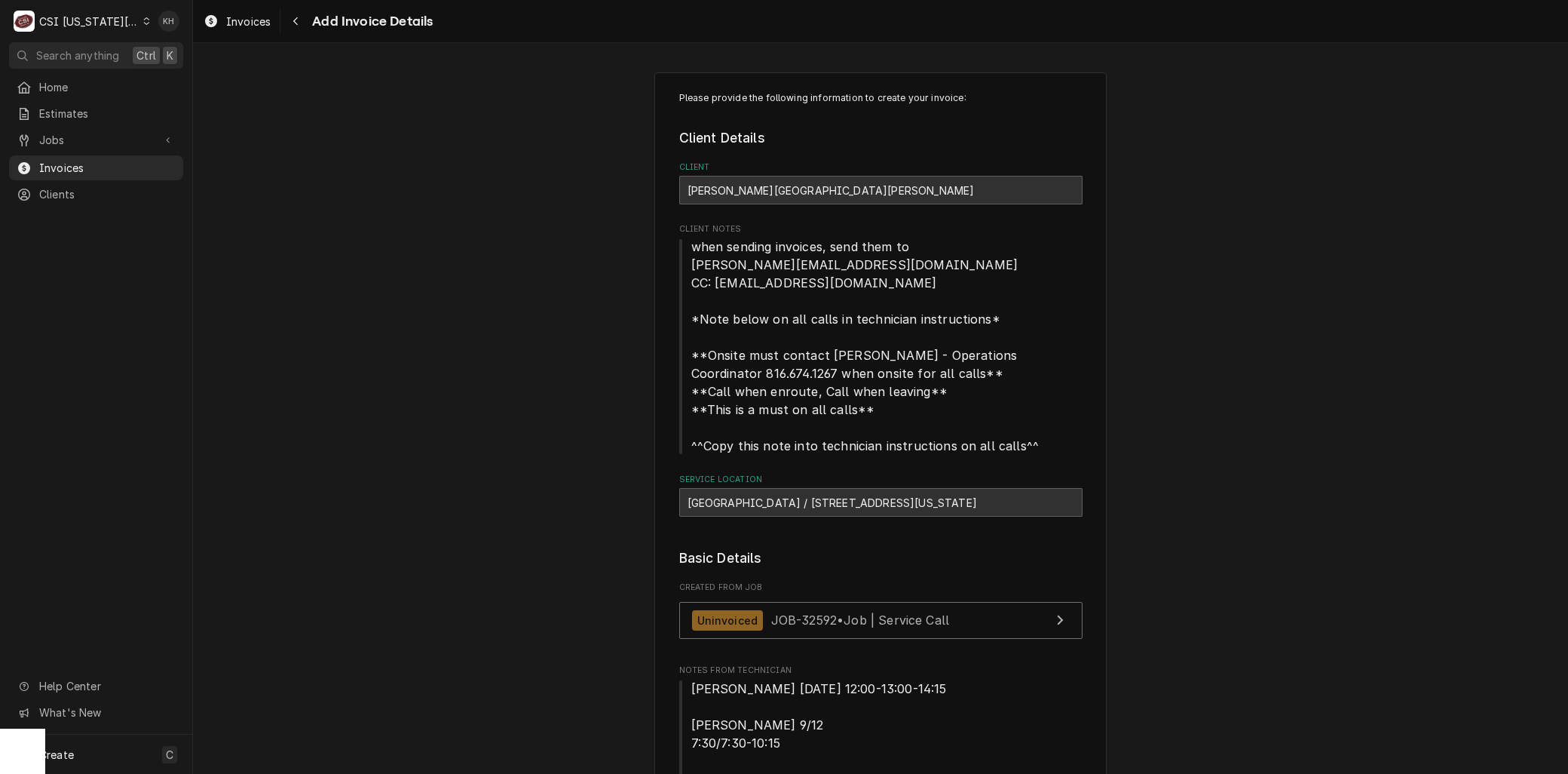
scroll to position [3146, 0]
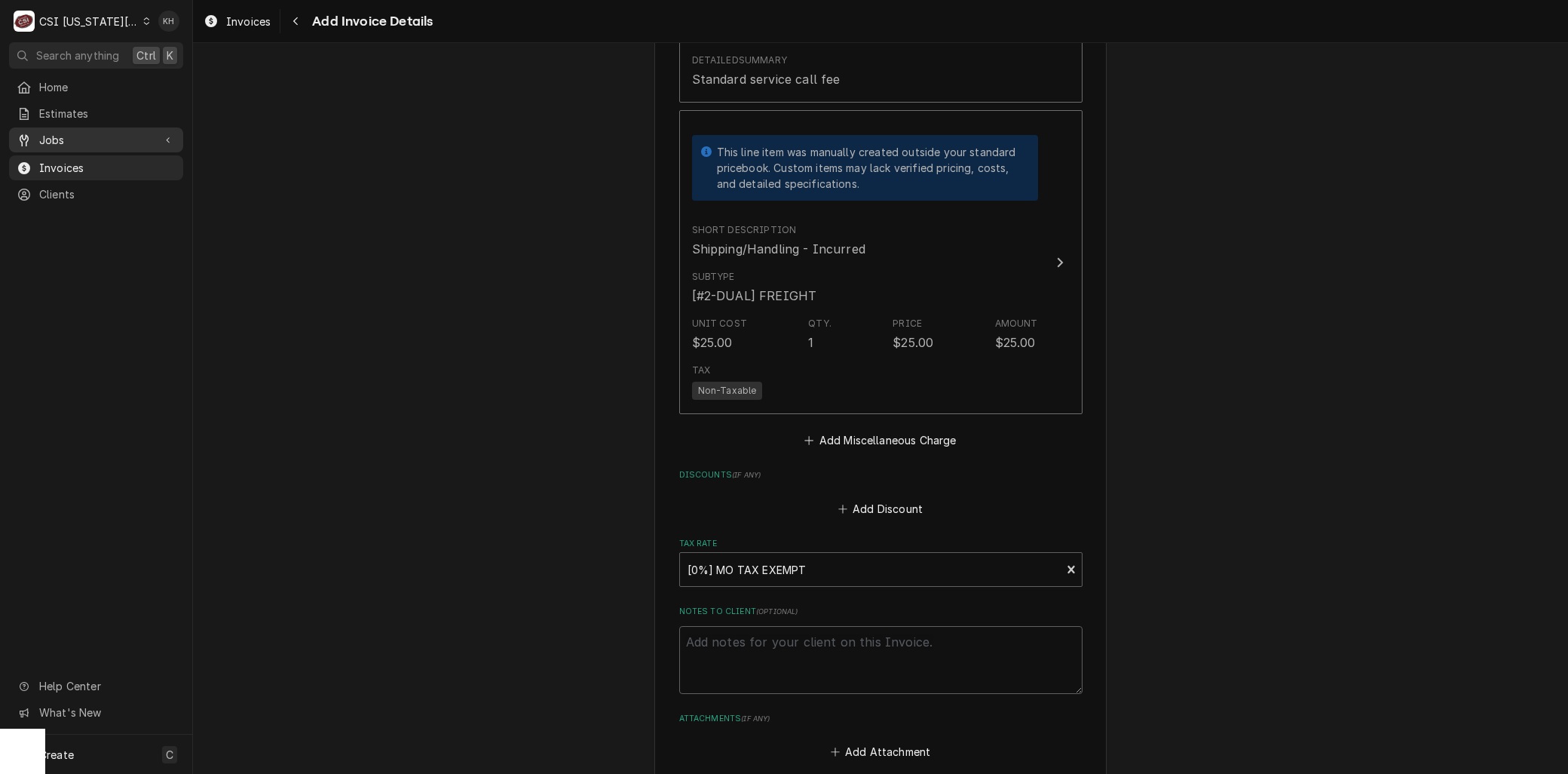
click at [57, 132] on span "Jobs" at bounding box center [96, 140] width 114 height 16
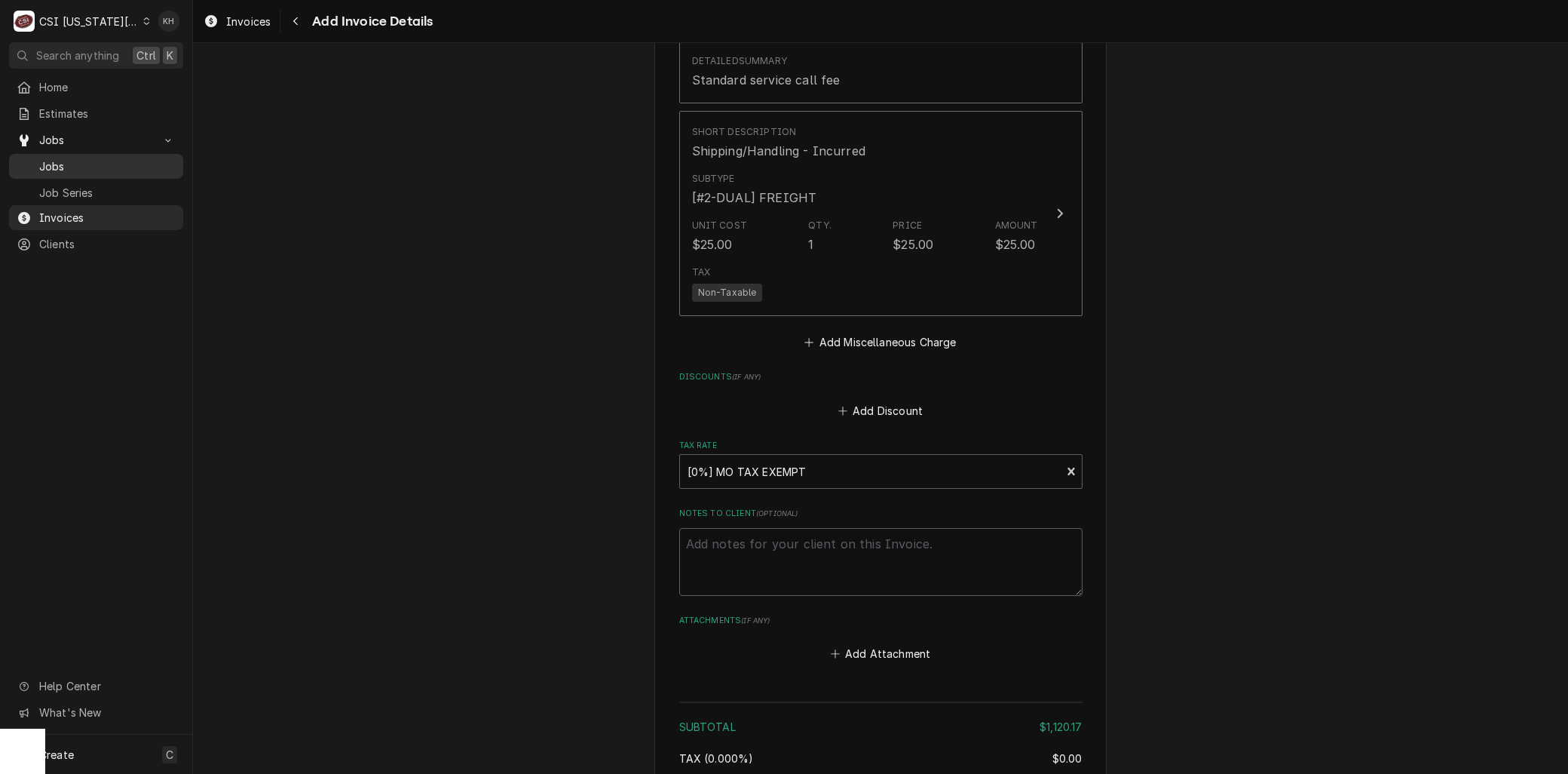
click at [63, 158] on span "Jobs" at bounding box center [108, 166] width 136 height 16
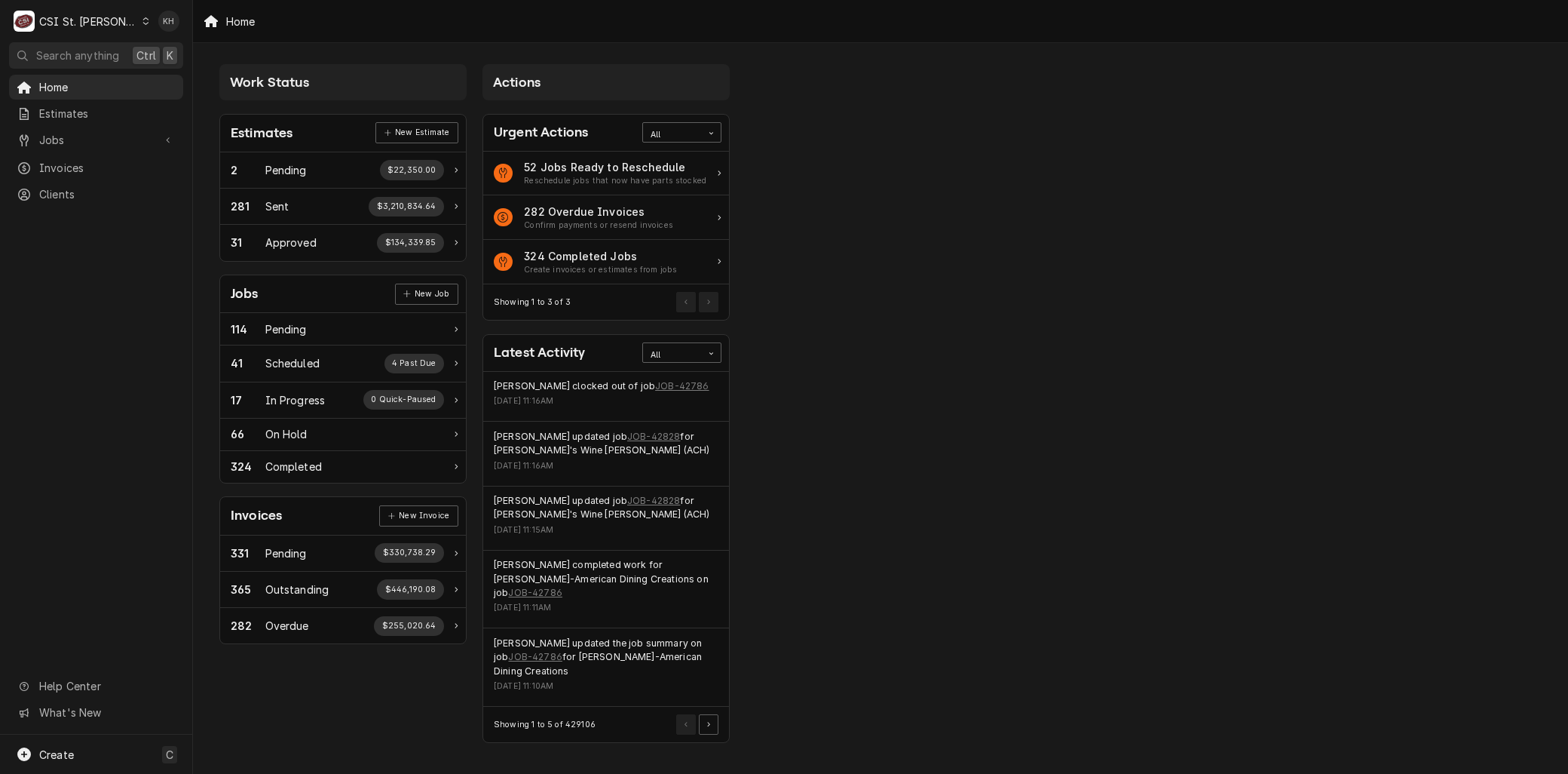
click at [75, 14] on div "CSI St. [PERSON_NAME]" at bounding box center [88, 22] width 98 height 16
click at [163, 36] on div "CSI [US_STATE][GEOGRAPHIC_DATA]" at bounding box center [231, 29] width 208 height 19
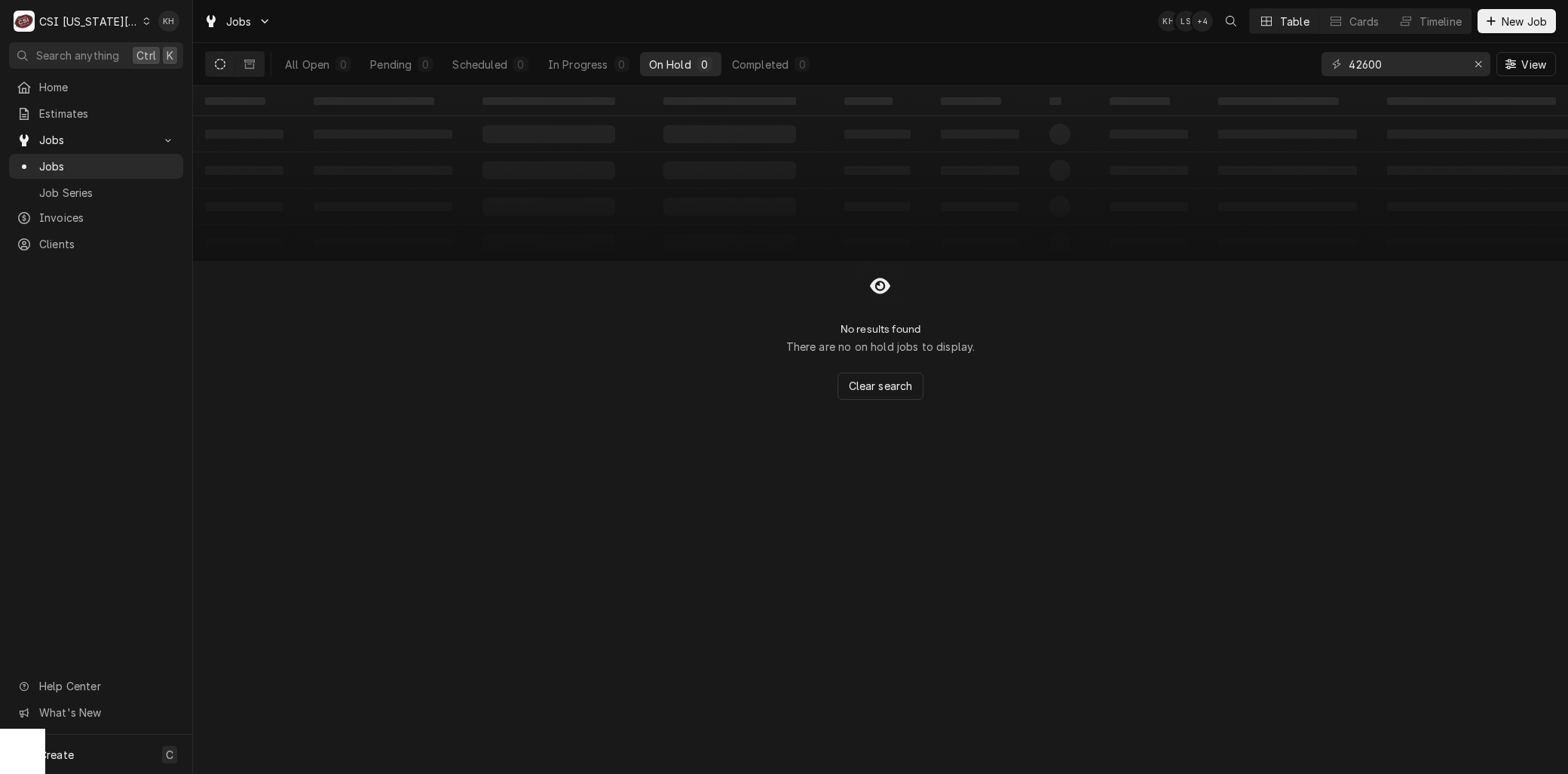
click at [78, 17] on div "CSI [US_STATE][GEOGRAPHIC_DATA]" at bounding box center [89, 22] width 99 height 16
click at [206, 51] on div "CSI [US_STATE]" at bounding box center [259, 56] width 220 height 16
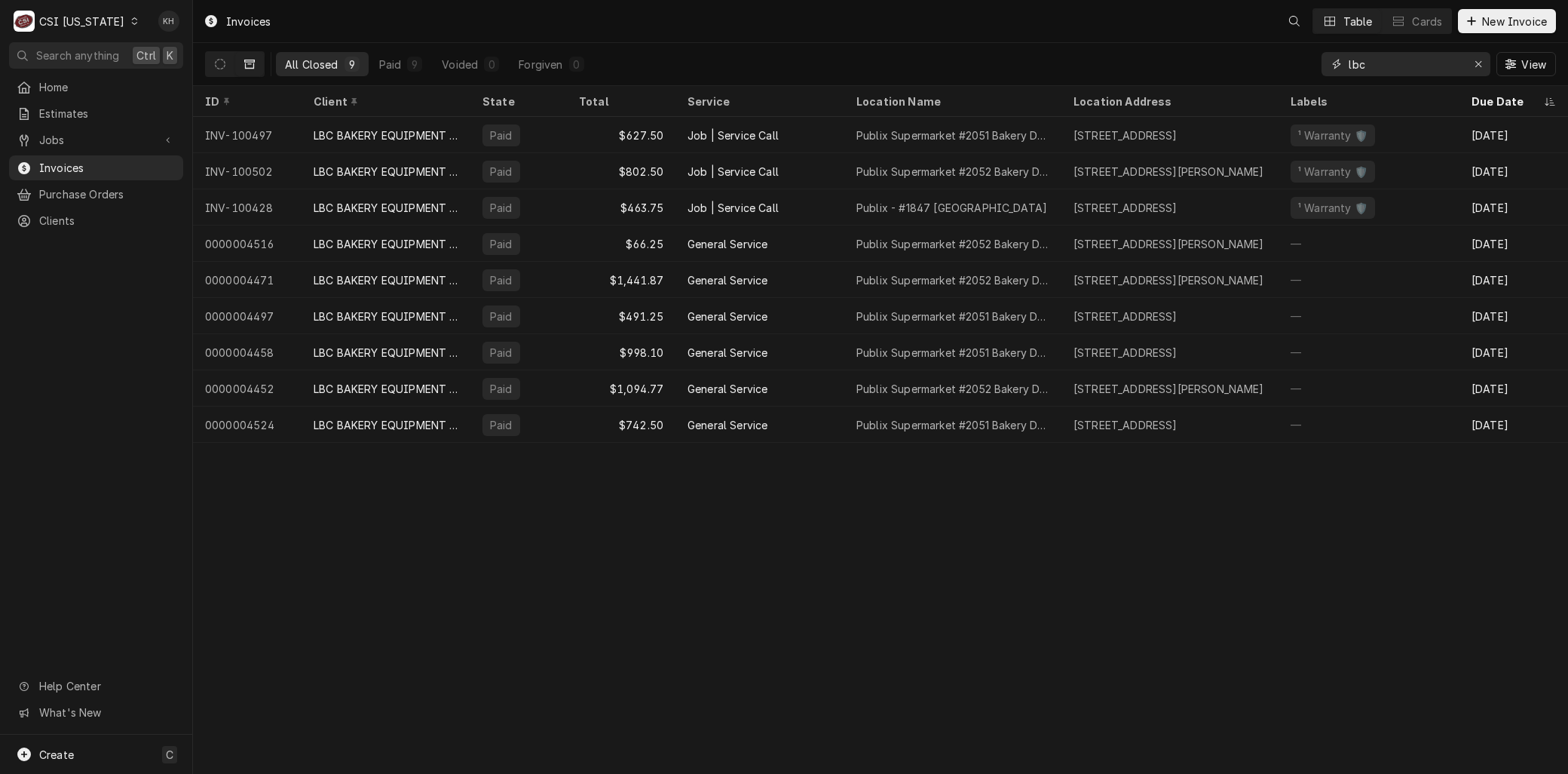
drag, startPoint x: 1400, startPoint y: 69, endPoint x: 1286, endPoint y: 57, distance: 114.6
click at [1287, 57] on div "All Closed 9 Paid 9 Voided 0 Forgiven 0 lbc View" at bounding box center [880, 64] width 1351 height 42
click at [220, 67] on icon "Dynamic Content Wrapper" at bounding box center [220, 64] width 11 height 11
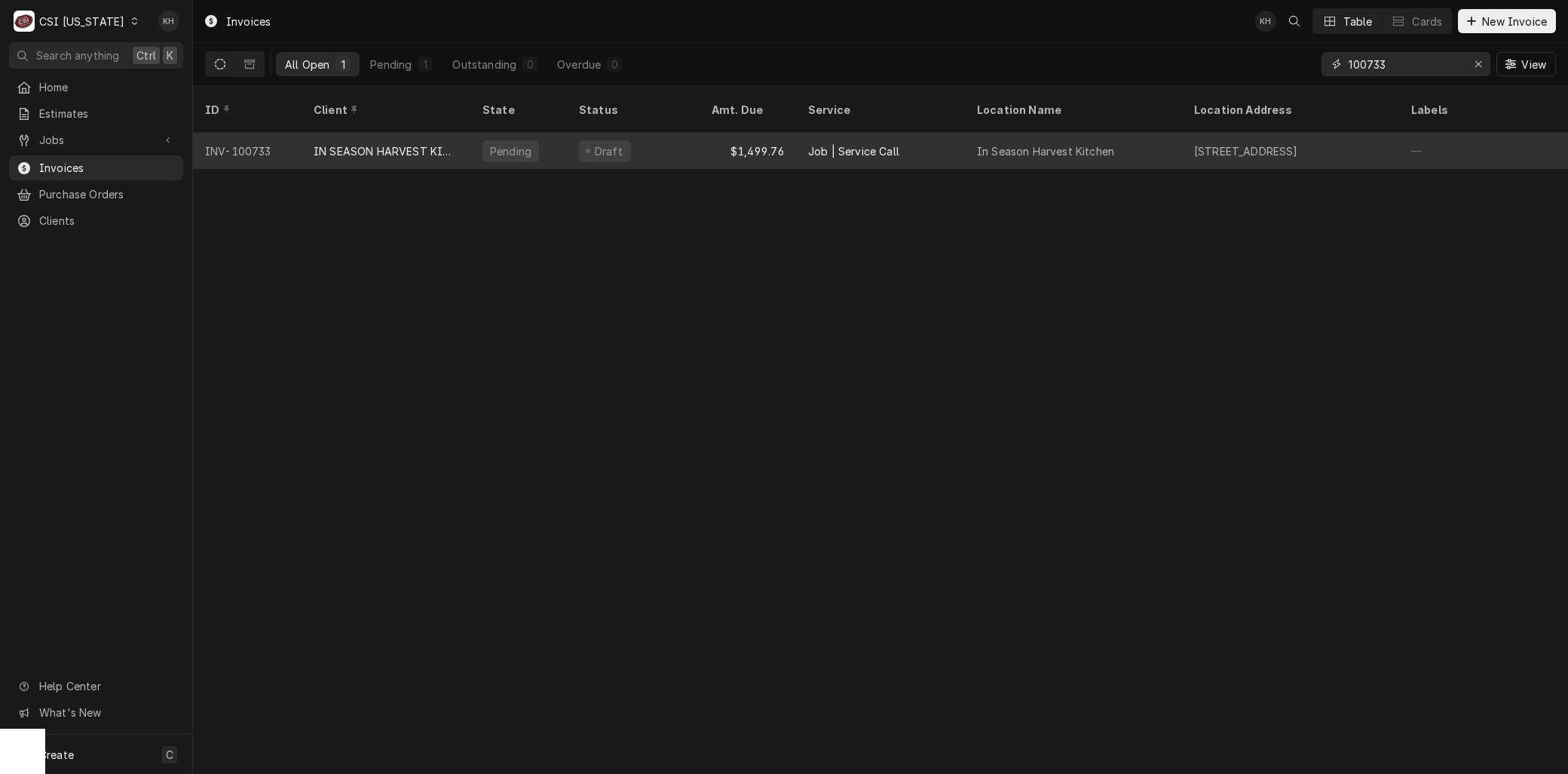
type input "100733"
click at [370, 133] on div "IN SEASON HARVEST KITCHEN" at bounding box center [386, 150] width 169 height 36
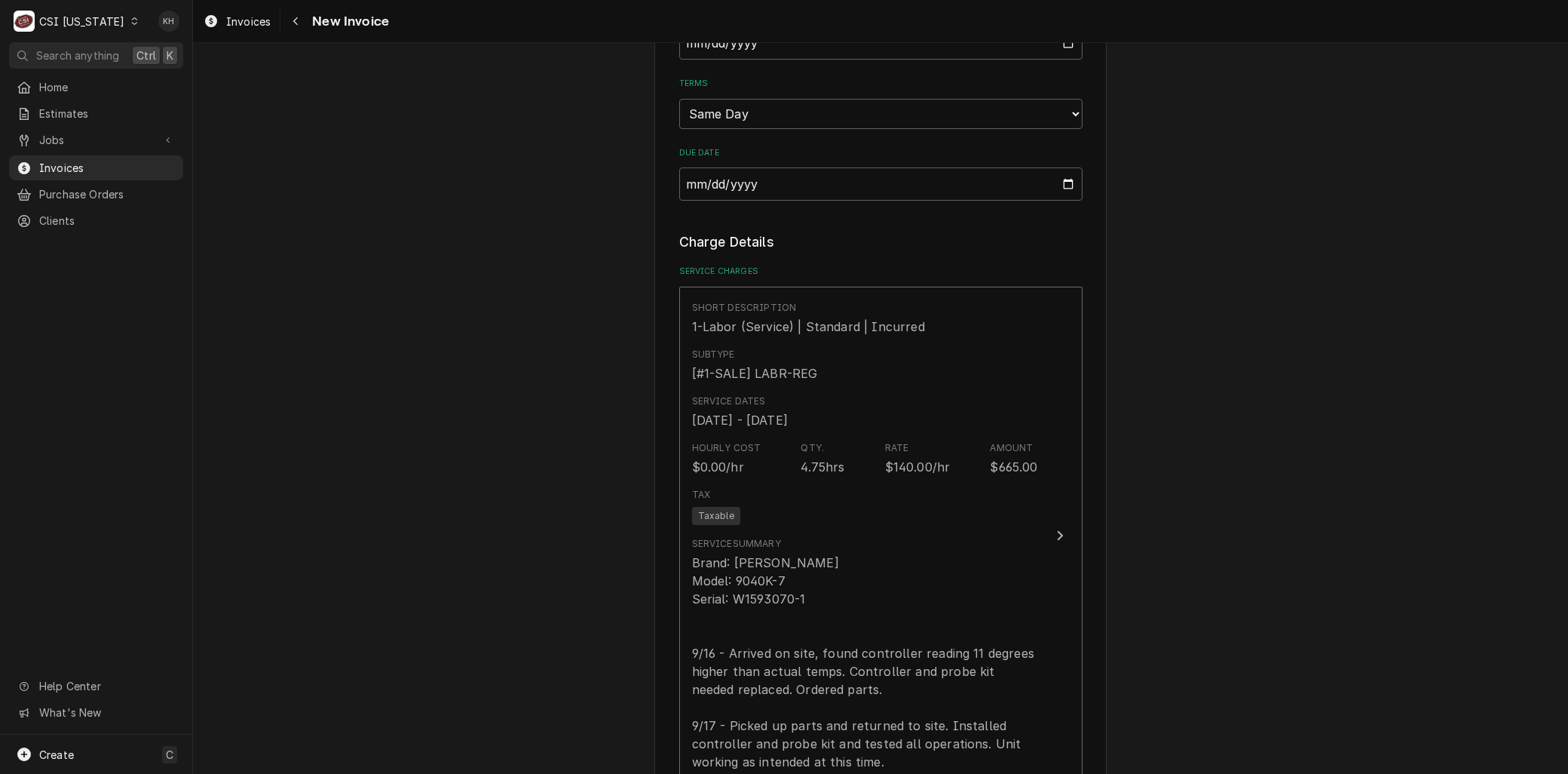
scroll to position [1256, 0]
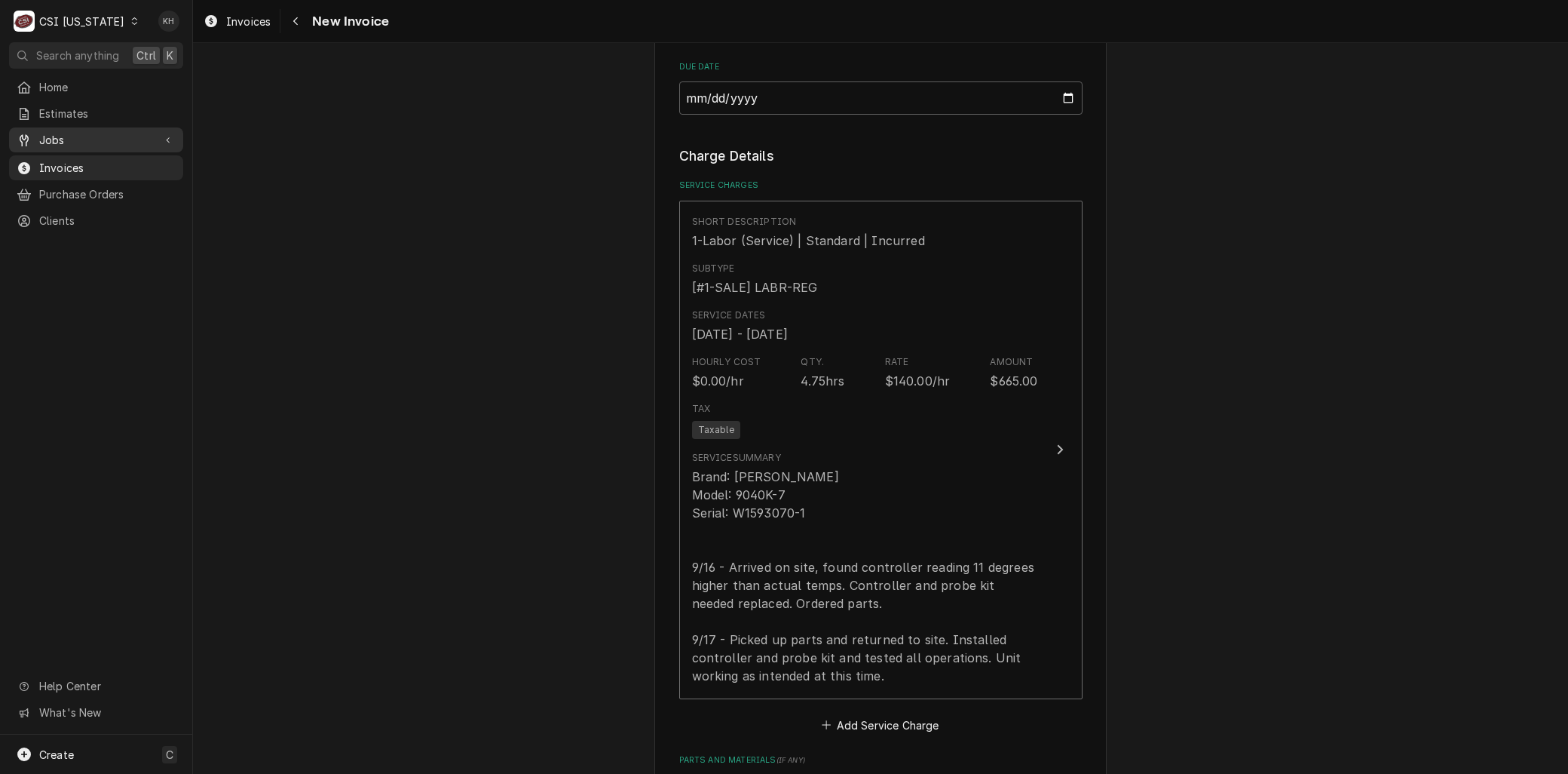
click at [80, 132] on span "Jobs" at bounding box center [96, 140] width 114 height 16
click at [81, 159] on span "Jobs" at bounding box center [108, 166] width 136 height 16
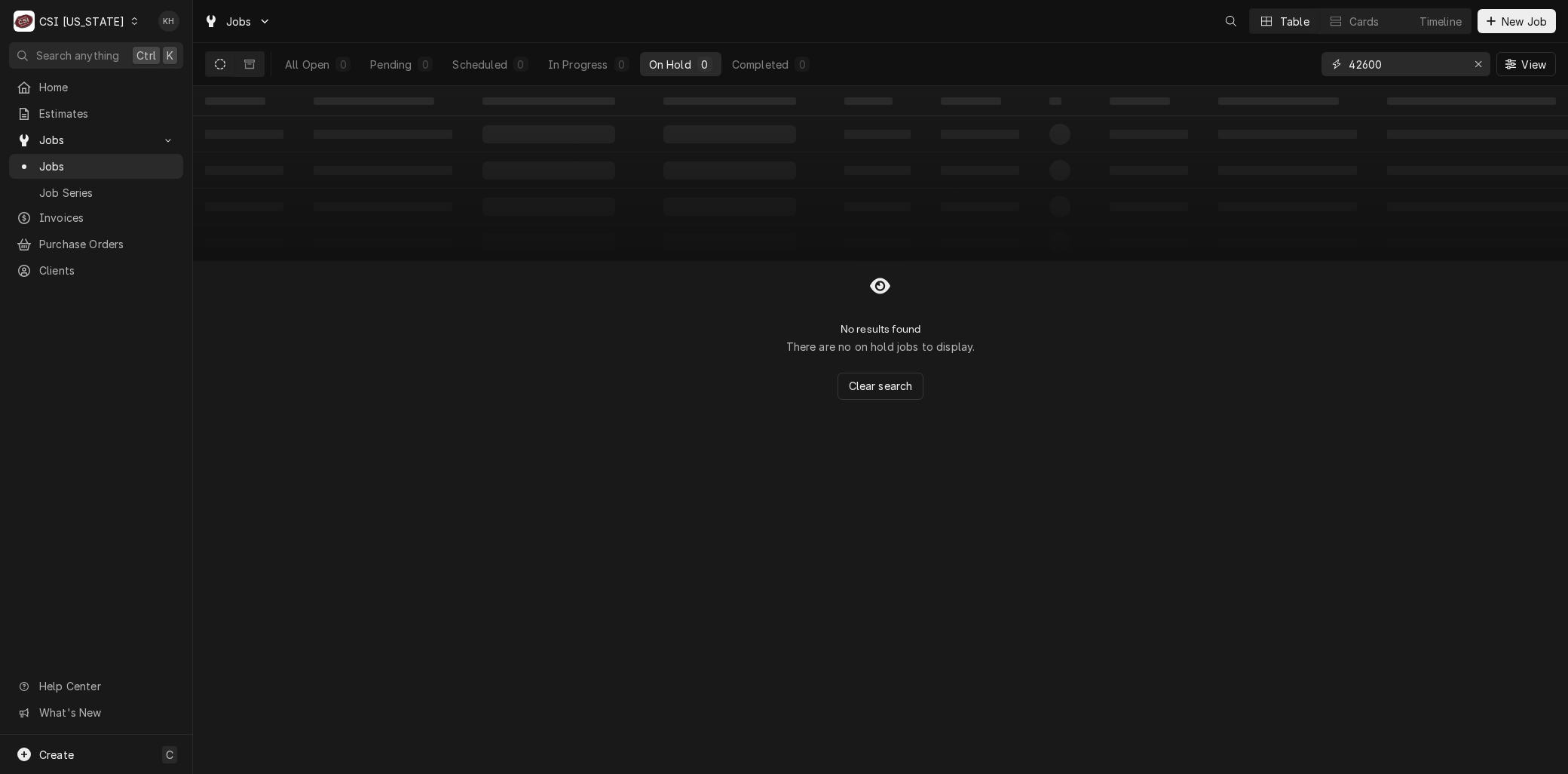
drag, startPoint x: 1404, startPoint y: 66, endPoint x: 1190, endPoint y: 50, distance: 214.6
click at [1191, 50] on div "All Open 0 Pending 0 Scheduled 0 In Progress 0 On Hold 0 Completed 0 42600 View" at bounding box center [880, 64] width 1351 height 42
type input "10652"
click at [767, 64] on div "Completed" at bounding box center [760, 64] width 57 height 16
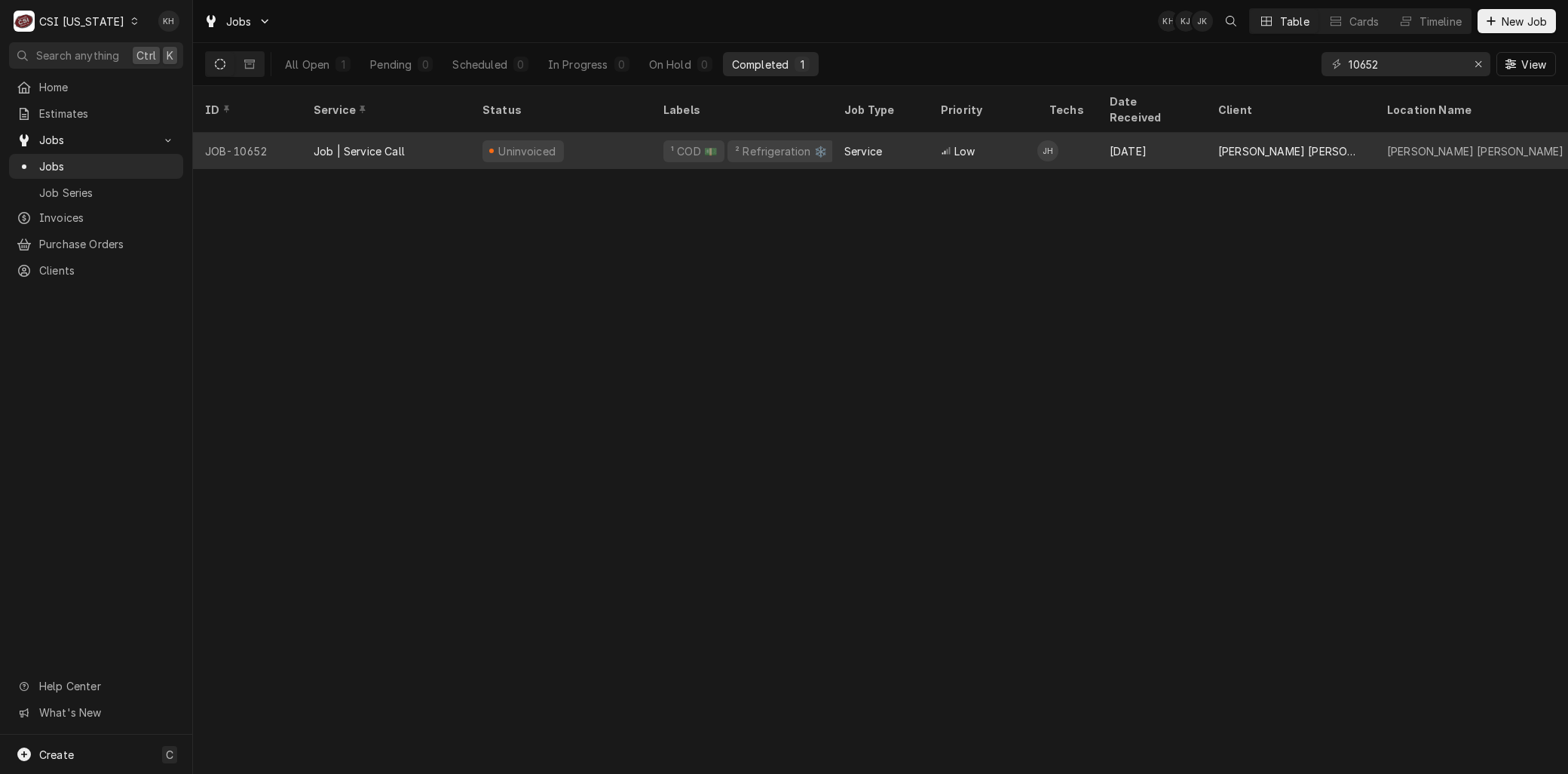
click at [310, 133] on div "Job | Service Call" at bounding box center [386, 150] width 169 height 36
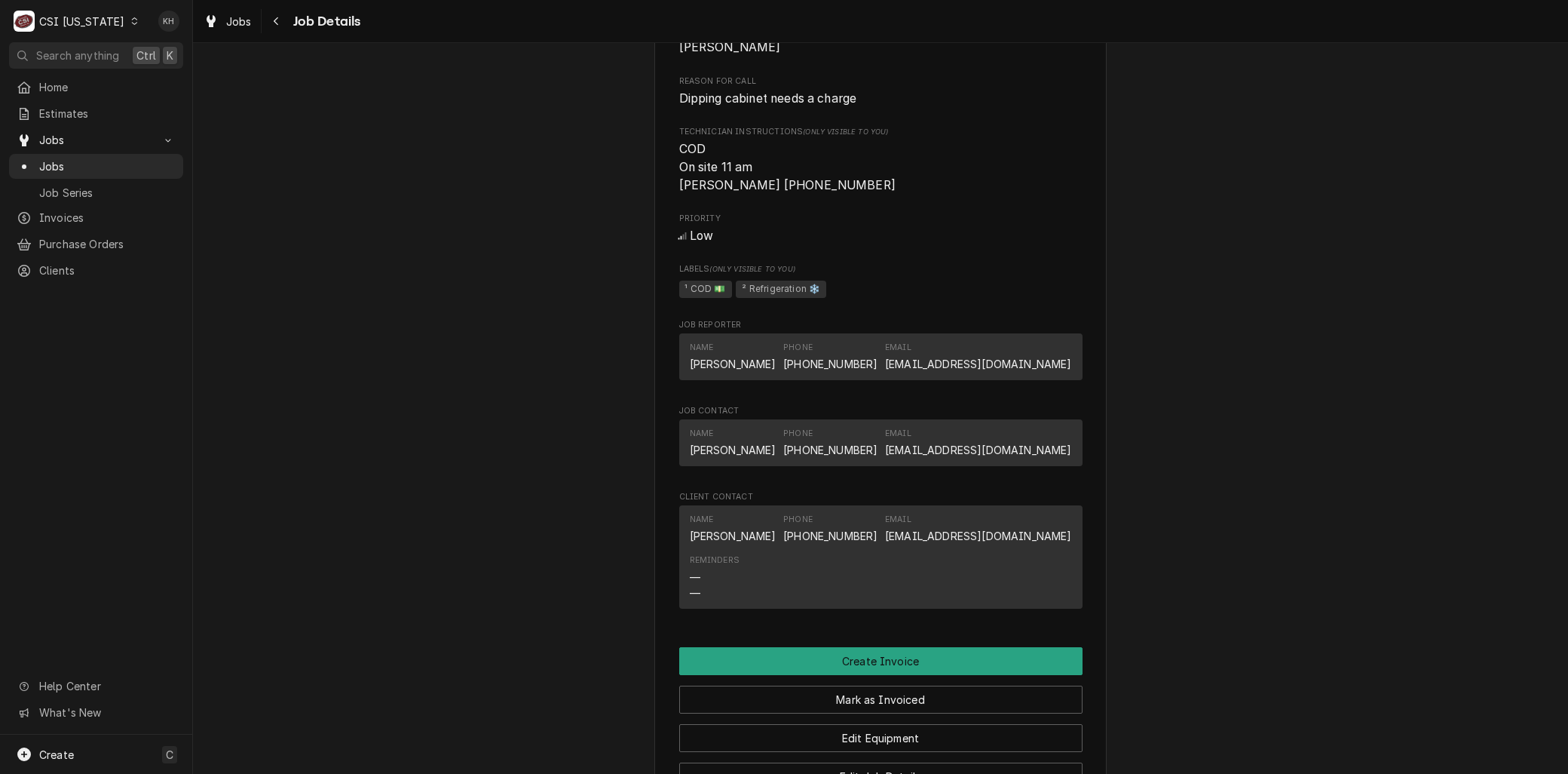
scroll to position [754, 0]
